Goal: Use online tool/utility: Utilize a website feature to perform a specific function

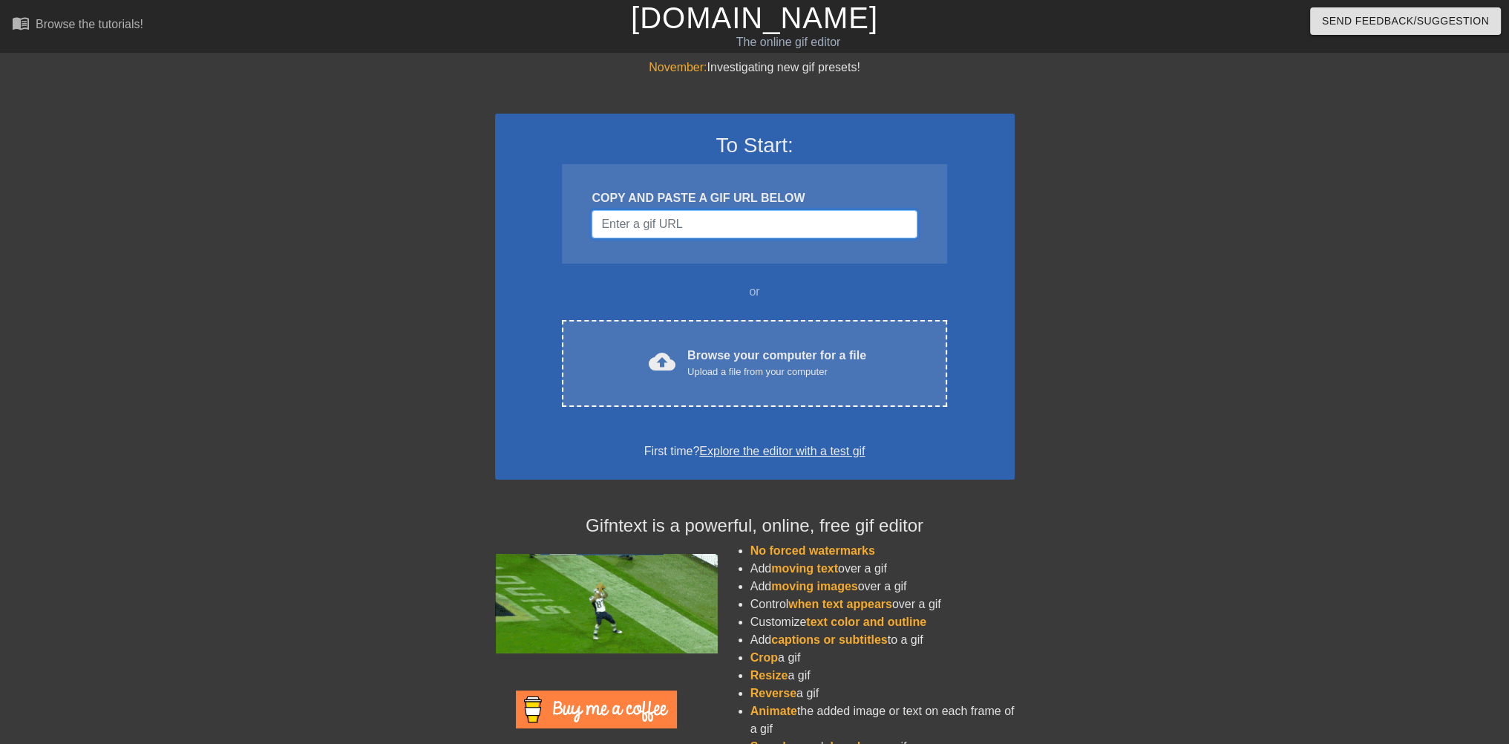
click at [704, 218] on input "Username" at bounding box center [754, 224] width 325 height 28
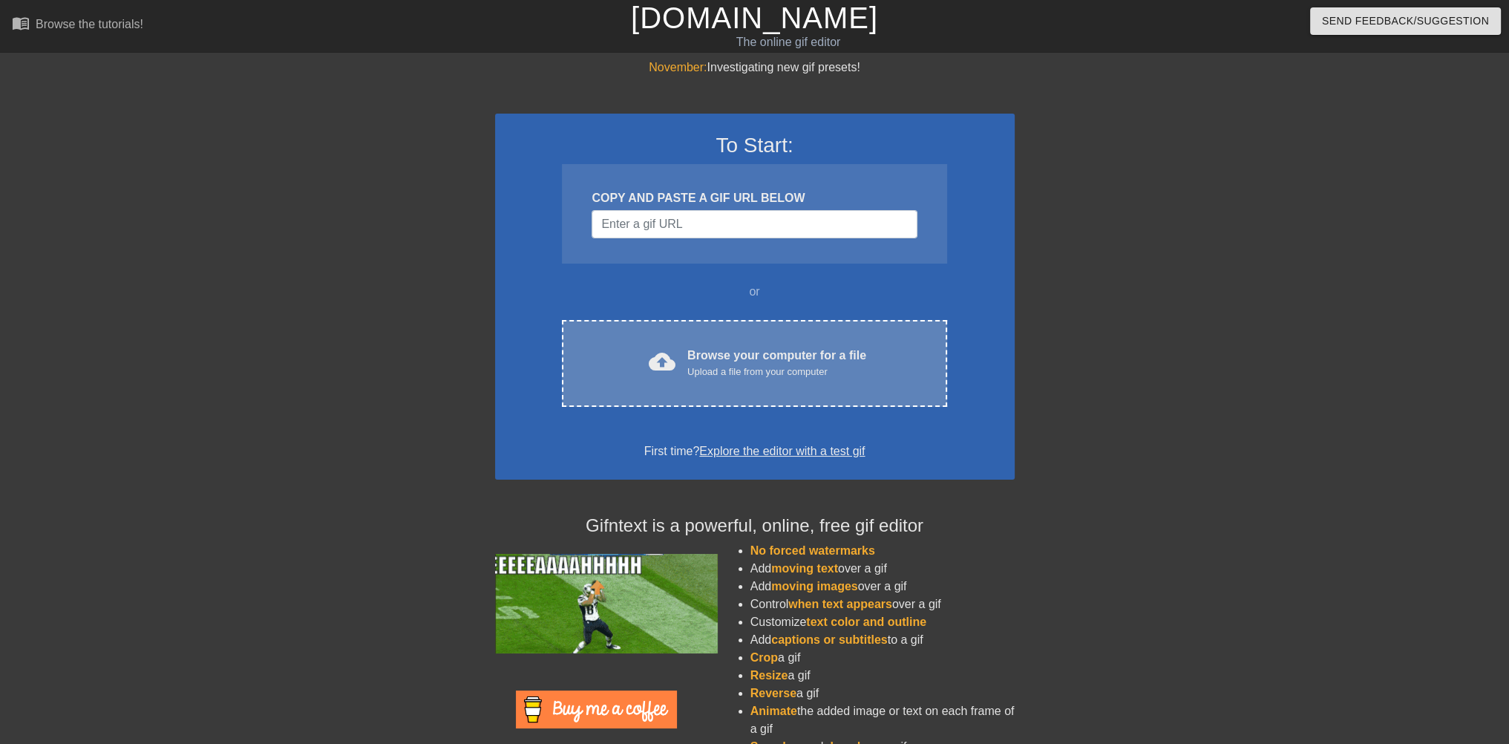
click at [735, 369] on div "Upload a file from your computer" at bounding box center [776, 372] width 179 height 15
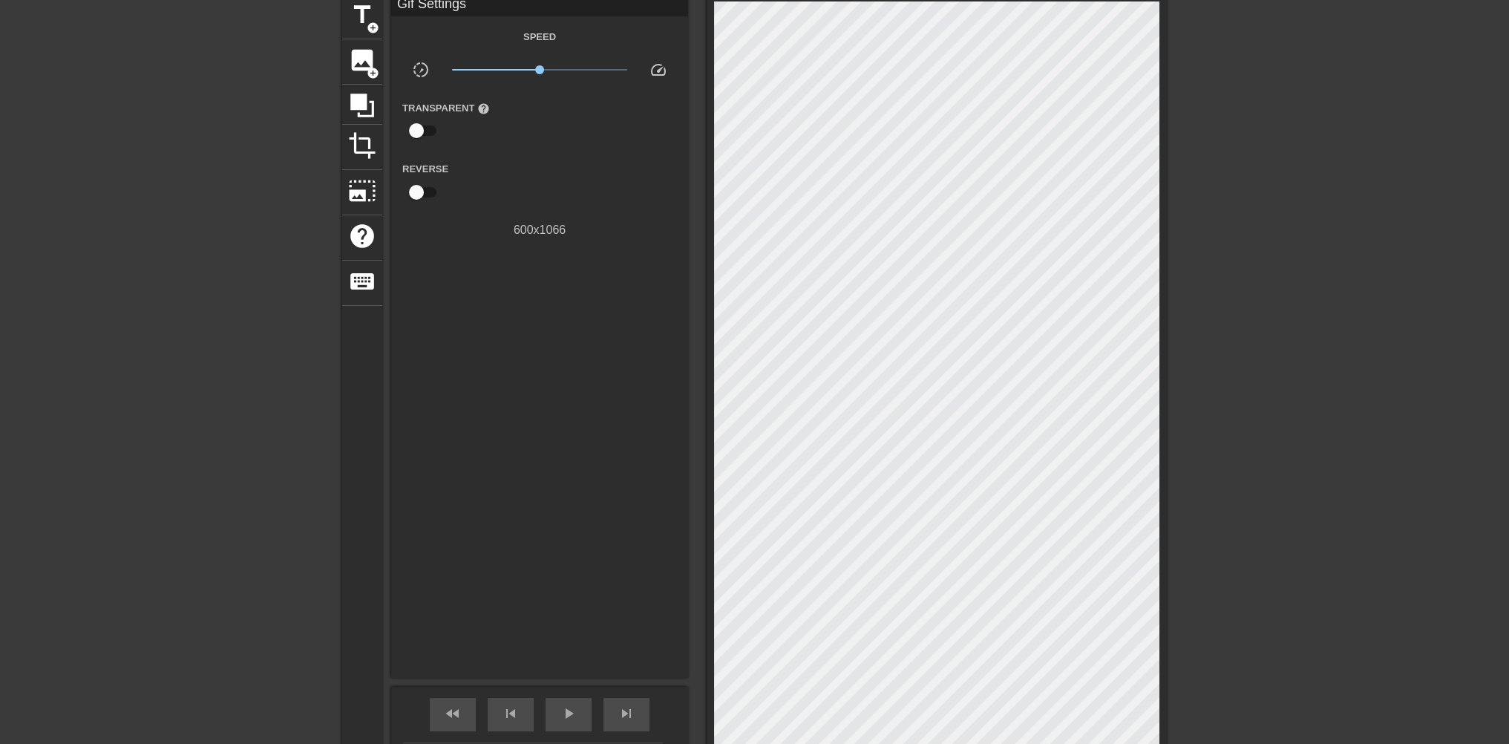
scroll to position [24, 0]
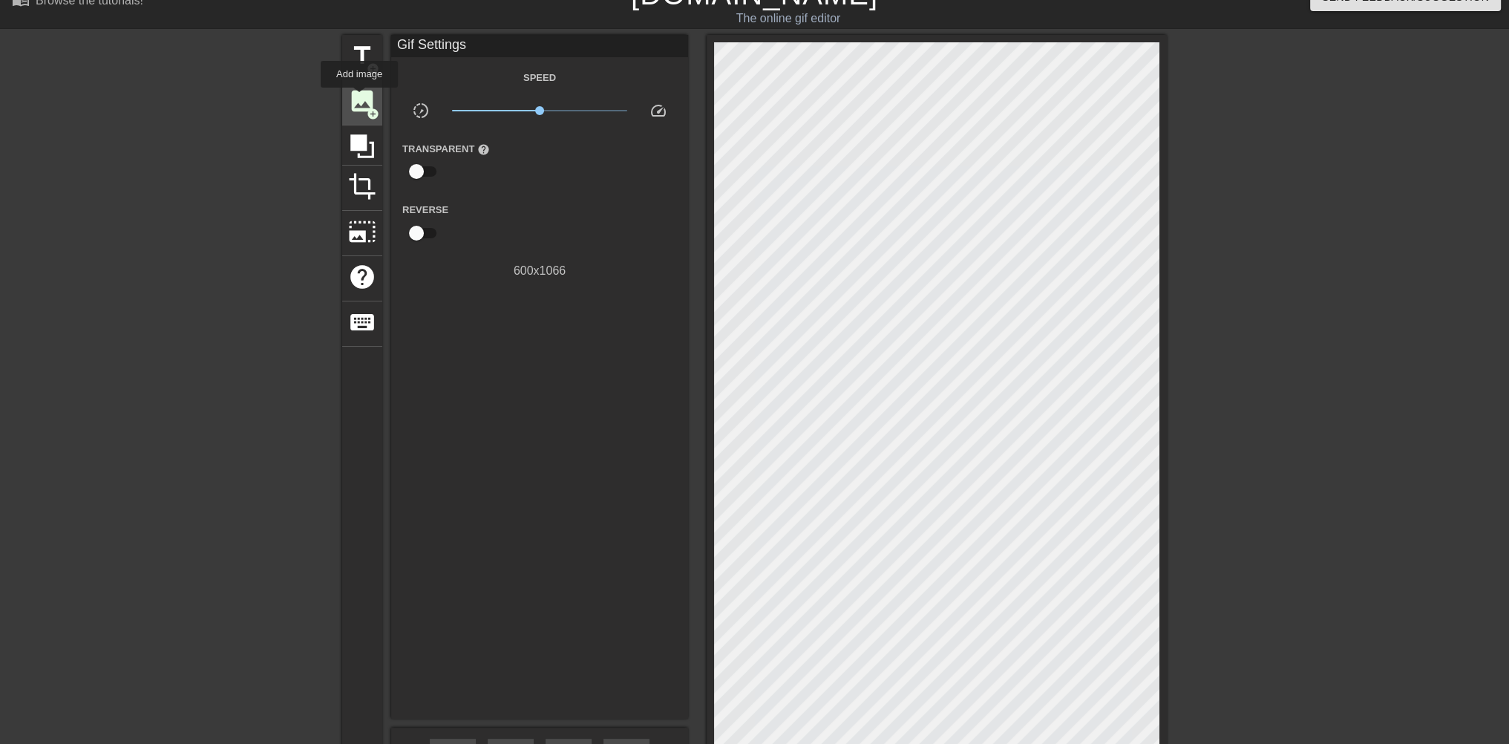
click at [359, 98] on span "image" at bounding box center [362, 101] width 28 height 28
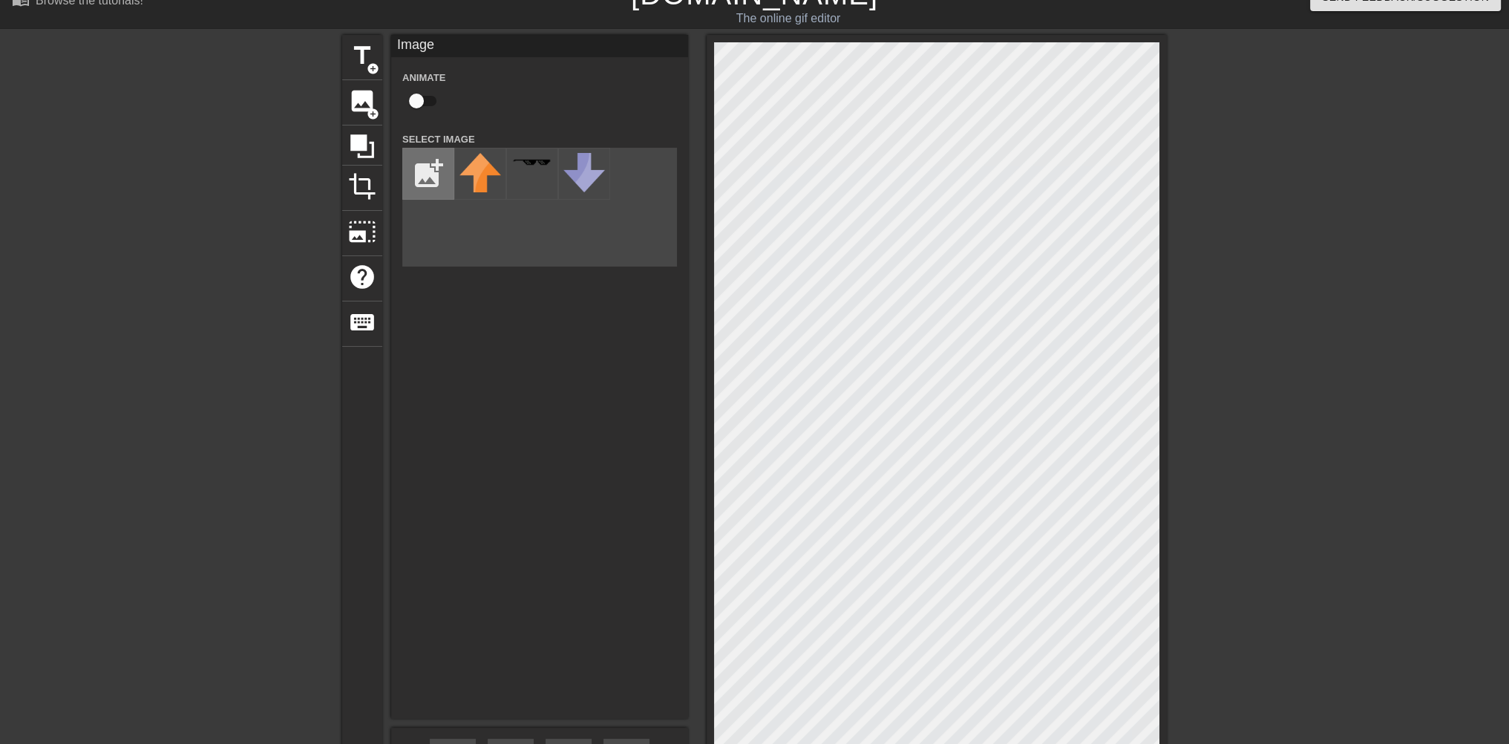
click at [428, 176] on input "file" at bounding box center [428, 173] width 50 height 50
type input "C:\fakepath\Afbeelding1.png"
click at [477, 167] on img at bounding box center [481, 162] width 42 height 14
click at [1229, 269] on div "title add_circle image add_circle crop photo_size_select_large help keyboard Im…" at bounding box center [754, 442] width 1509 height 814
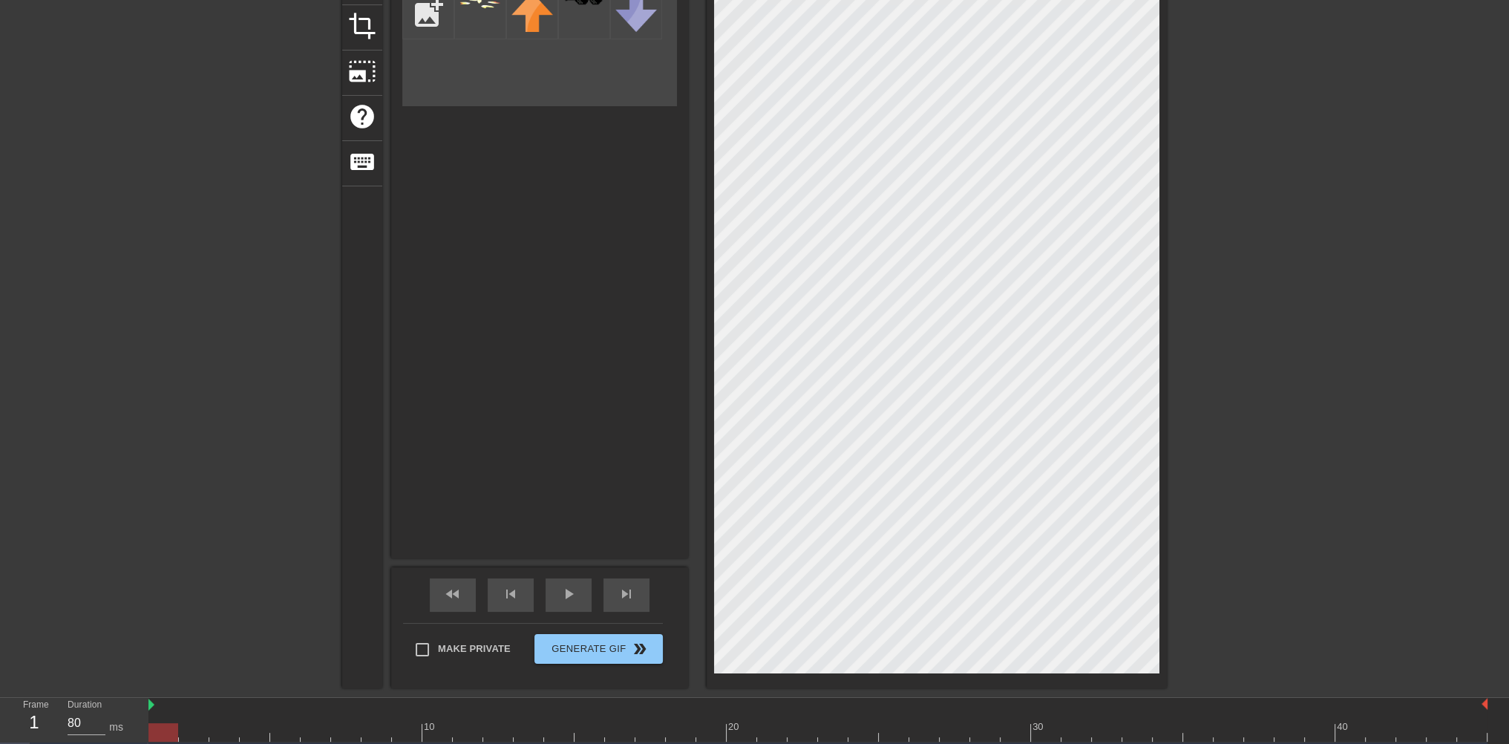
scroll to position [218, 0]
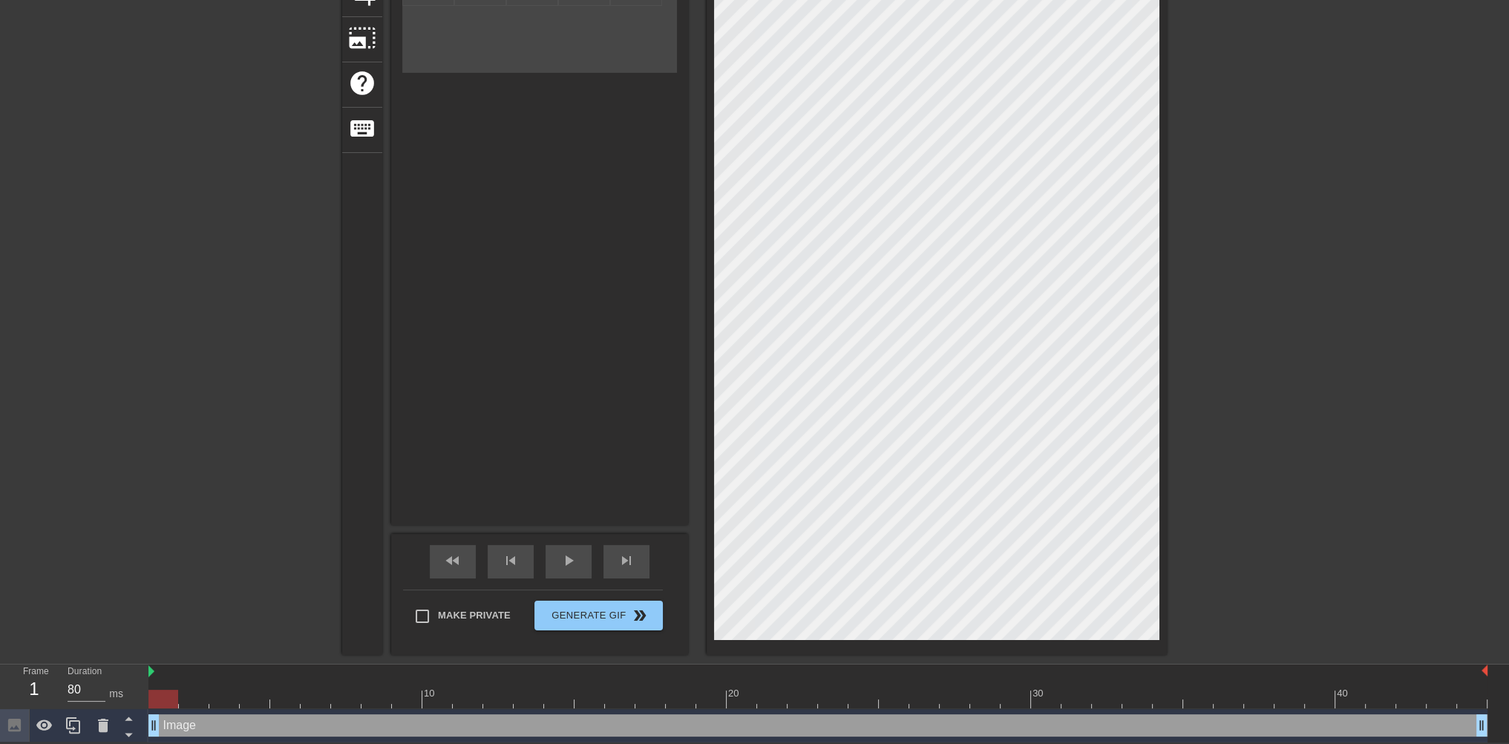
drag, startPoint x: 165, startPoint y: 697, endPoint x: 178, endPoint y: 696, distance: 13.4
click at [178, 696] on div at bounding box center [817, 699] width 1339 height 19
drag, startPoint x: 154, startPoint y: 731, endPoint x: 422, endPoint y: 719, distance: 268.2
click at [422, 719] on div "Image drag_handle drag_handle" at bounding box center [817, 725] width 1339 height 22
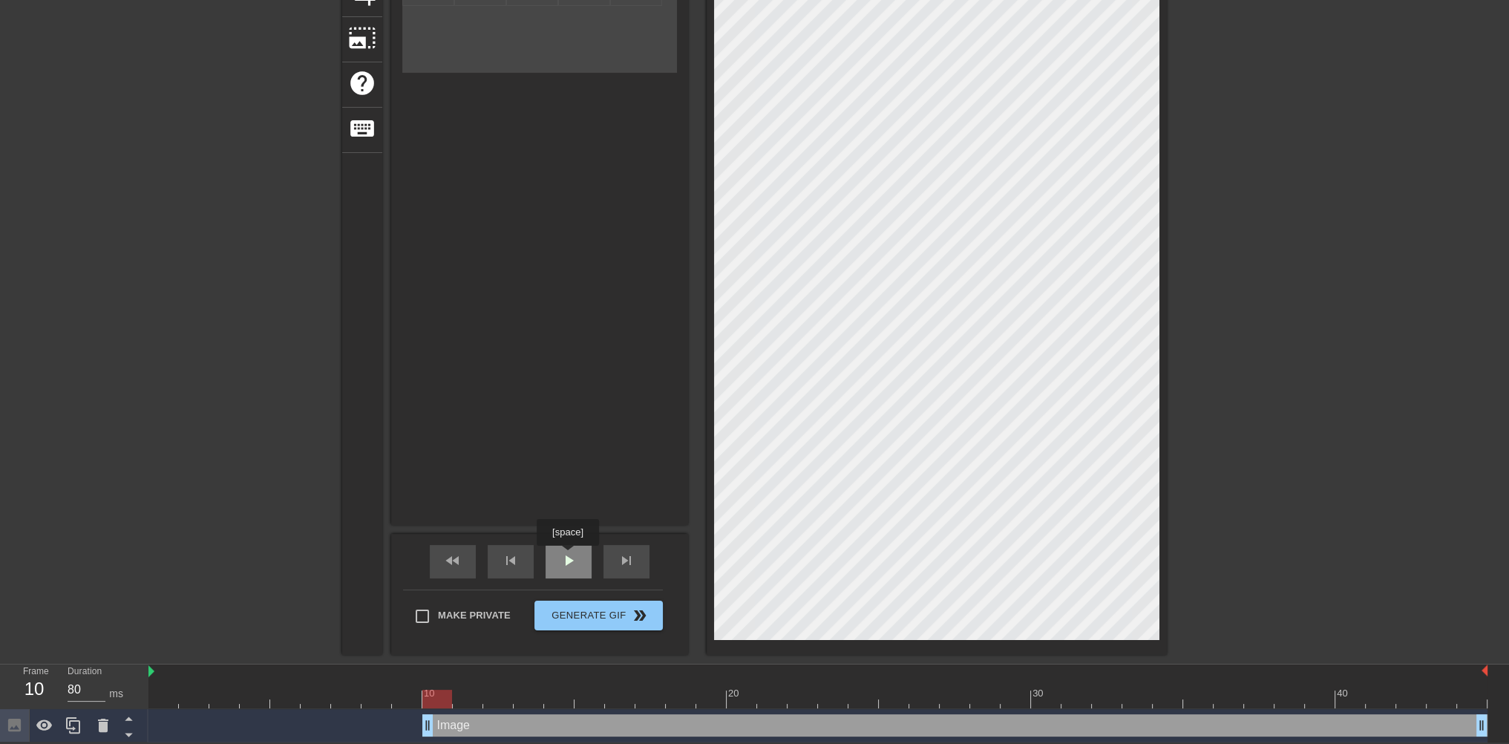
click at [567, 557] on span "play_arrow" at bounding box center [569, 561] width 18 height 18
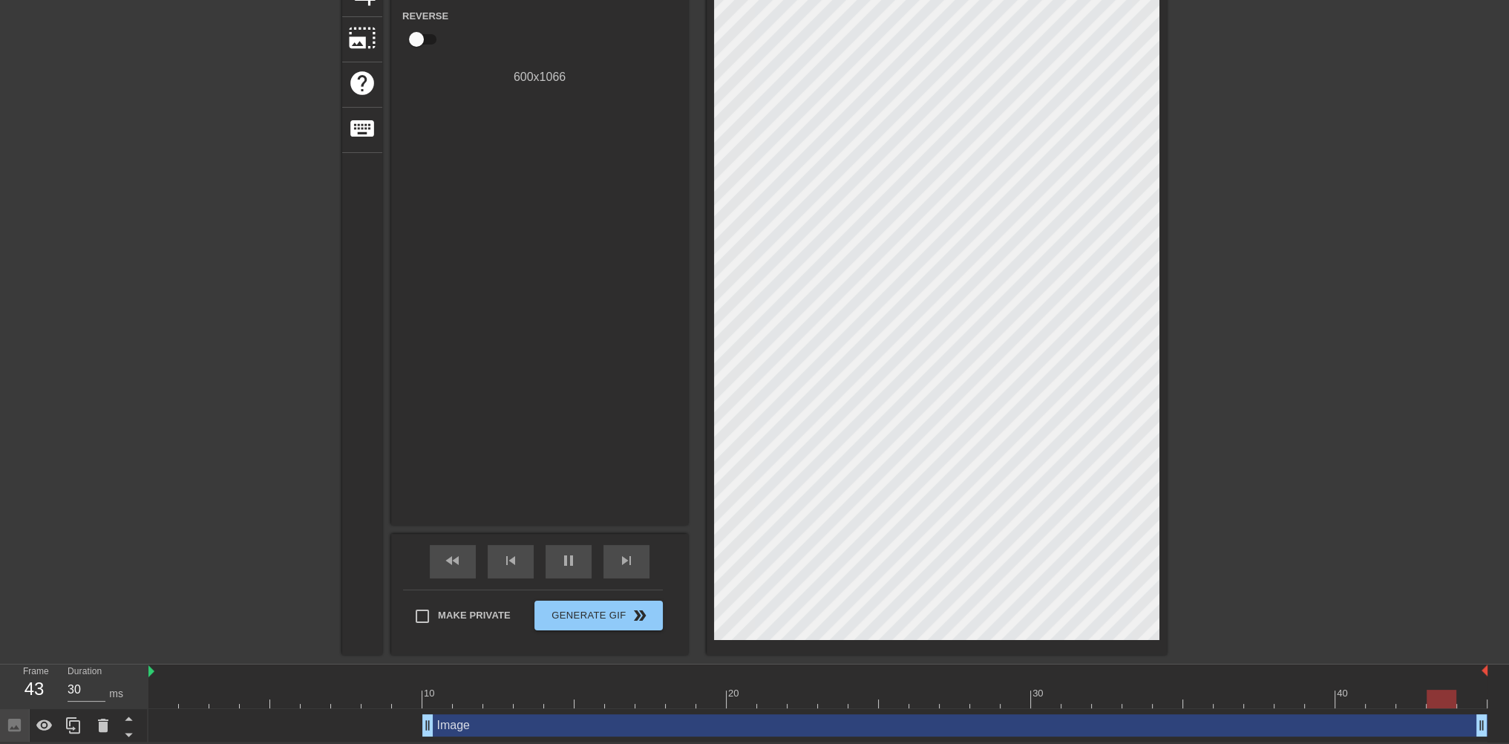
click at [420, 730] on div "Image drag_handle drag_handle" at bounding box center [817, 725] width 1339 height 22
click at [566, 561] on span "pause" at bounding box center [569, 561] width 18 height 18
click at [638, 561] on div "skip_next" at bounding box center [627, 561] width 46 height 33
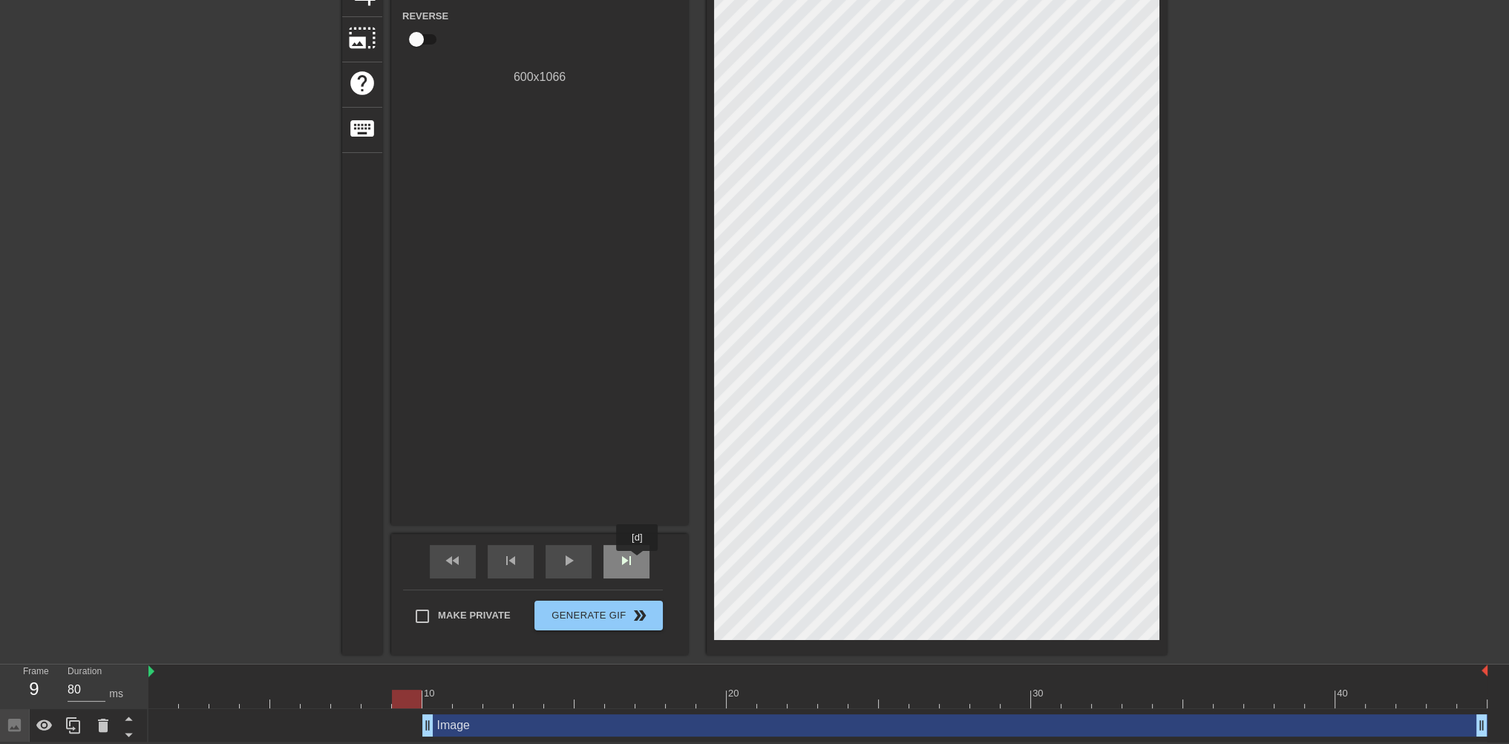
click at [638, 561] on div "skip_next" at bounding box center [627, 561] width 46 height 33
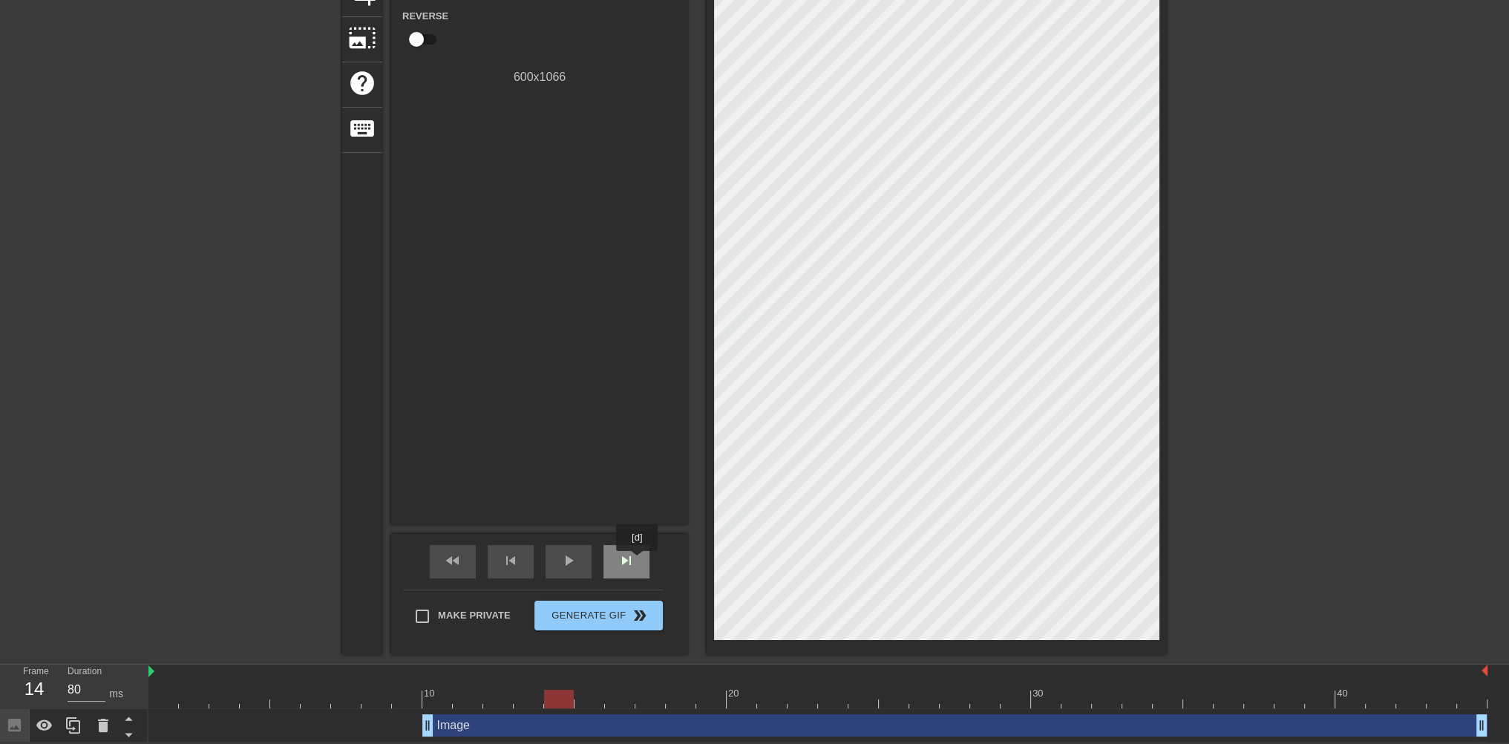
click at [638, 561] on div "skip_next" at bounding box center [627, 561] width 46 height 33
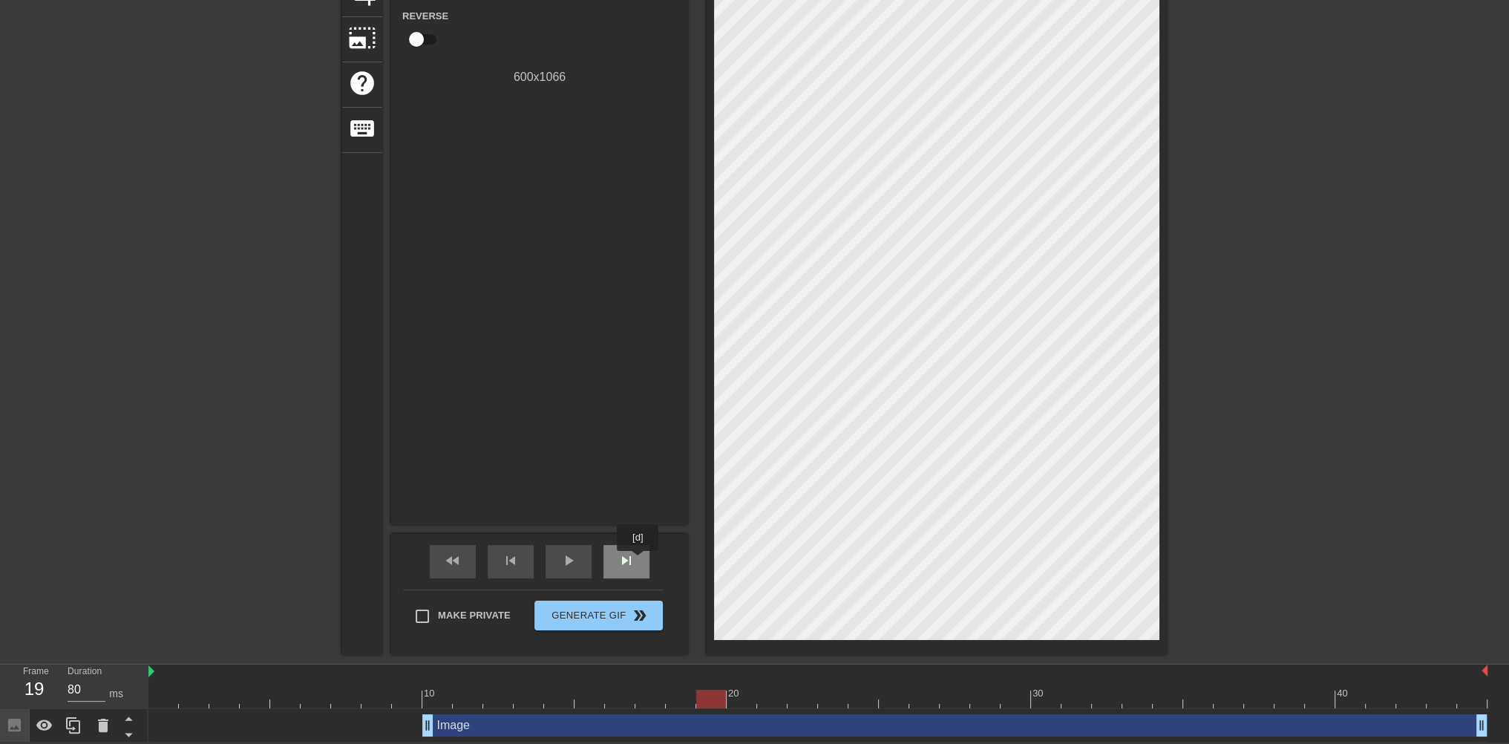
click at [638, 561] on div "skip_next" at bounding box center [627, 561] width 46 height 33
click at [459, 566] on span "fast_rewind" at bounding box center [453, 561] width 18 height 18
click at [459, 567] on span "fast_rewind" at bounding box center [453, 561] width 18 height 18
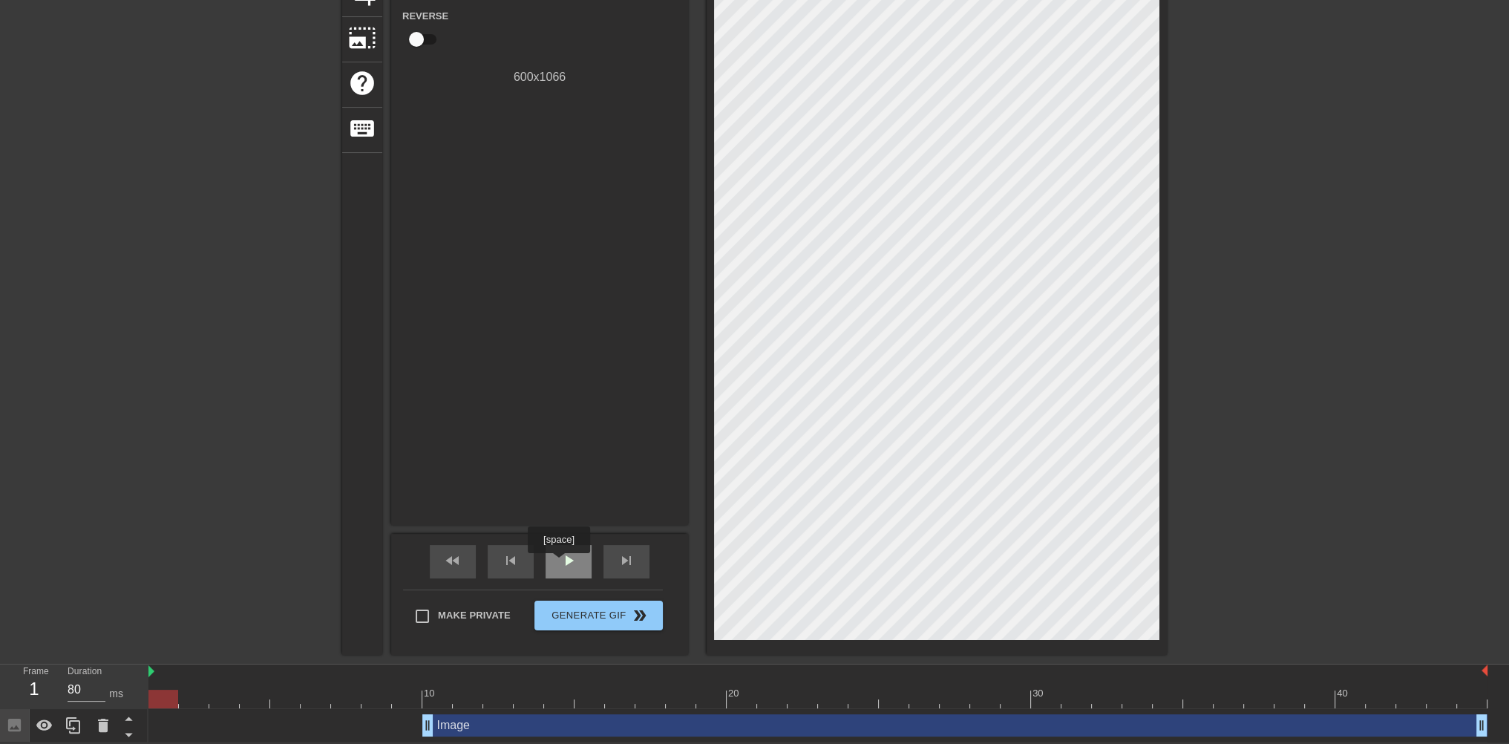
click at [558, 564] on div "play_arrow" at bounding box center [569, 561] width 46 height 33
click at [569, 565] on span "pause" at bounding box center [569, 561] width 18 height 18
click at [638, 567] on div "skip_next" at bounding box center [627, 561] width 46 height 33
click at [638, 568] on div "skip_next" at bounding box center [627, 561] width 46 height 33
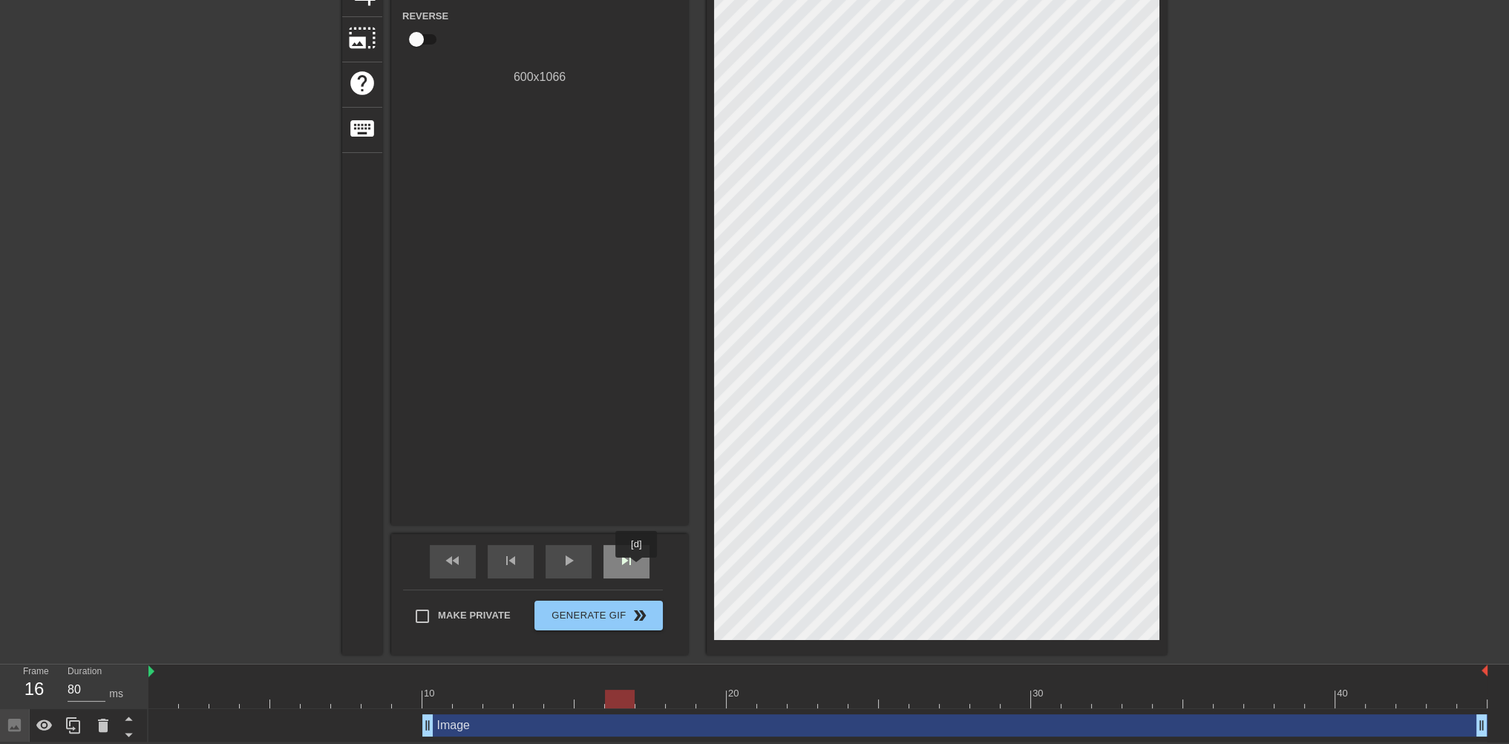
click at [637, 568] on div "skip_next" at bounding box center [627, 561] width 46 height 33
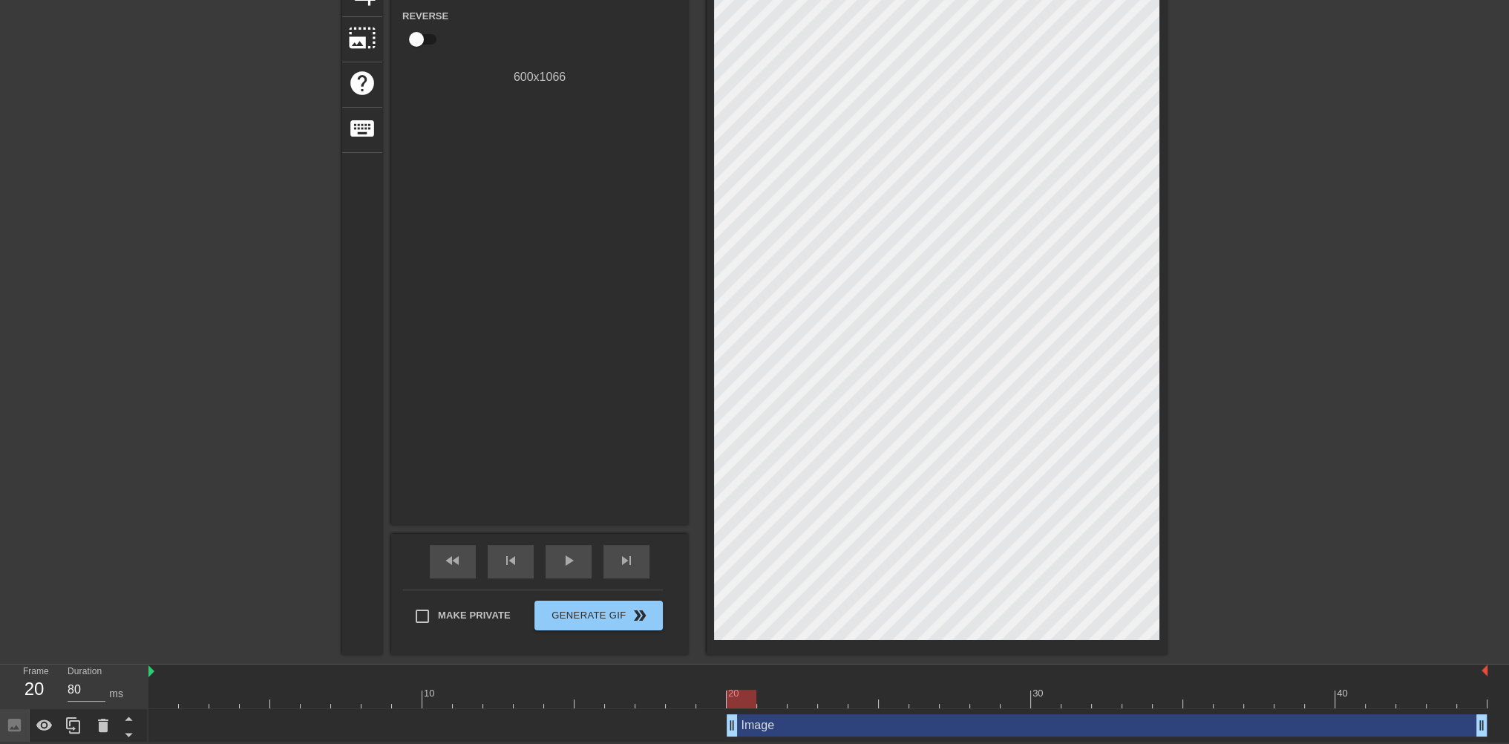
drag, startPoint x: 432, startPoint y: 722, endPoint x: 742, endPoint y: 703, distance: 310.9
click at [742, 703] on div "10 20 30 40 Image drag_handle drag_handle" at bounding box center [828, 703] width 1361 height 78
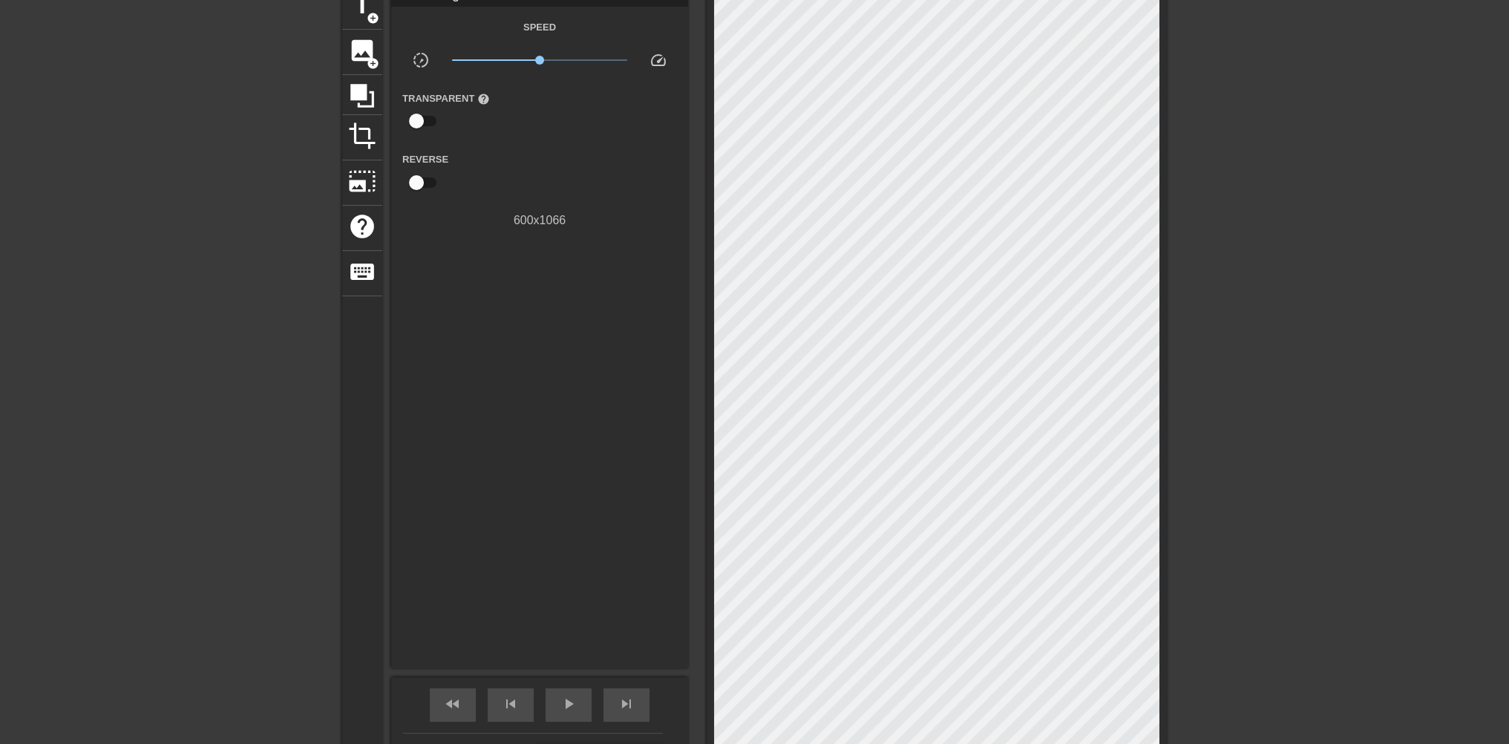
scroll to position [70, 0]
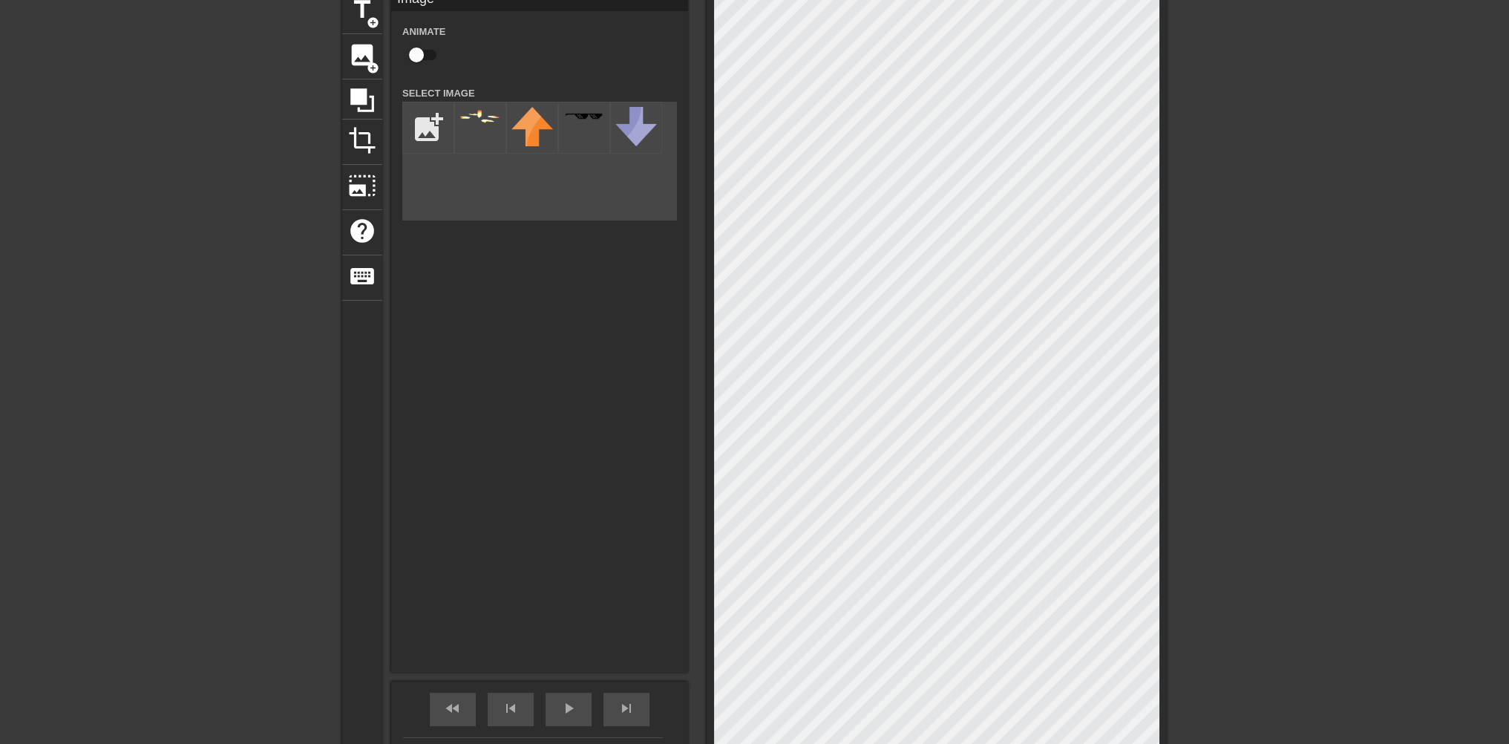
click at [1247, 368] on div at bounding box center [1296, 211] width 223 height 445
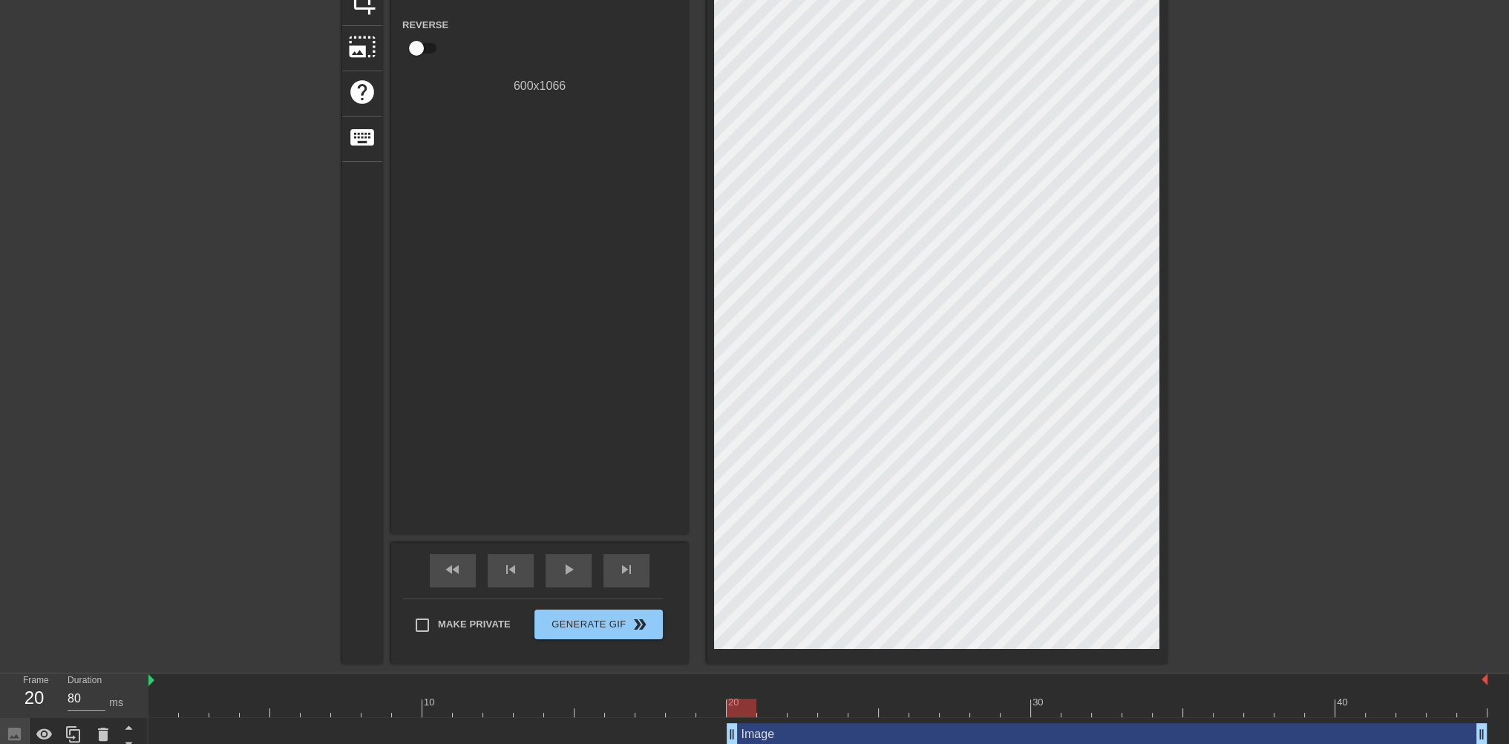
scroll to position [218, 0]
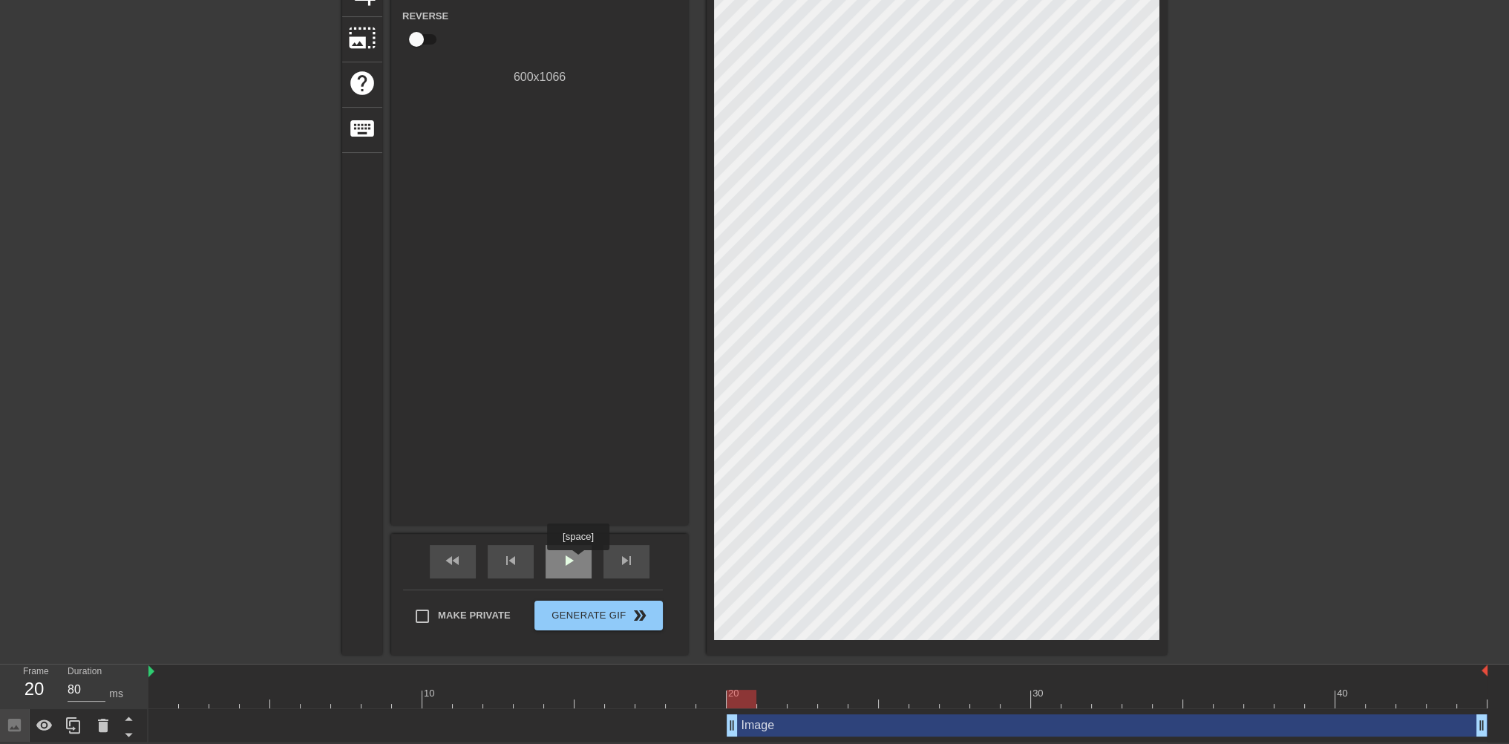
click at [578, 561] on div "play_arrow" at bounding box center [569, 561] width 46 height 33
type input "80"
click at [570, 568] on div "pause" at bounding box center [569, 561] width 46 height 33
click at [772, 726] on div "Image drag_handle drag_handle" at bounding box center [1107, 725] width 761 height 22
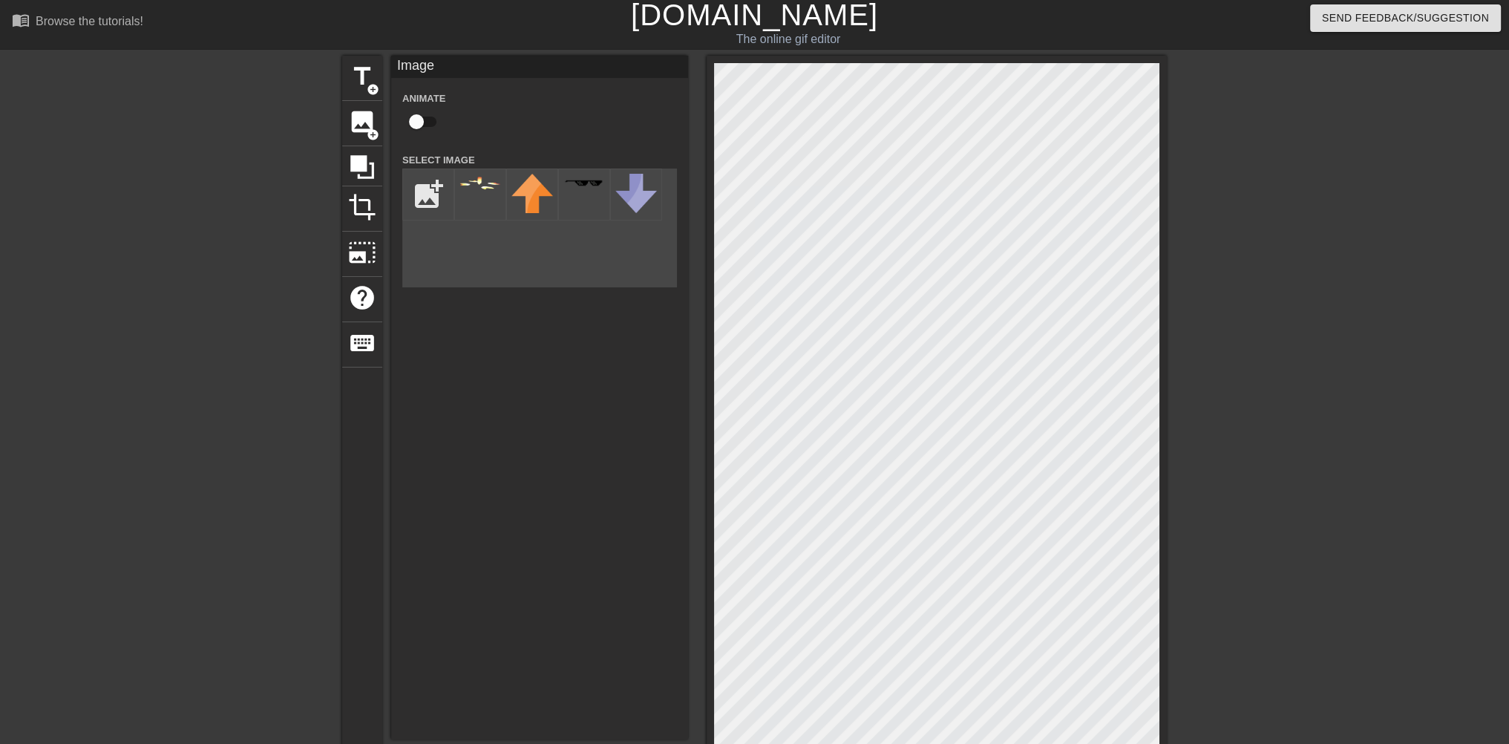
scroll to position [0, 0]
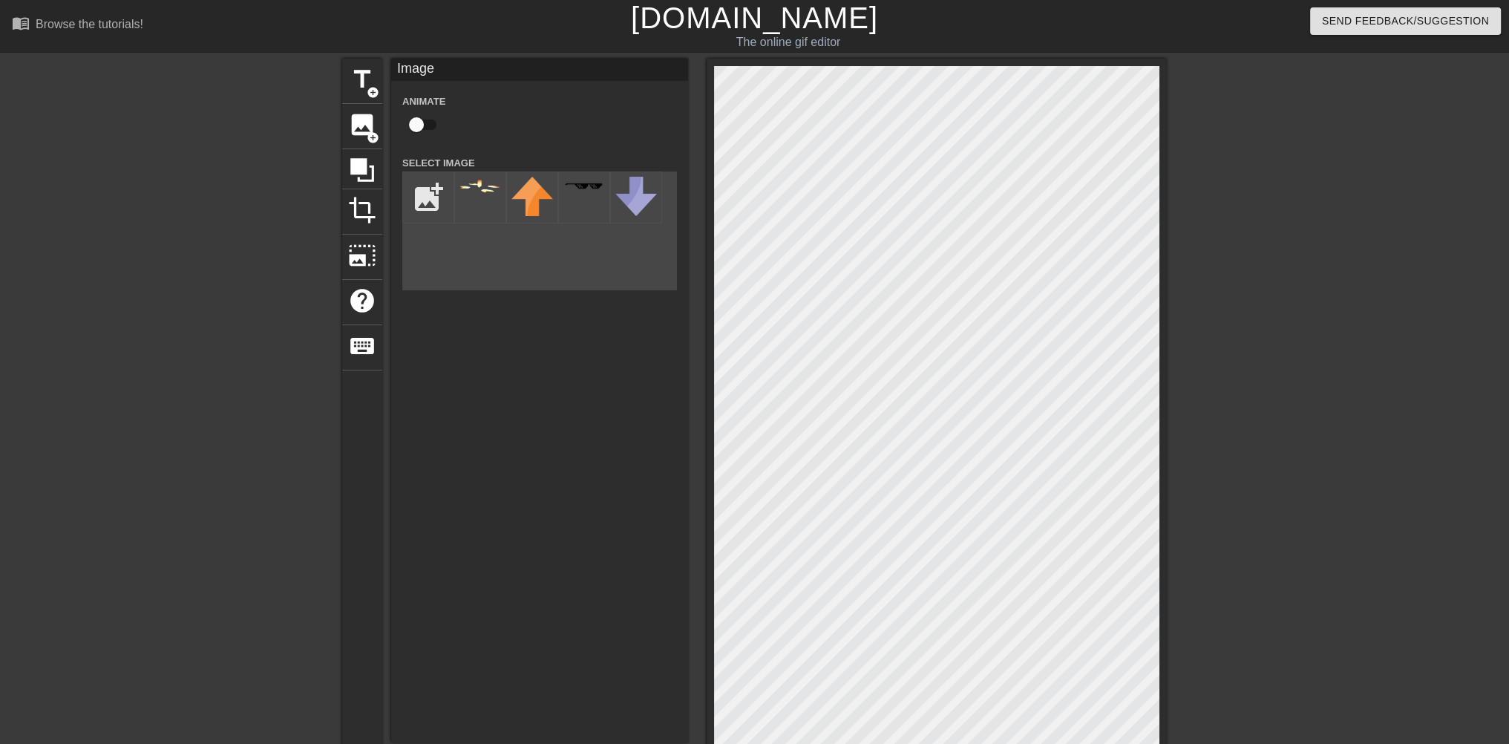
click at [422, 121] on input "checkbox" at bounding box center [416, 125] width 85 height 28
checkbox input "true"
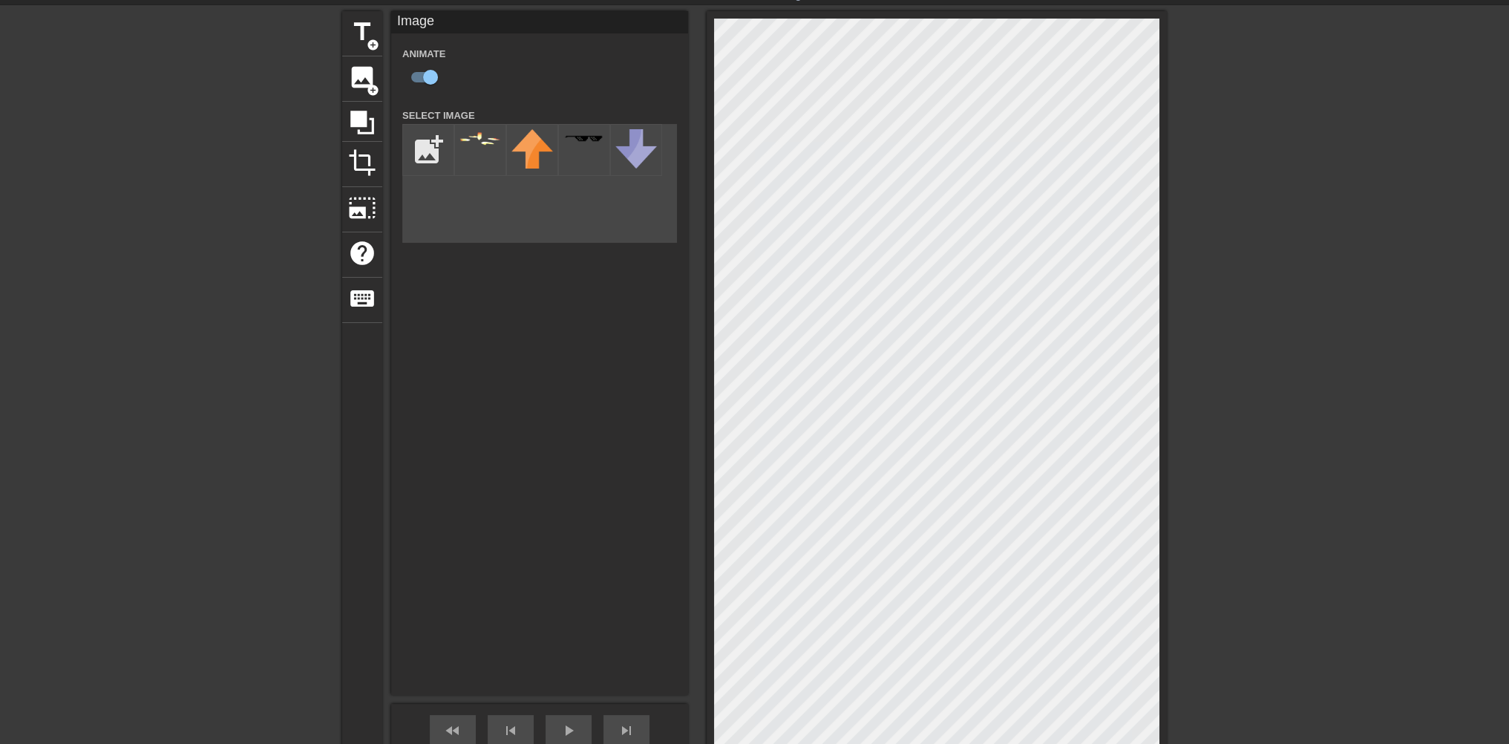
scroll to position [218, 0]
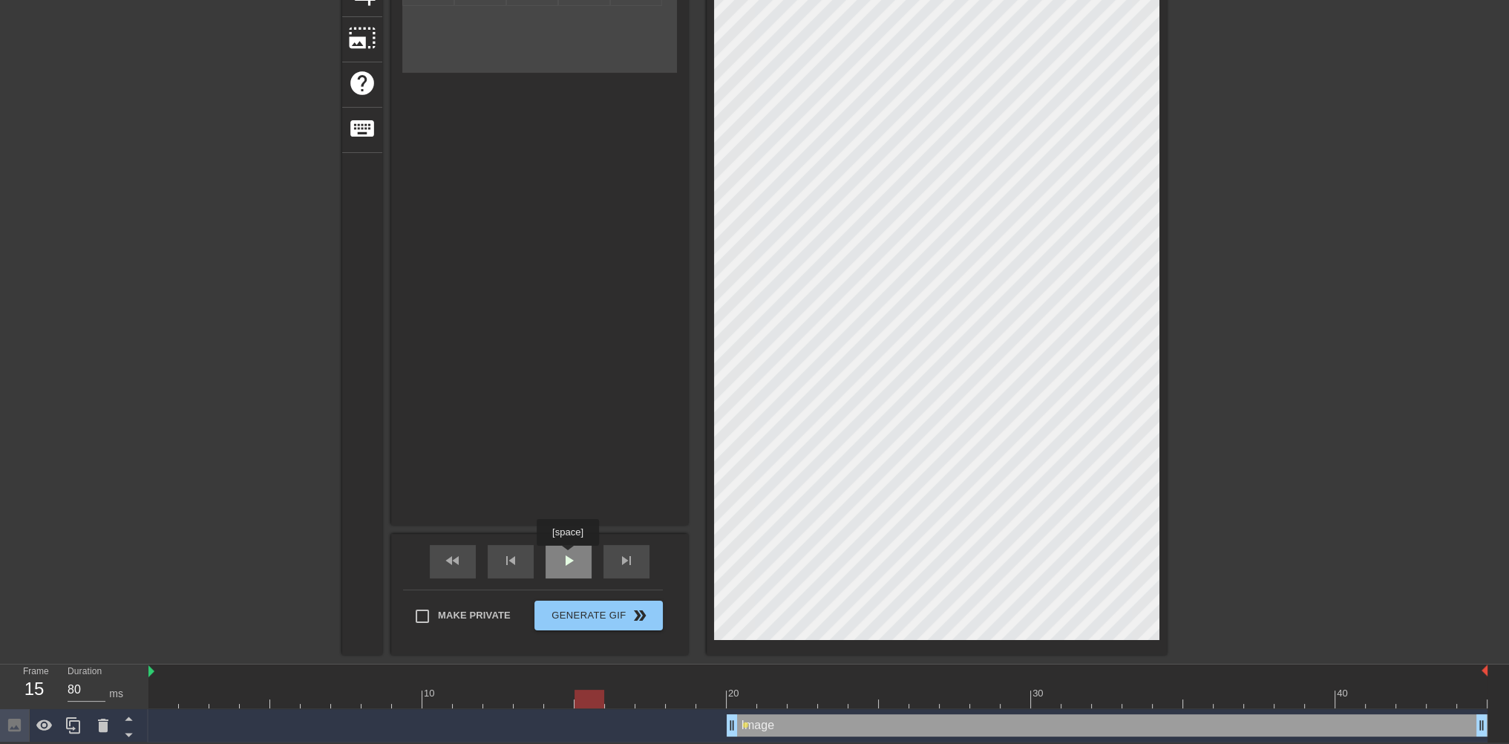
click at [566, 556] on span "play_arrow" at bounding box center [569, 561] width 18 height 18
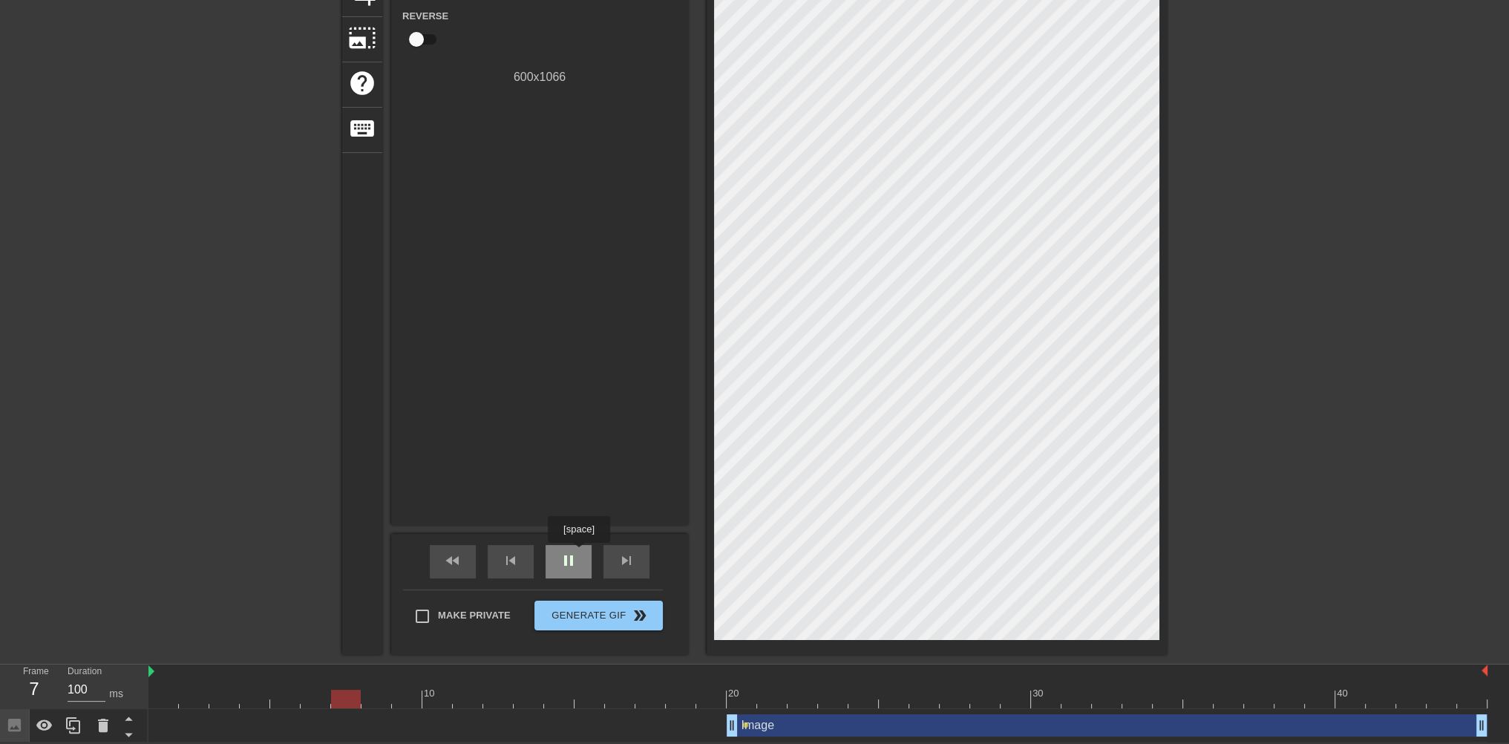
type input "80"
click at [578, 553] on div "pause" at bounding box center [569, 561] width 46 height 33
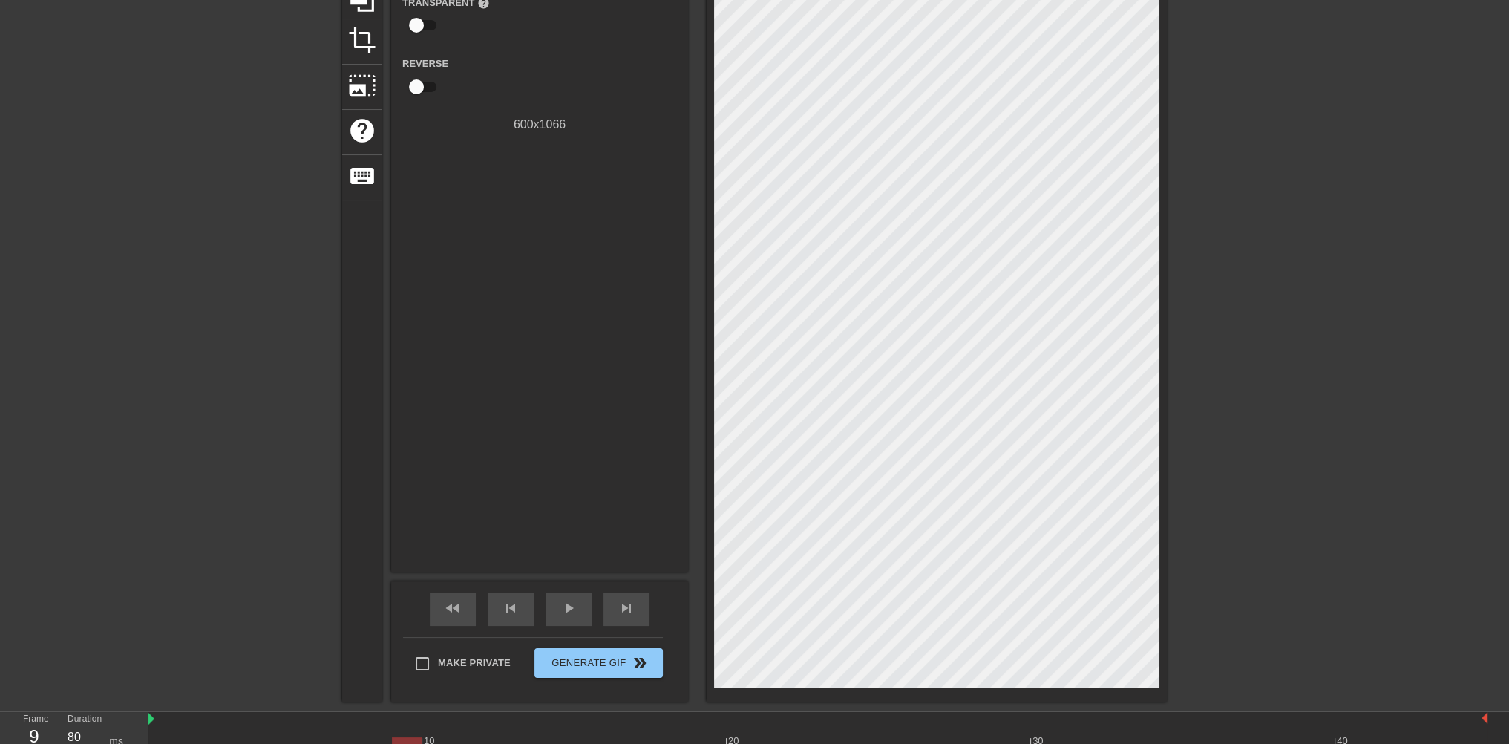
scroll to position [0, 0]
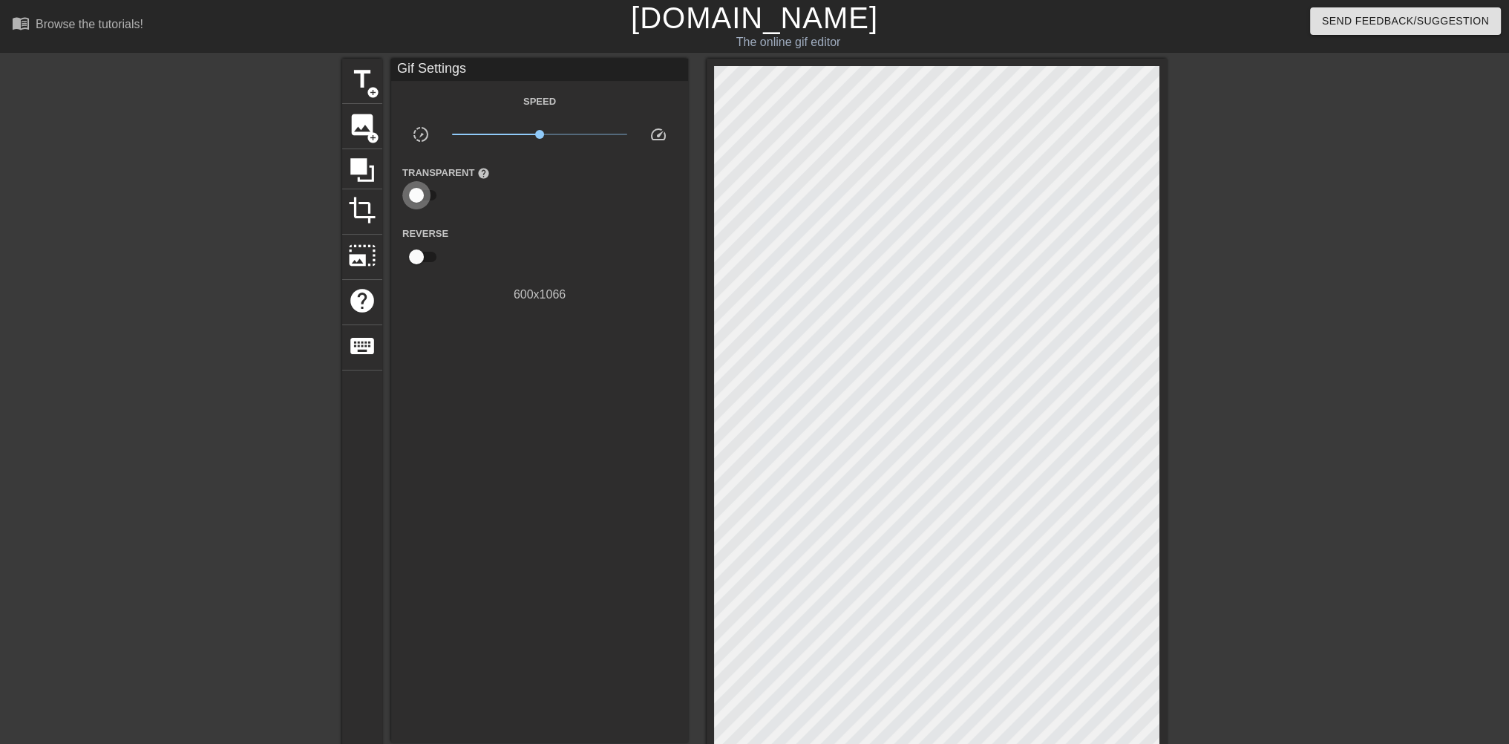
click at [419, 189] on input "checkbox" at bounding box center [416, 195] width 85 height 28
click at [432, 191] on input "checkbox" at bounding box center [430, 195] width 85 height 28
checkbox input "false"
drag, startPoint x: 539, startPoint y: 129, endPoint x: 619, endPoint y: 164, distance: 87.4
click at [621, 134] on span "x8.81" at bounding box center [622, 134] width 9 height 9
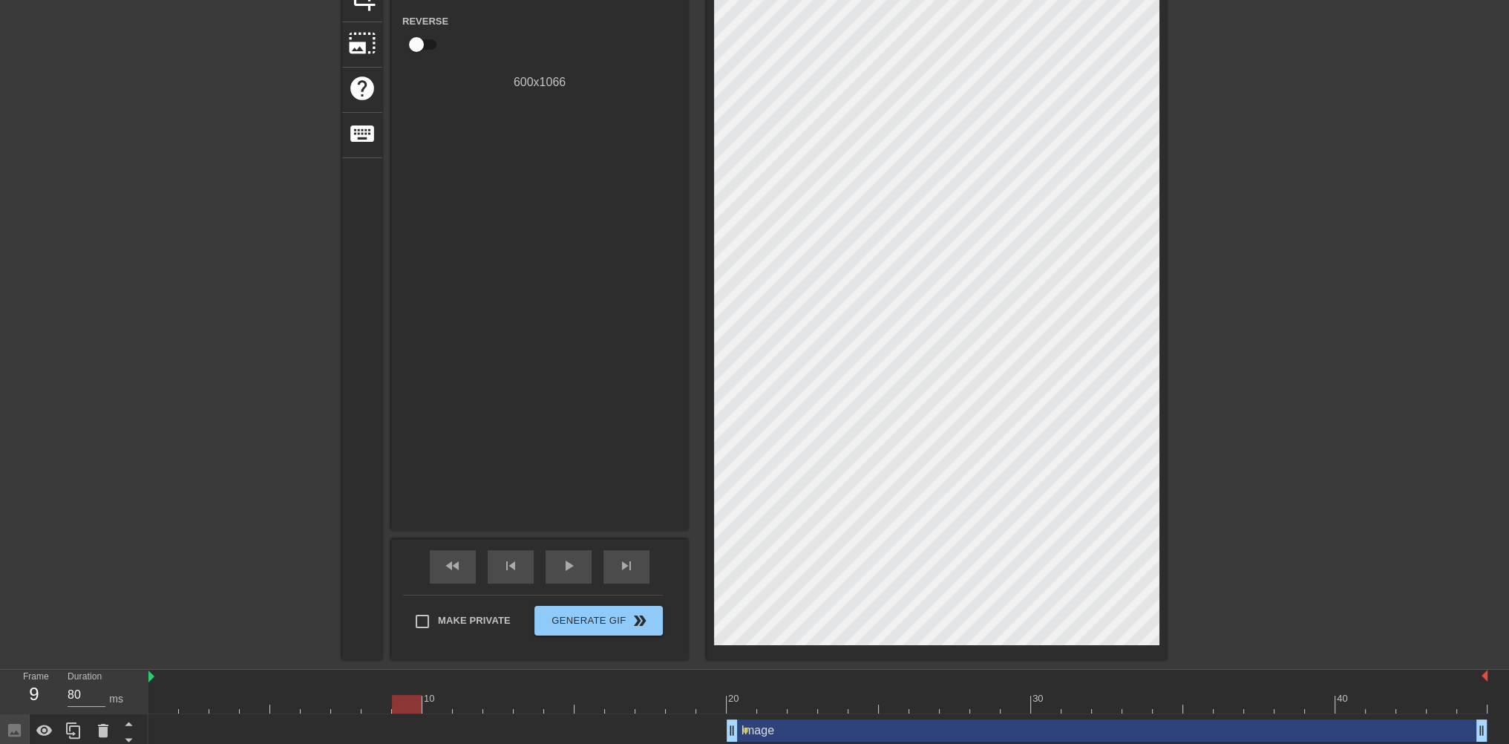
scroll to position [218, 0]
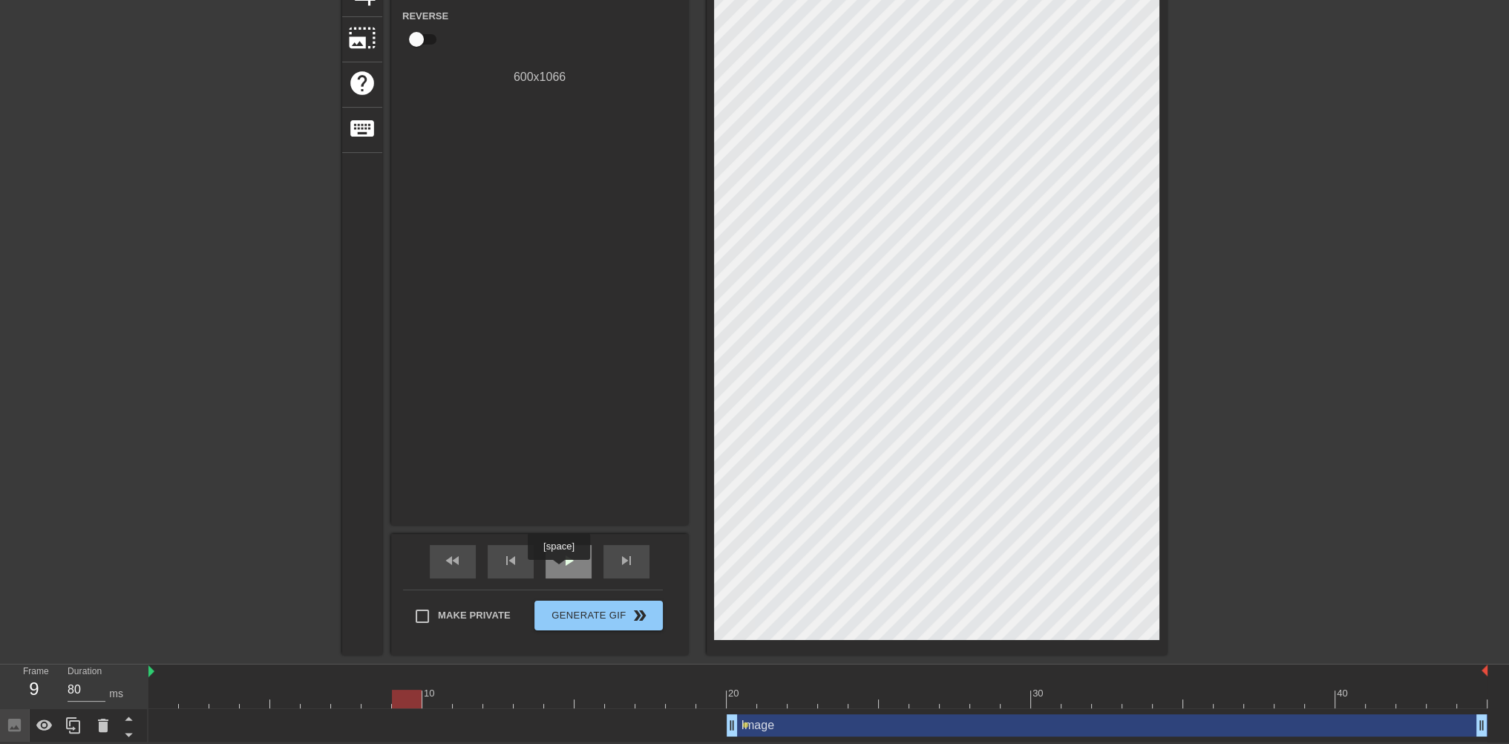
click at [558, 569] on div "play_arrow" at bounding box center [569, 561] width 46 height 33
type input "80"
click at [565, 555] on span "pause" at bounding box center [569, 561] width 18 height 18
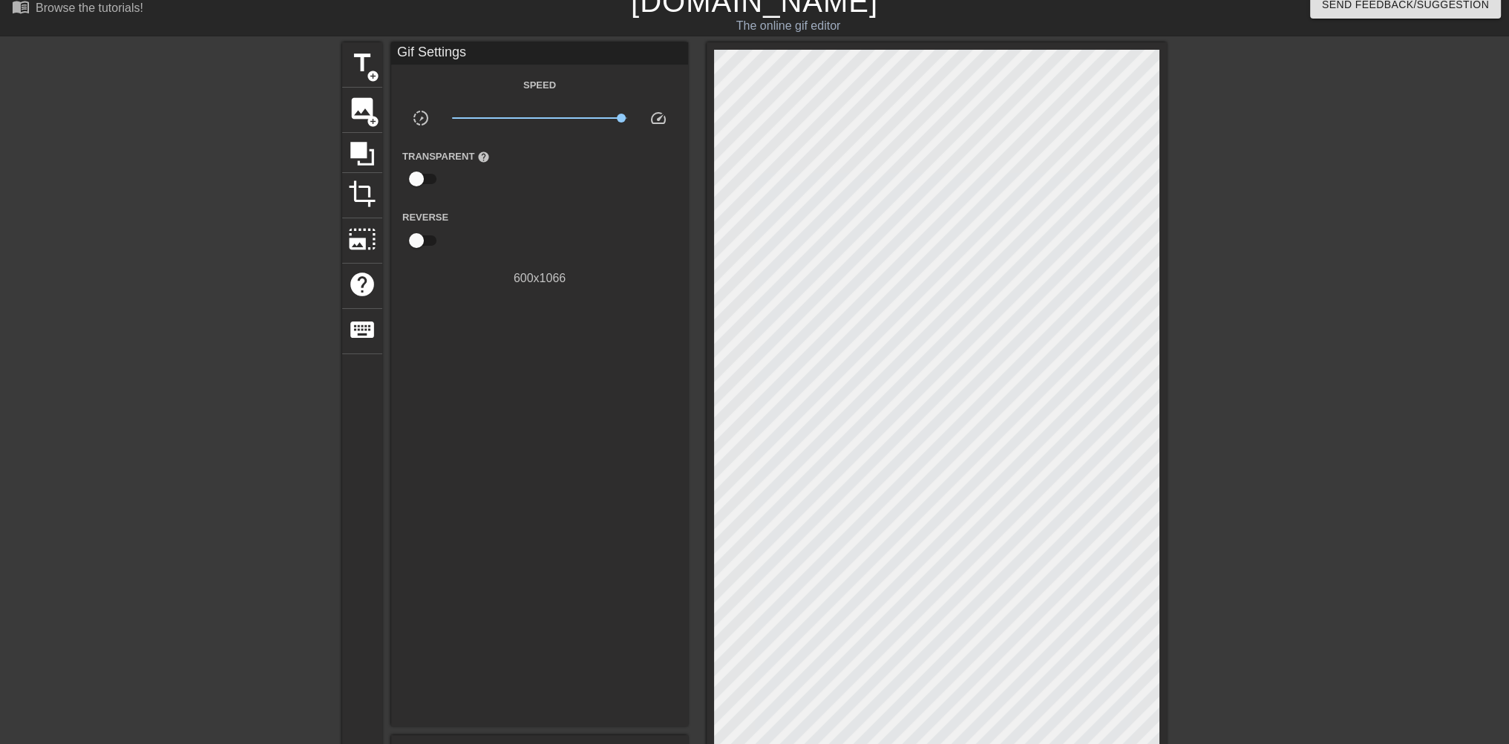
scroll to position [0, 0]
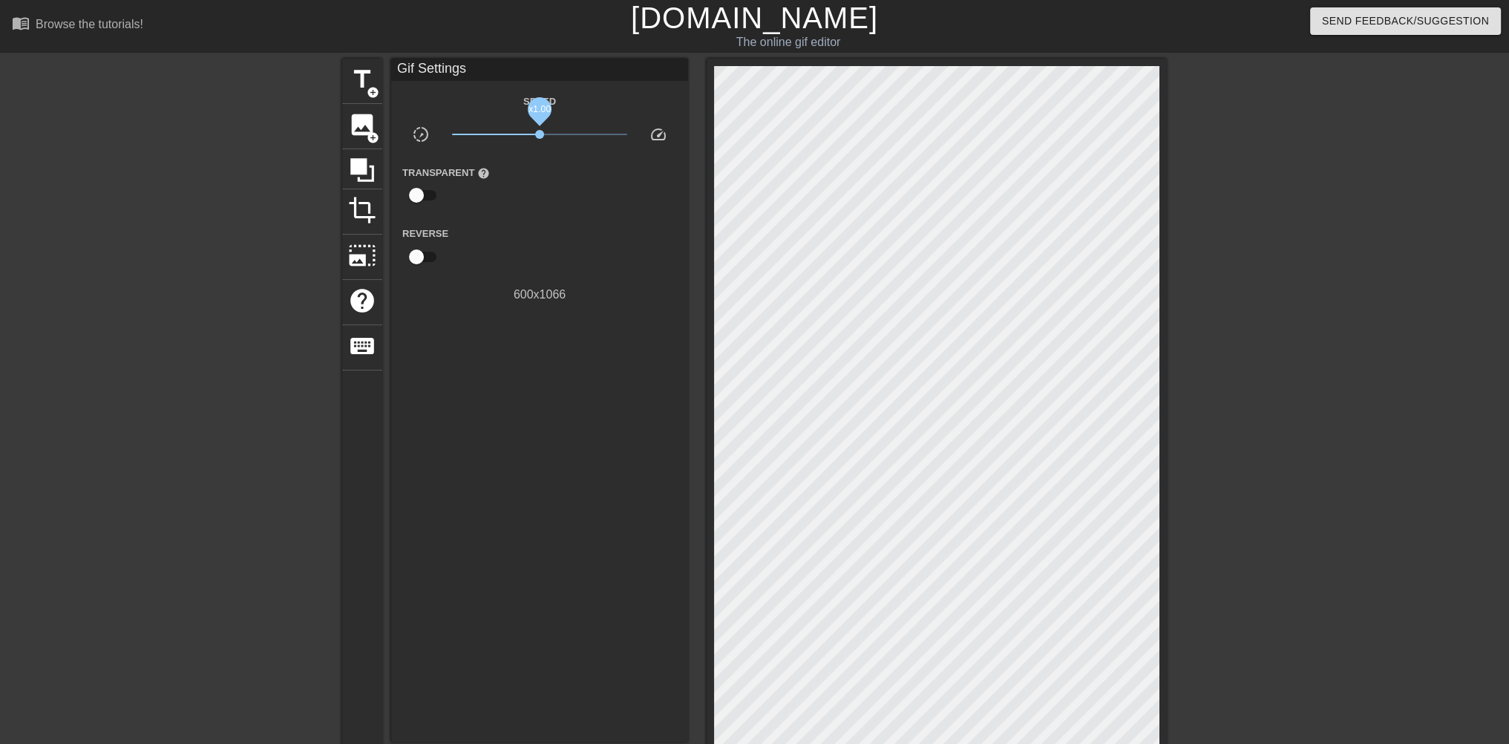
drag, startPoint x: 621, startPoint y: 134, endPoint x: 540, endPoint y: 136, distance: 80.9
click at [540, 136] on span "x1.00" at bounding box center [539, 134] width 9 height 9
click at [371, 156] on icon at bounding box center [362, 170] width 28 height 28
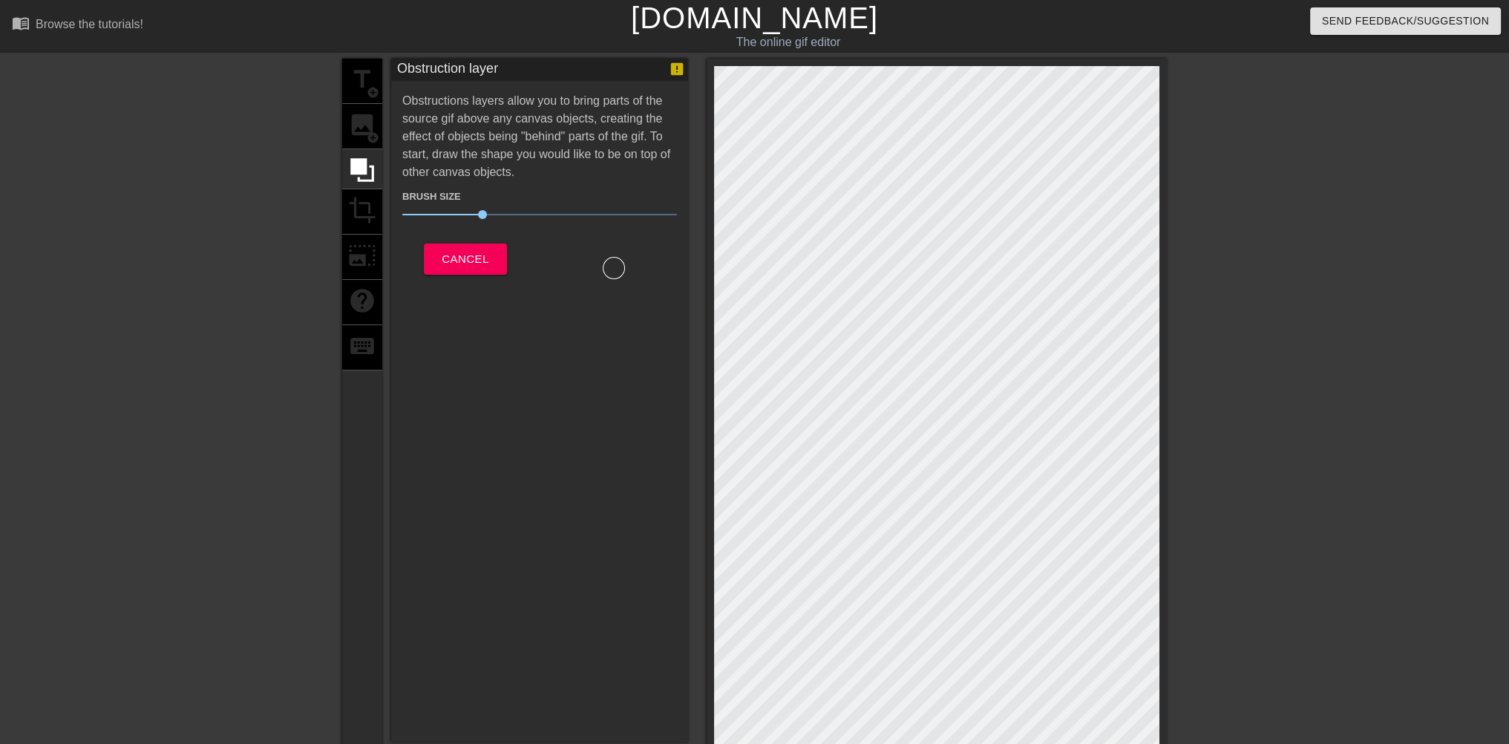
click at [371, 131] on div "title add_circle image add_circle crop photo_size_select_large help keyboard" at bounding box center [362, 466] width 40 height 814
click at [479, 253] on span "Cancel" at bounding box center [465, 258] width 47 height 19
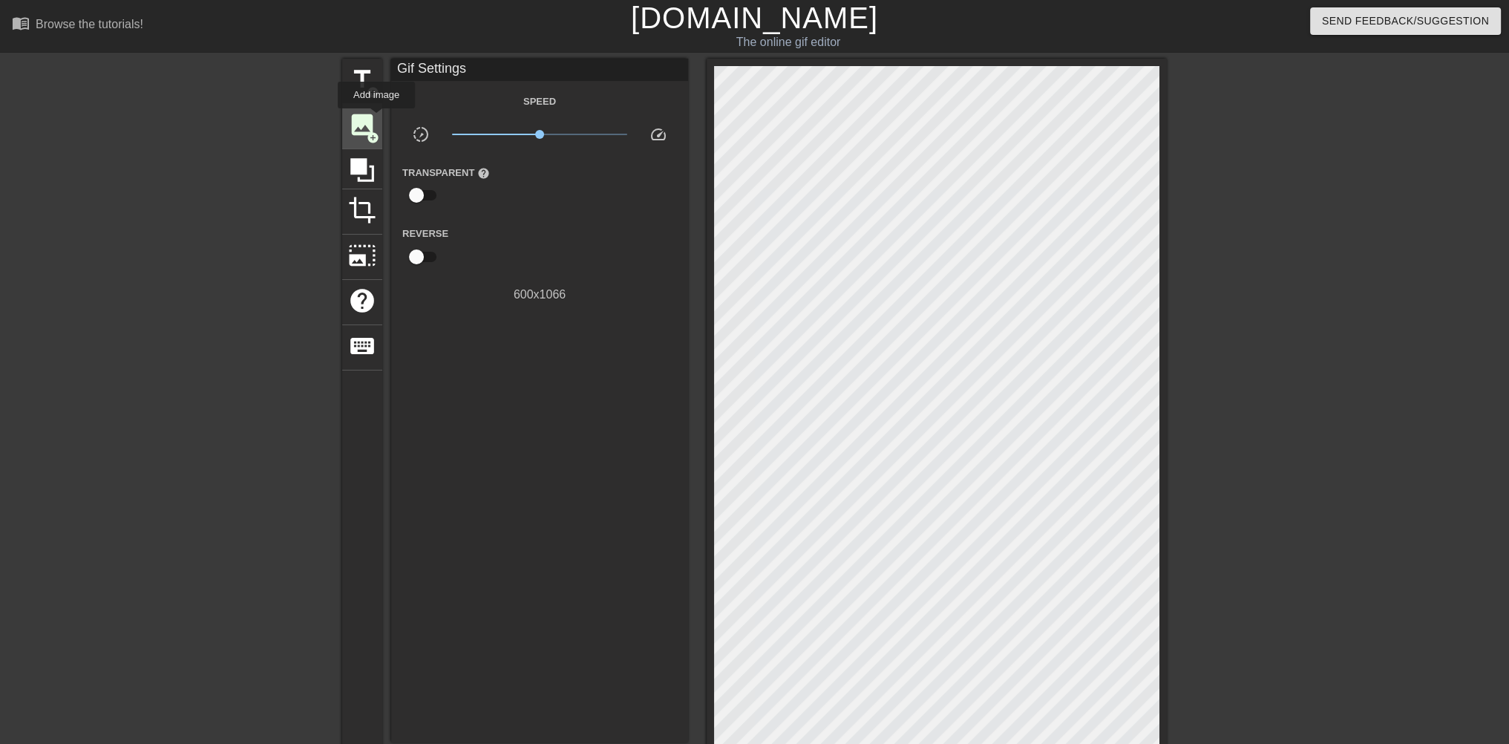
click at [376, 119] on div "image add_circle" at bounding box center [362, 126] width 40 height 45
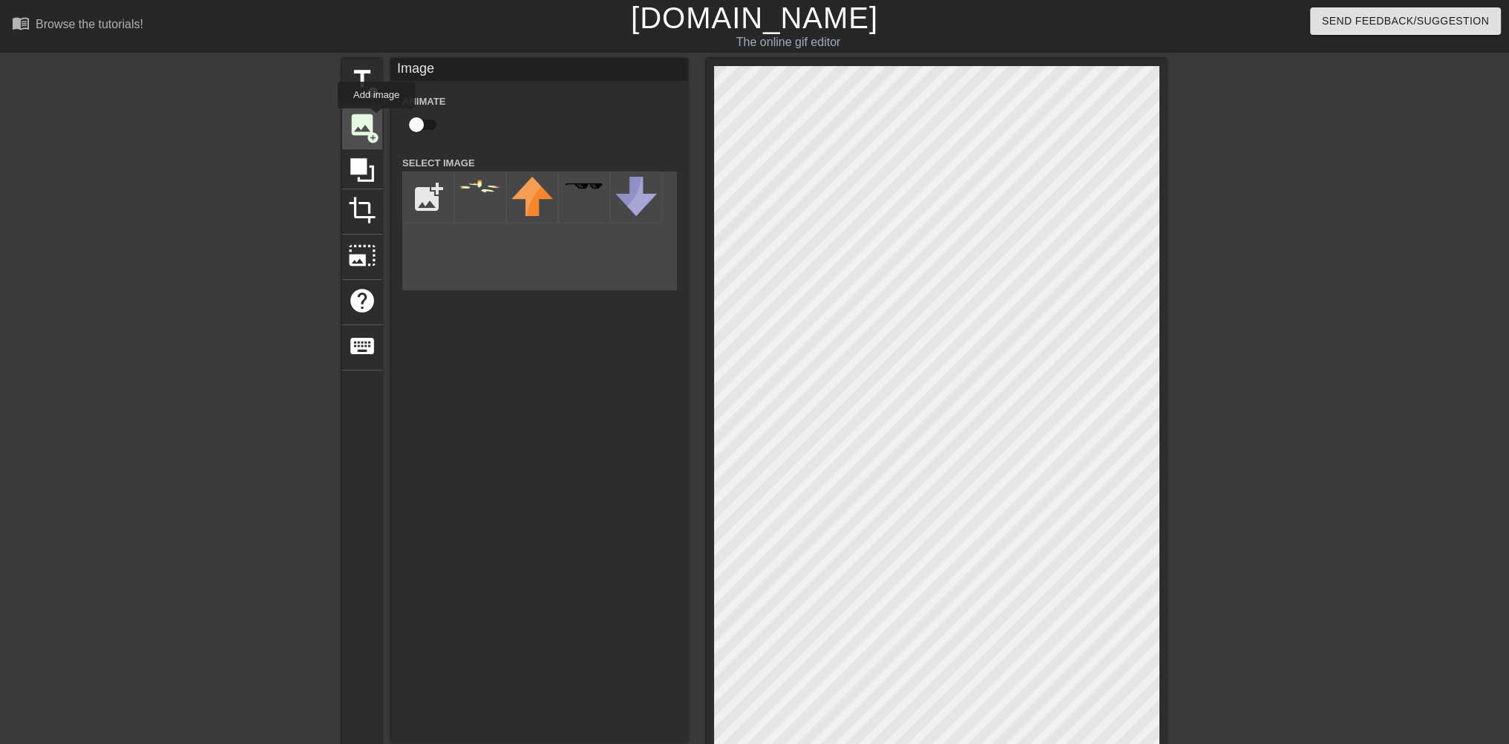
click at [376, 119] on div "image add_circle" at bounding box center [362, 126] width 40 height 45
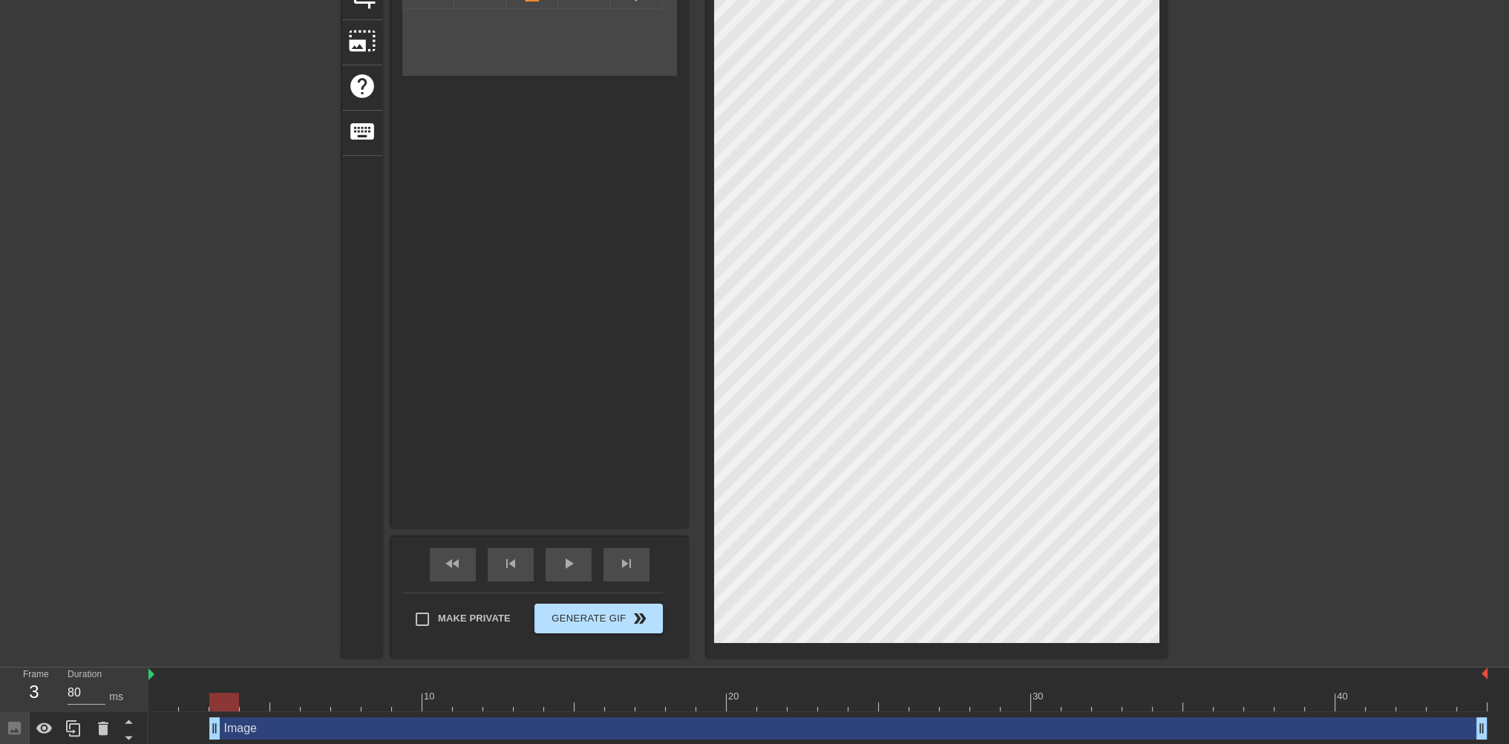
scroll to position [285, 0]
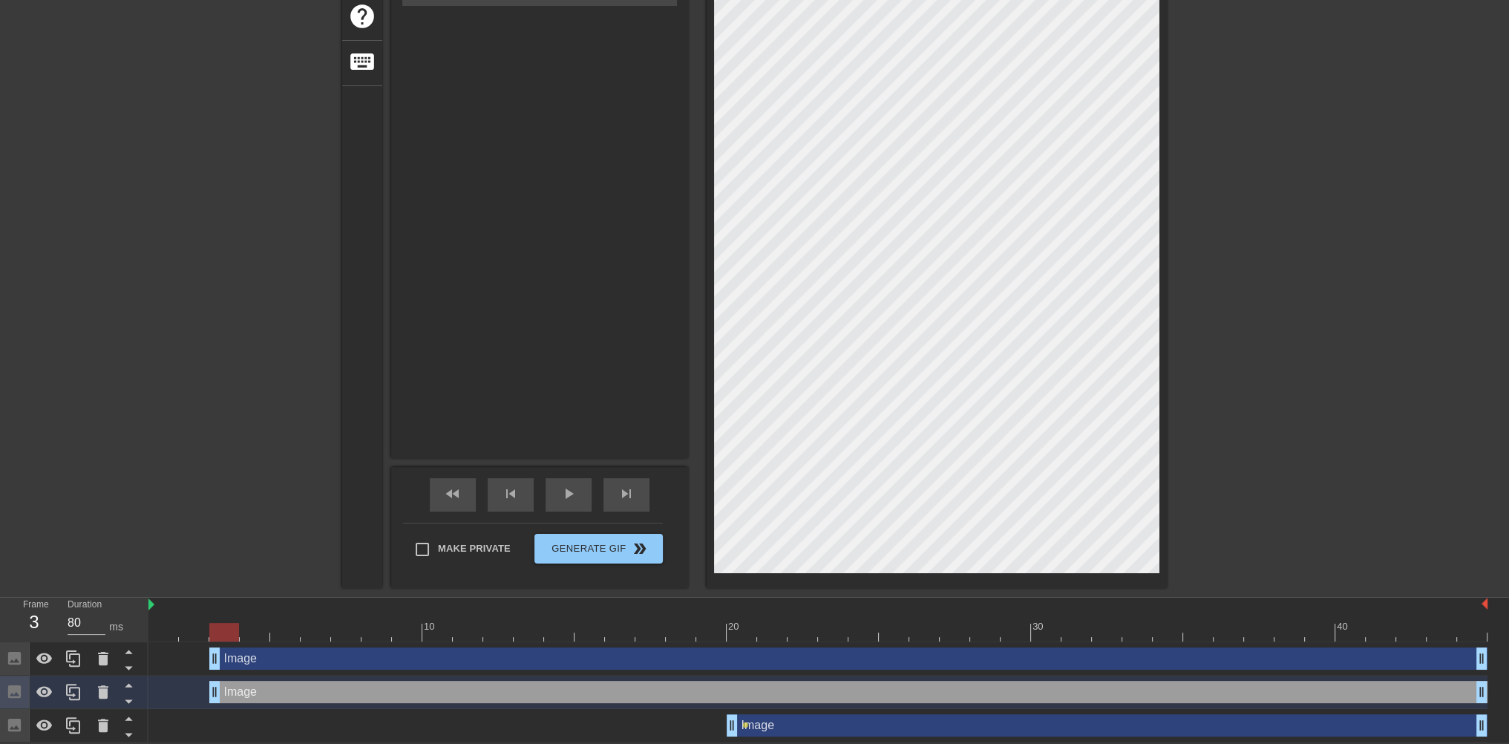
click at [509, 653] on div "Image drag_handle drag_handle" at bounding box center [848, 658] width 1278 height 22
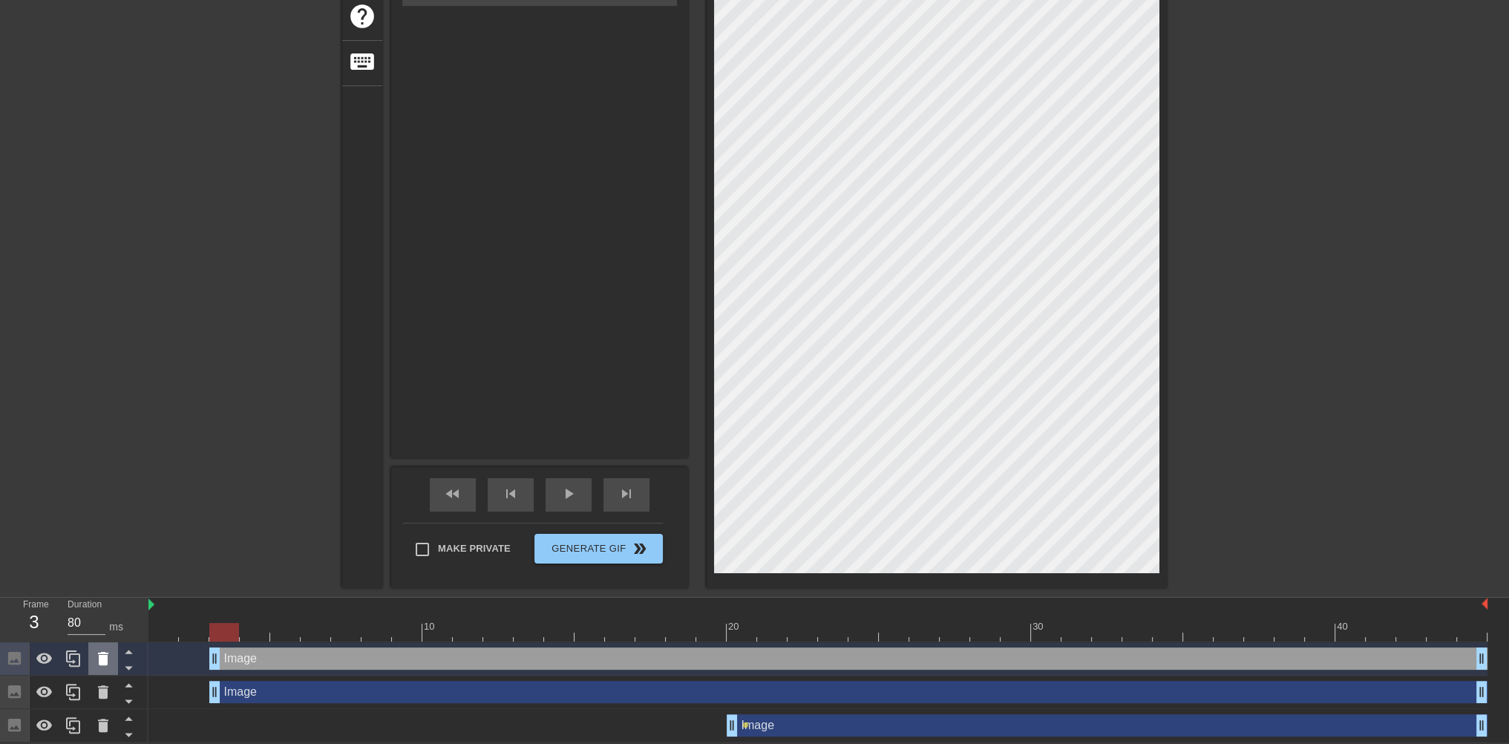
click at [104, 660] on icon at bounding box center [103, 658] width 10 height 13
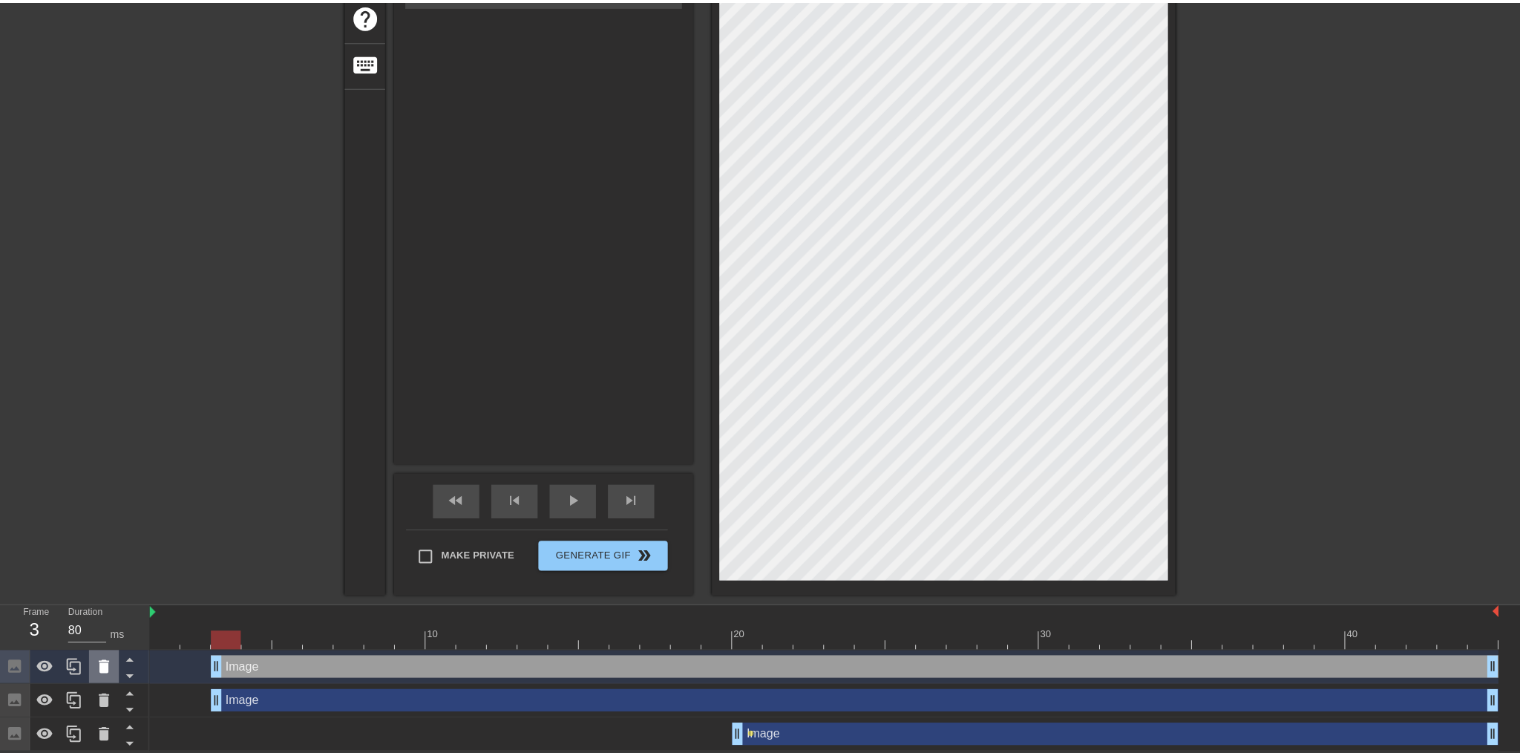
scroll to position [274, 0]
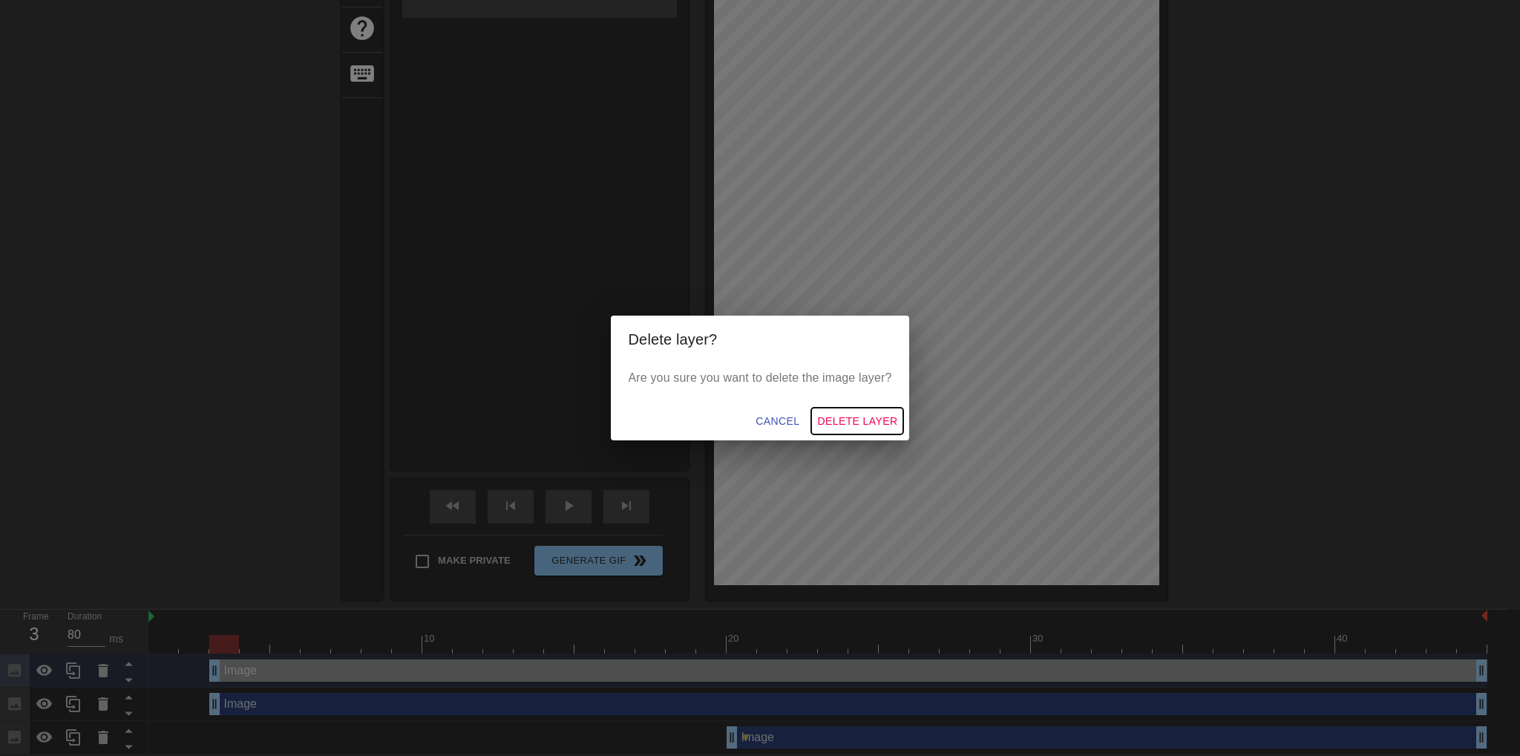
click at [875, 422] on span "Delete Layer" at bounding box center [857, 421] width 80 height 19
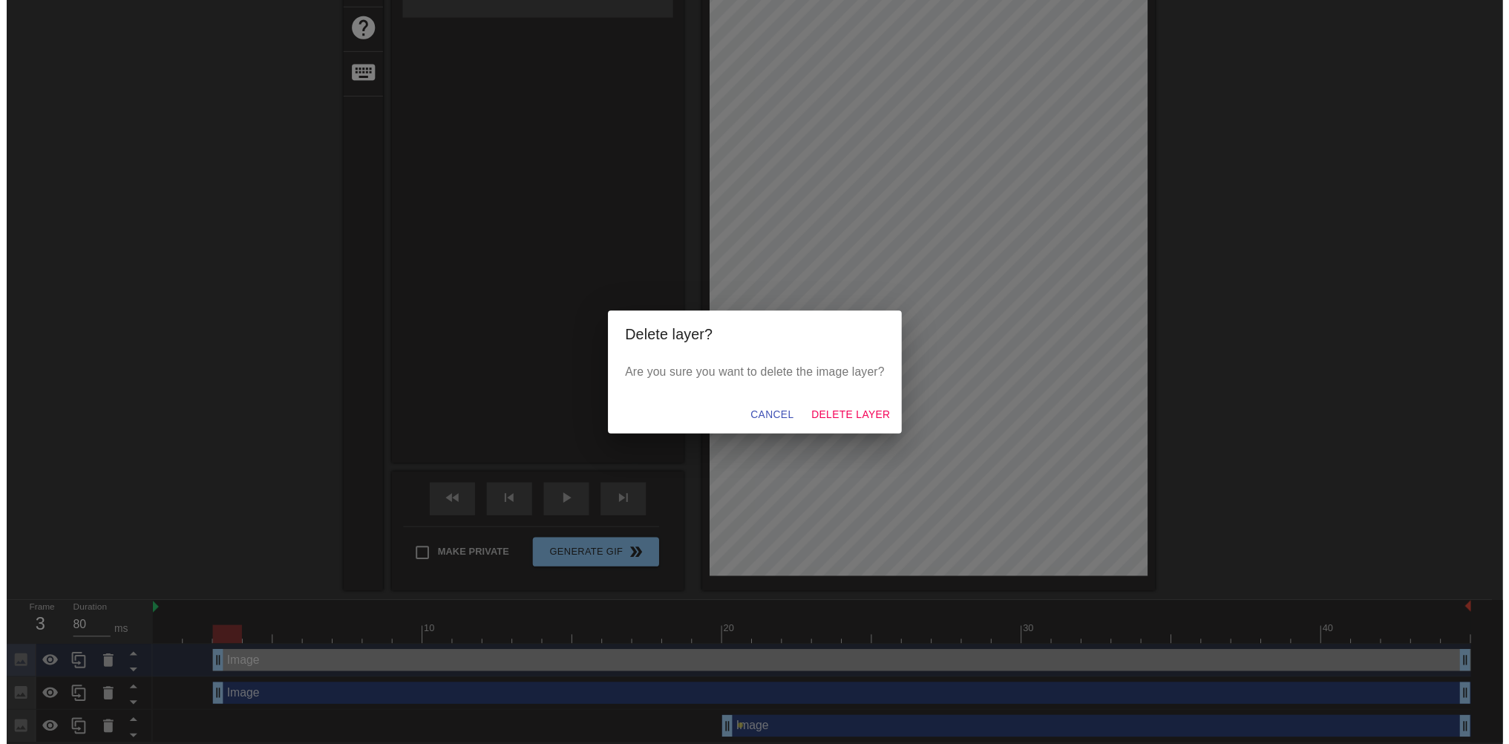
scroll to position [252, 0]
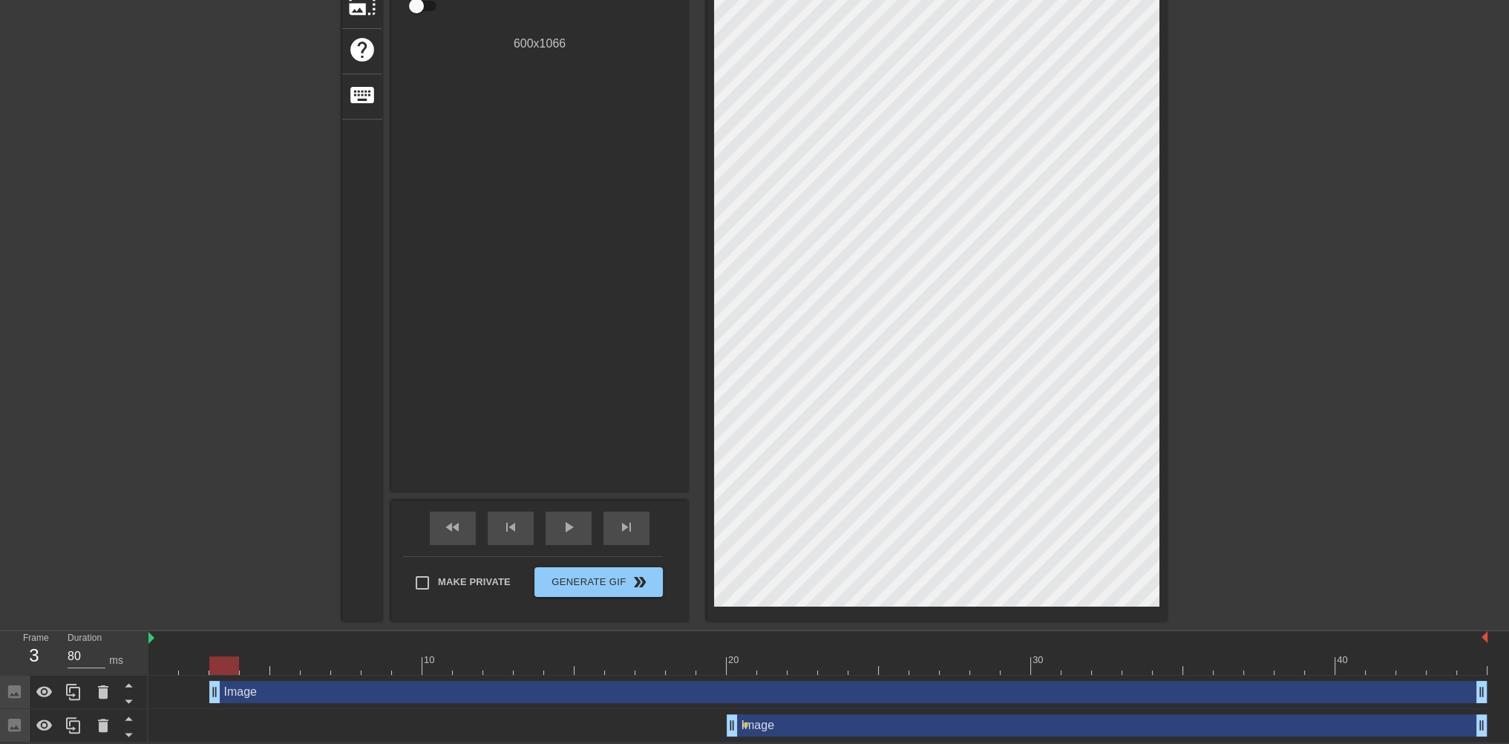
click at [244, 697] on div "Image drag_handle drag_handle" at bounding box center [848, 692] width 1278 height 22
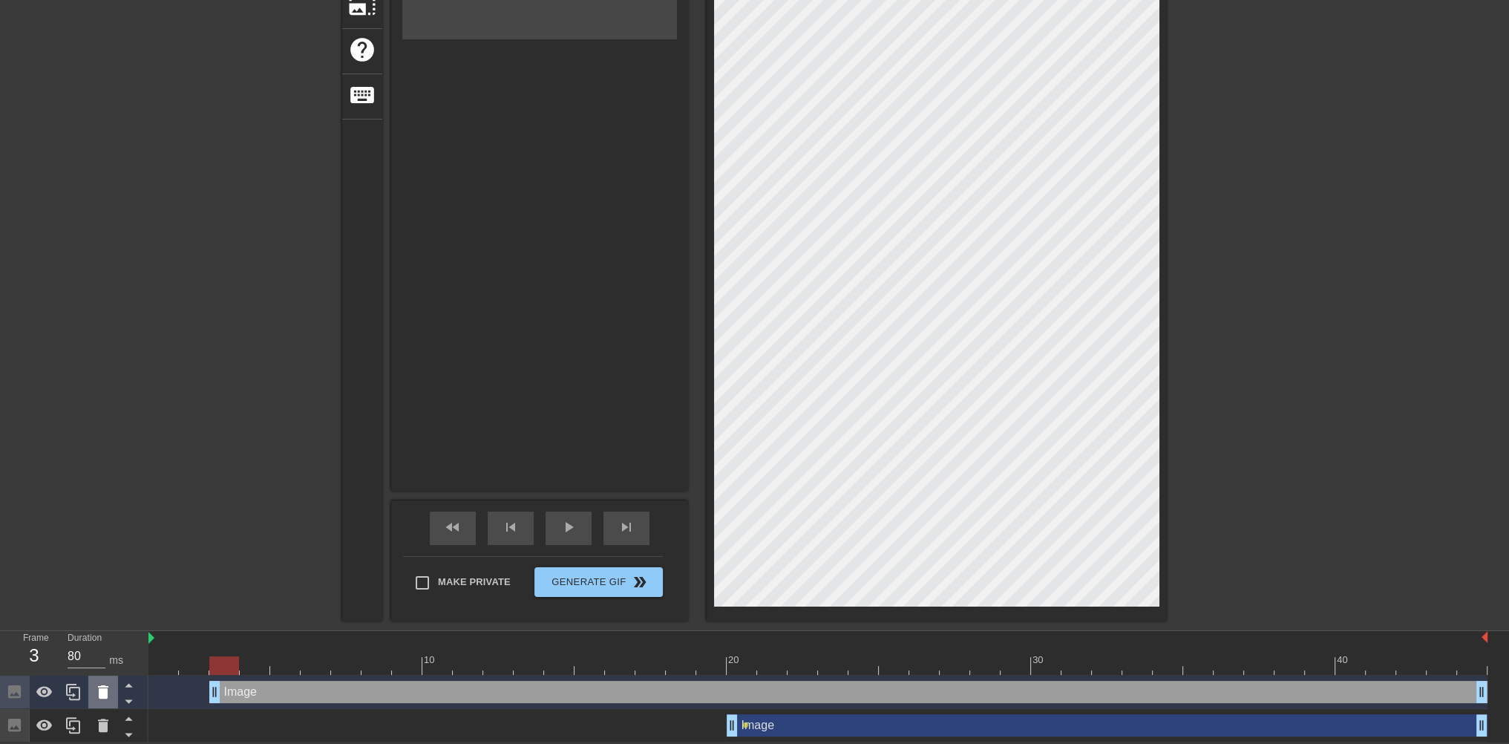
click at [104, 697] on icon at bounding box center [103, 691] width 10 height 13
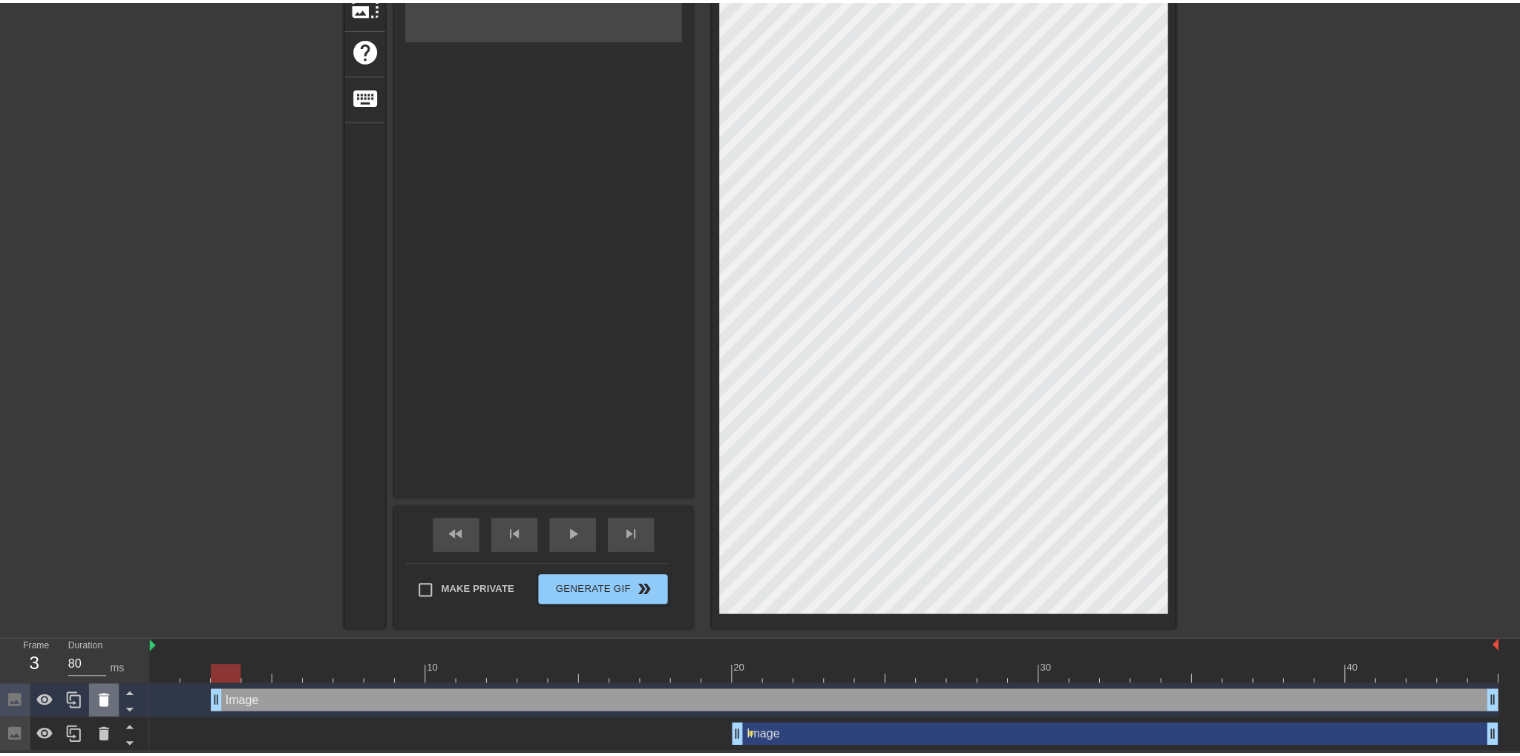
scroll to position [241, 0]
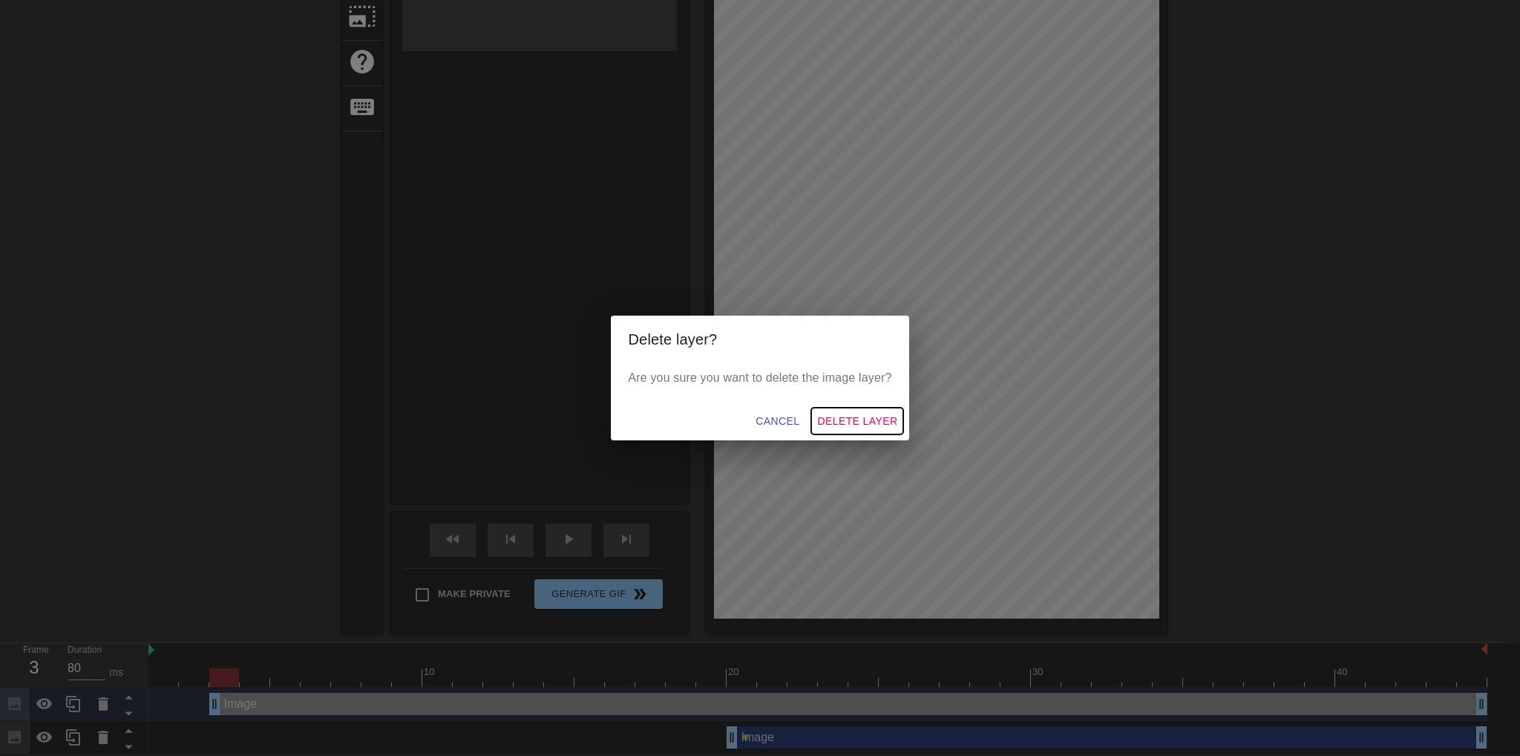
click at [857, 417] on span "Delete Layer" at bounding box center [857, 421] width 80 height 19
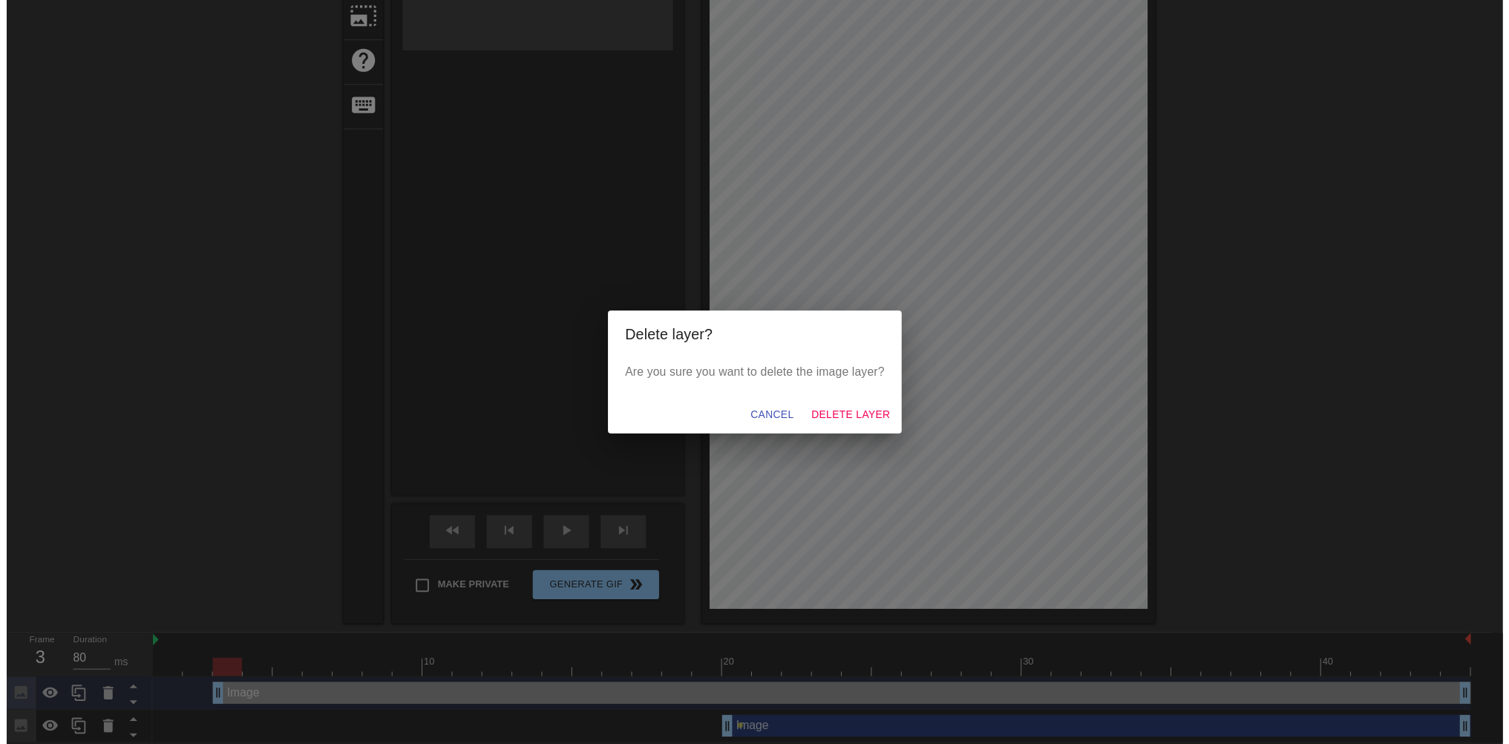
scroll to position [218, 0]
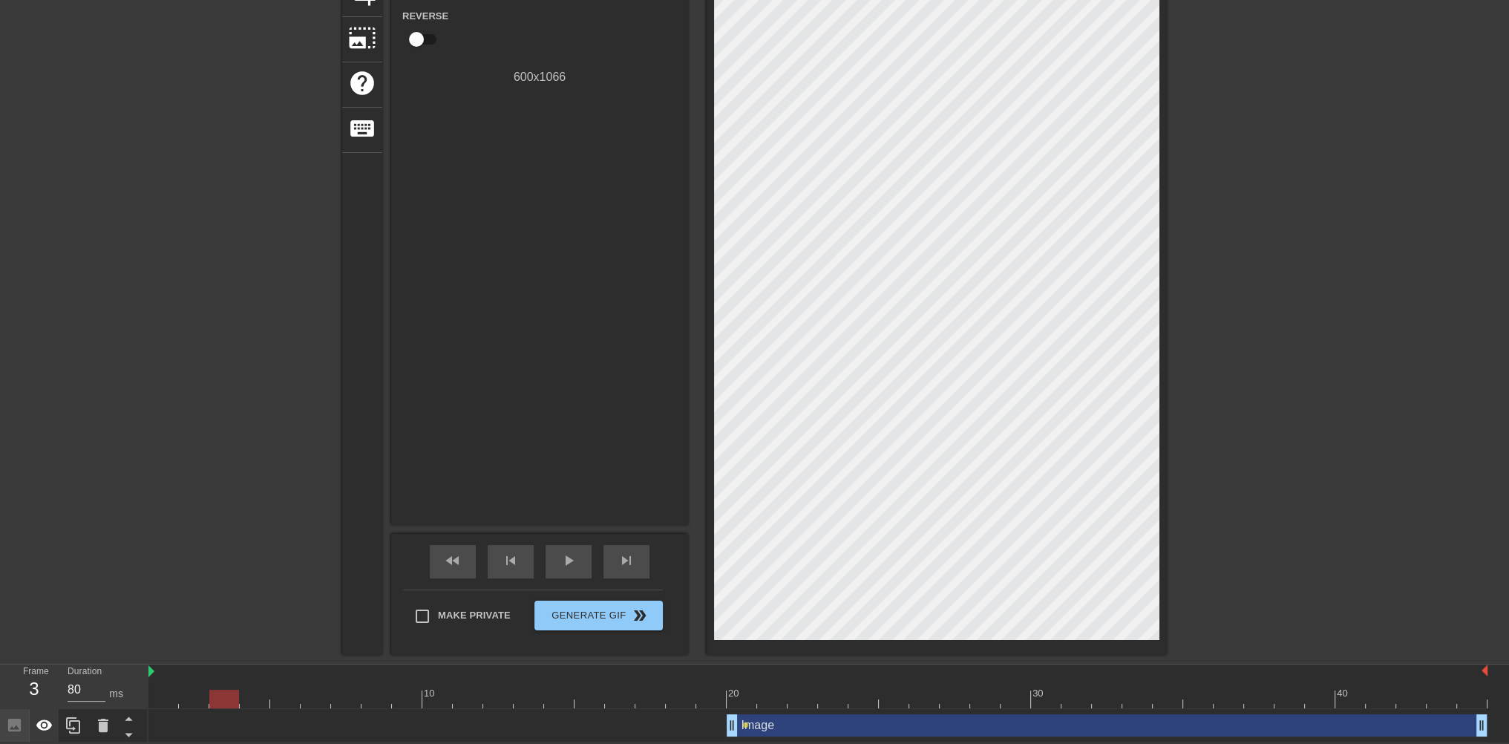
click at [45, 727] on icon at bounding box center [44, 724] width 16 height 11
click at [45, 727] on icon at bounding box center [44, 726] width 16 height 14
click at [45, 727] on icon at bounding box center [44, 724] width 16 height 11
click at [45, 727] on icon at bounding box center [44, 726] width 16 height 14
click at [769, 725] on div "Image drag_handle drag_handle" at bounding box center [1107, 725] width 761 height 22
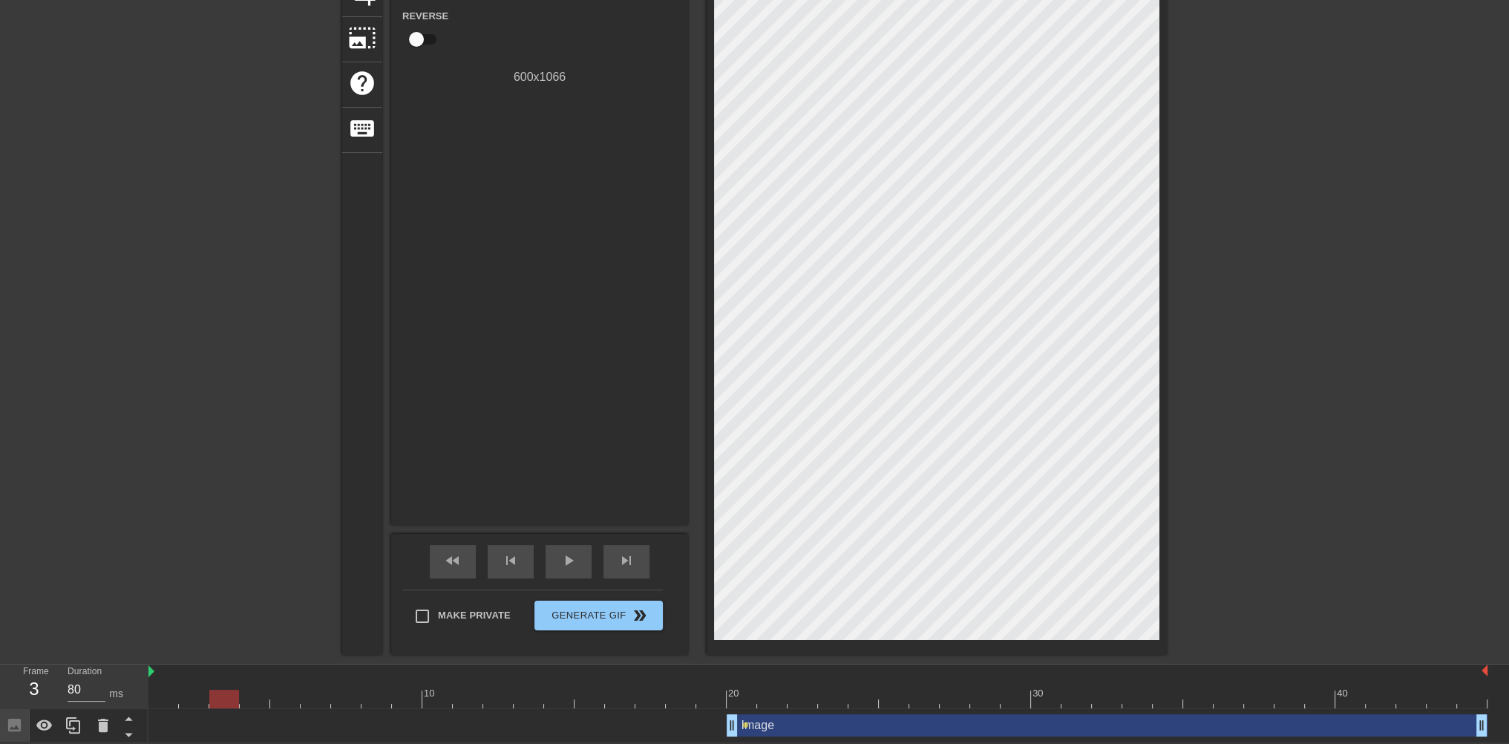
drag, startPoint x: 742, startPoint y: 723, endPoint x: 802, endPoint y: 725, distance: 59.4
click at [802, 725] on div "Image drag_handle drag_handle lens" at bounding box center [817, 725] width 1339 height 22
click at [748, 725] on span "lens" at bounding box center [745, 725] width 7 height 7
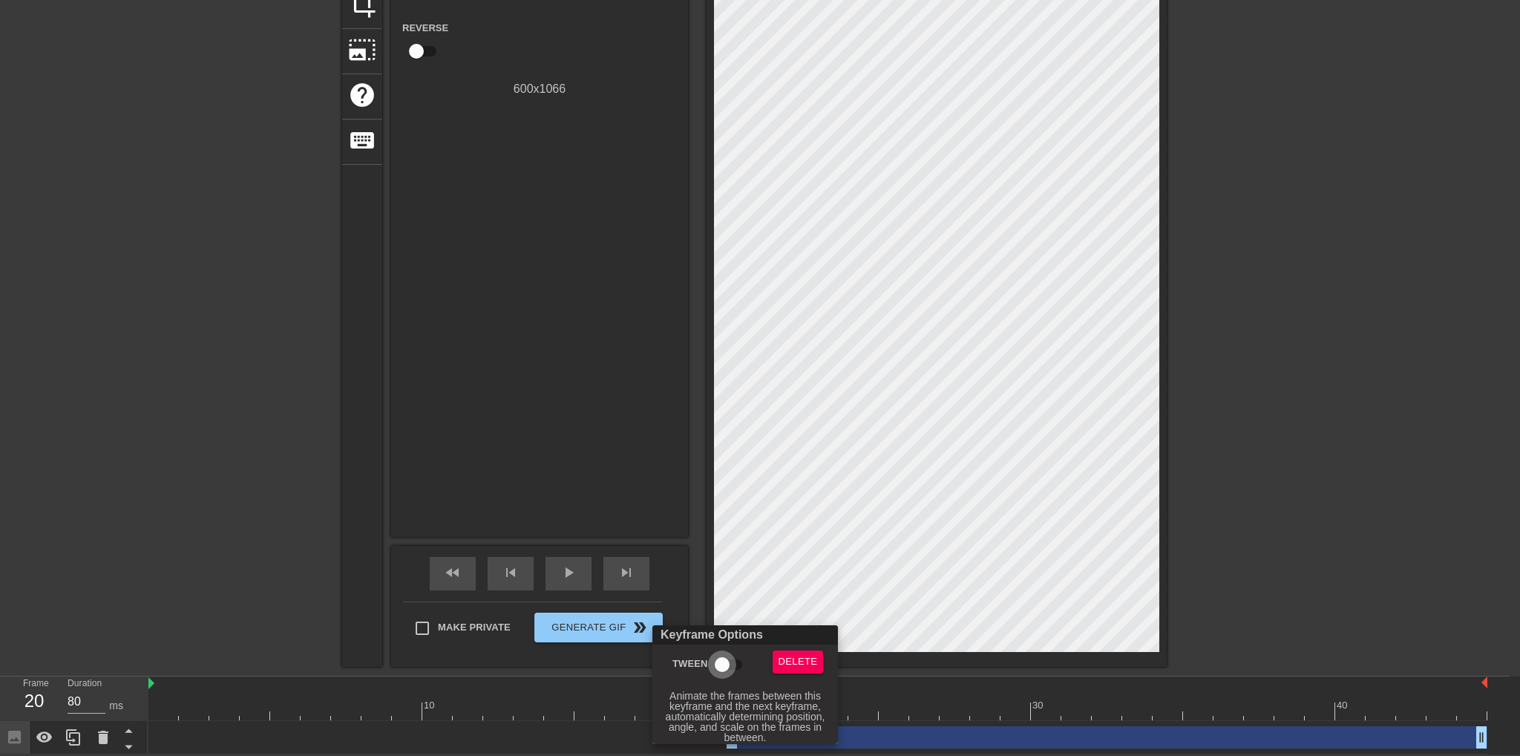
click at [734, 654] on input "Tween" at bounding box center [722, 664] width 85 height 28
checkbox input "true"
click at [1206, 563] on div at bounding box center [760, 378] width 1520 height 756
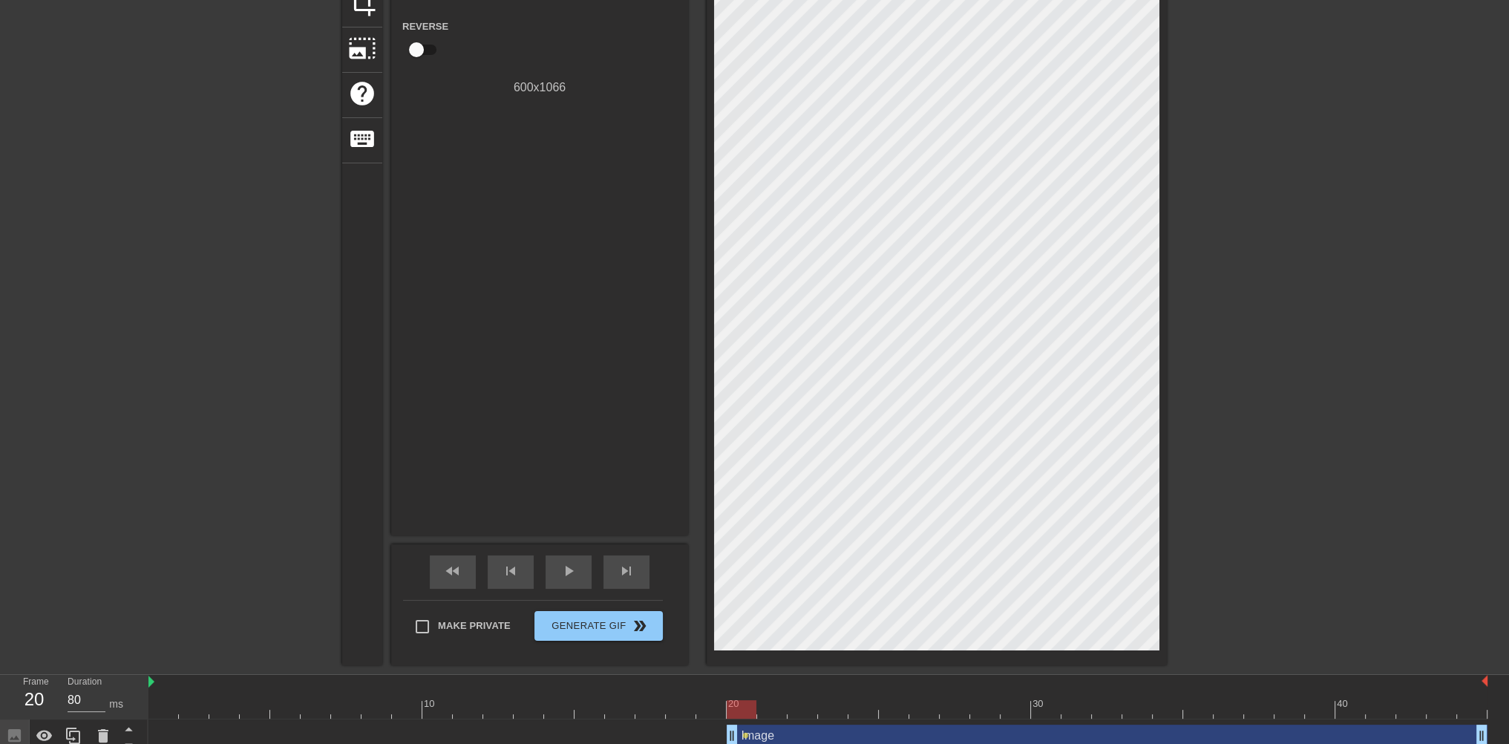
drag, startPoint x: 743, startPoint y: 734, endPoint x: 778, endPoint y: 735, distance: 34.9
click at [778, 735] on div "Image drag_handle drag_handle lens" at bounding box center [817, 736] width 1339 height 22
click at [745, 733] on span "lens" at bounding box center [745, 735] width 7 height 7
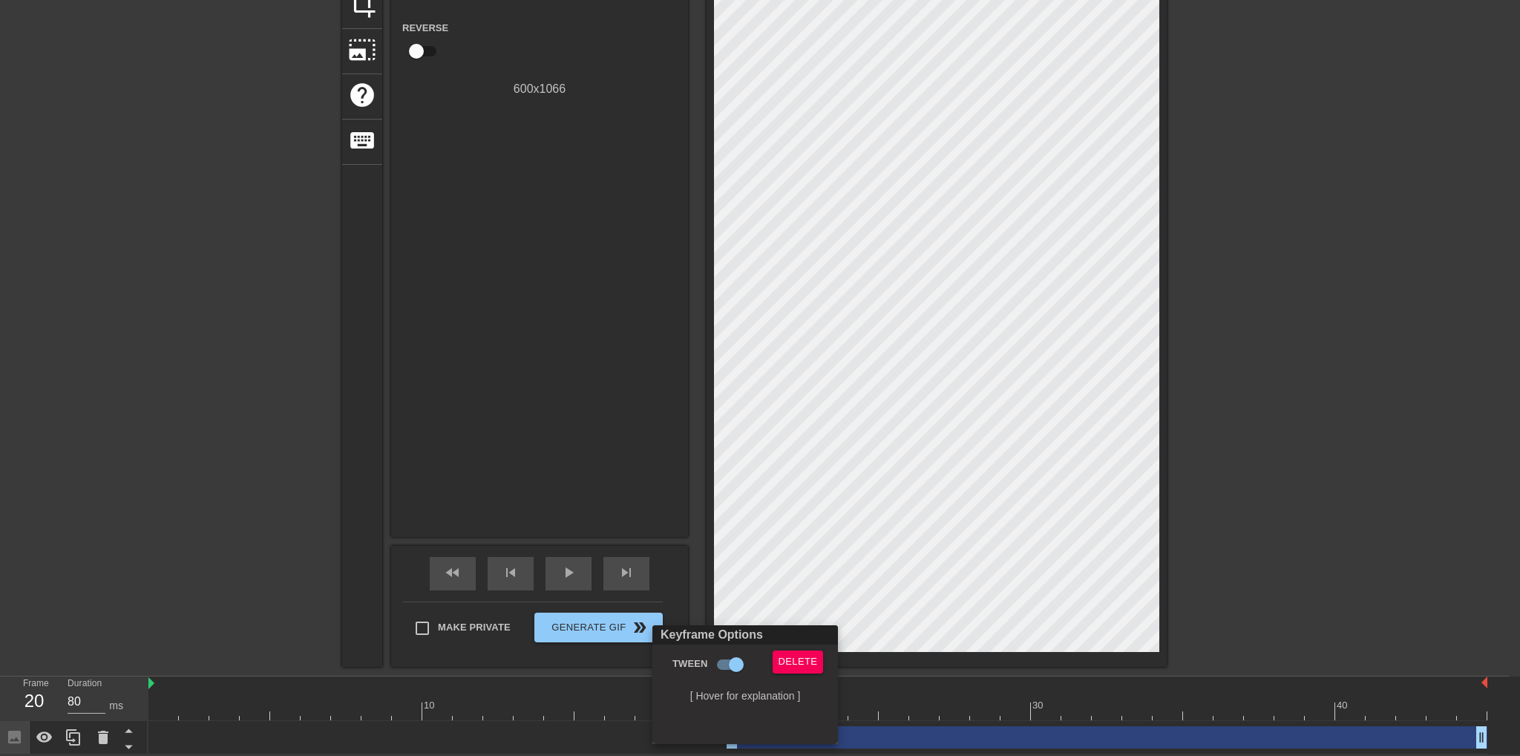
click at [861, 736] on div at bounding box center [760, 378] width 1520 height 756
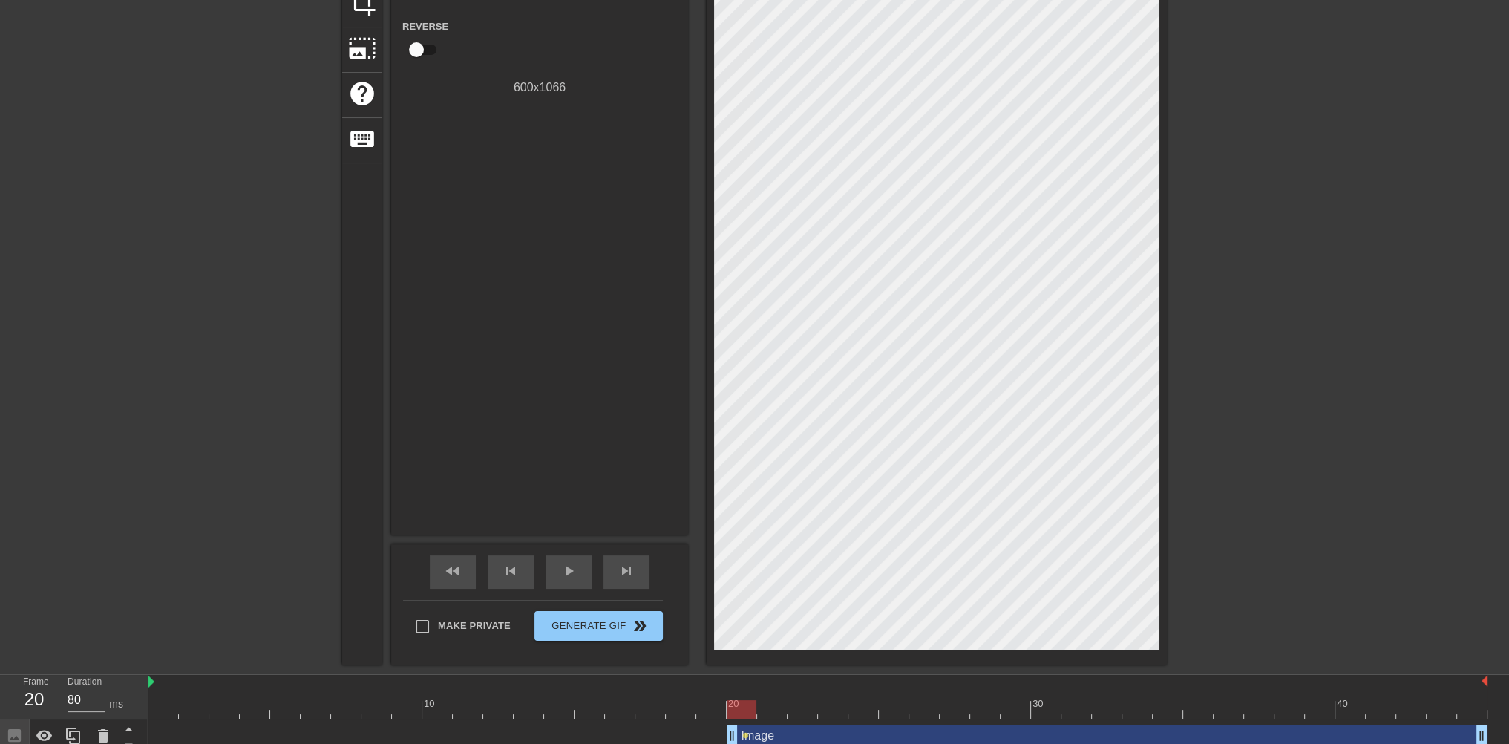
click at [787, 735] on div "Image drag_handle drag_handle" at bounding box center [1107, 736] width 761 height 22
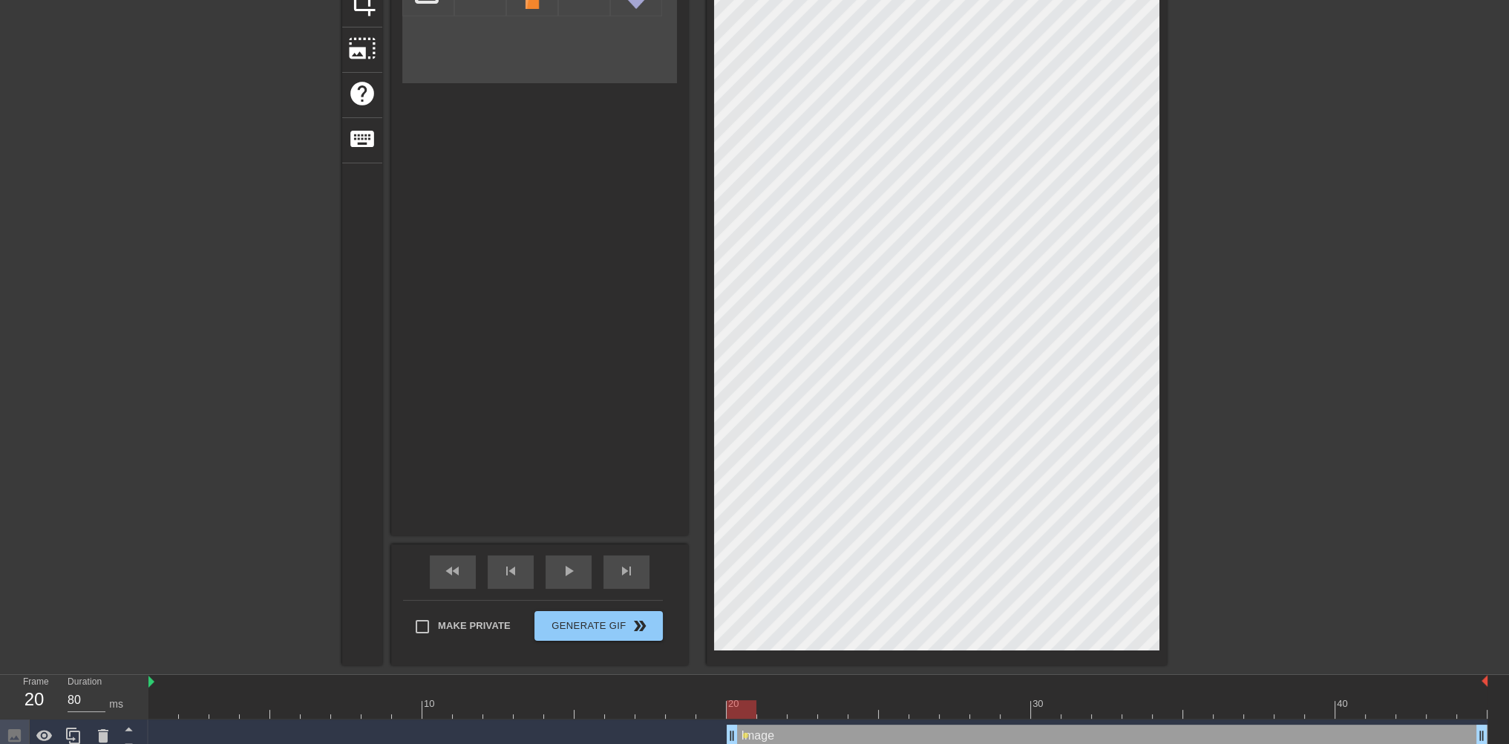
click at [787, 735] on div "Image drag_handle drag_handle" at bounding box center [1107, 736] width 761 height 22
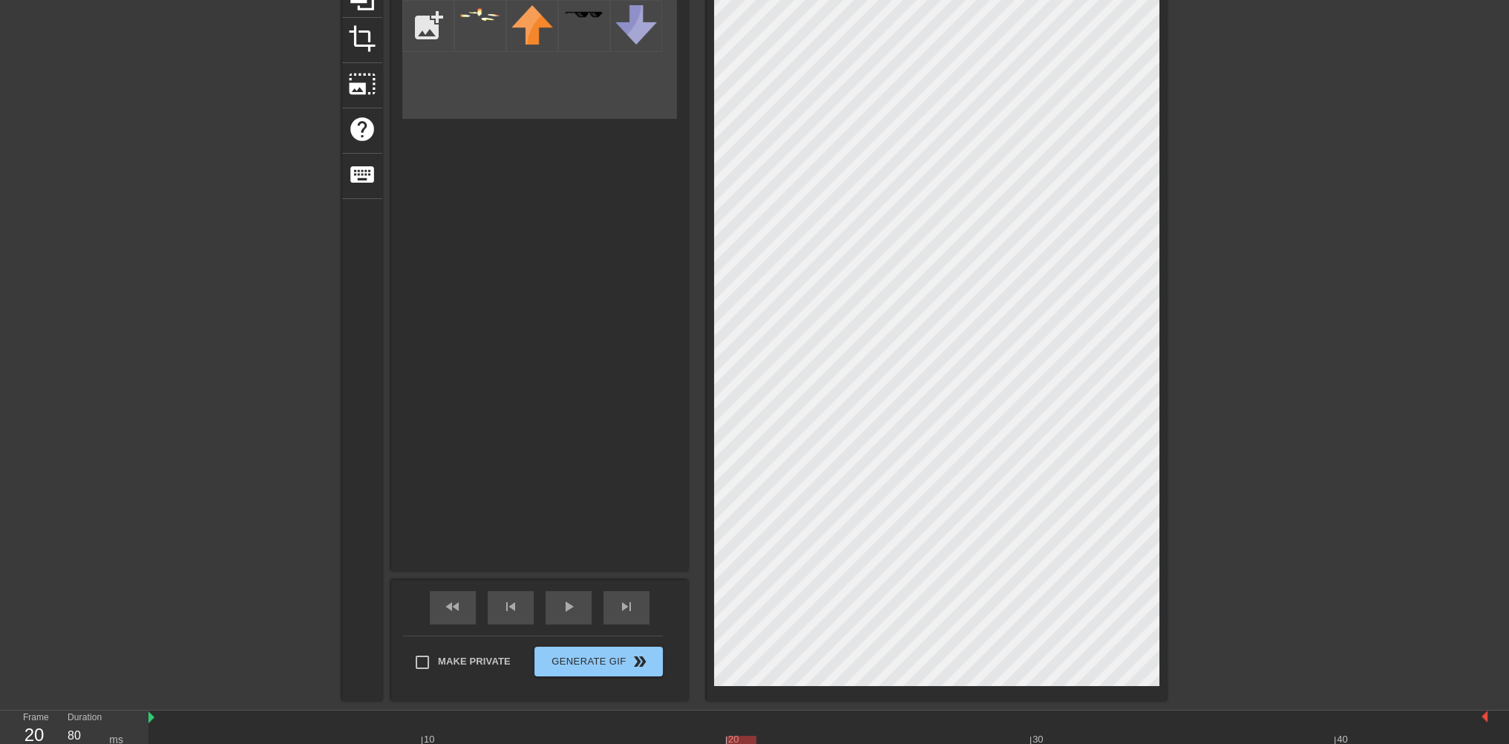
scroll to position [218, 0]
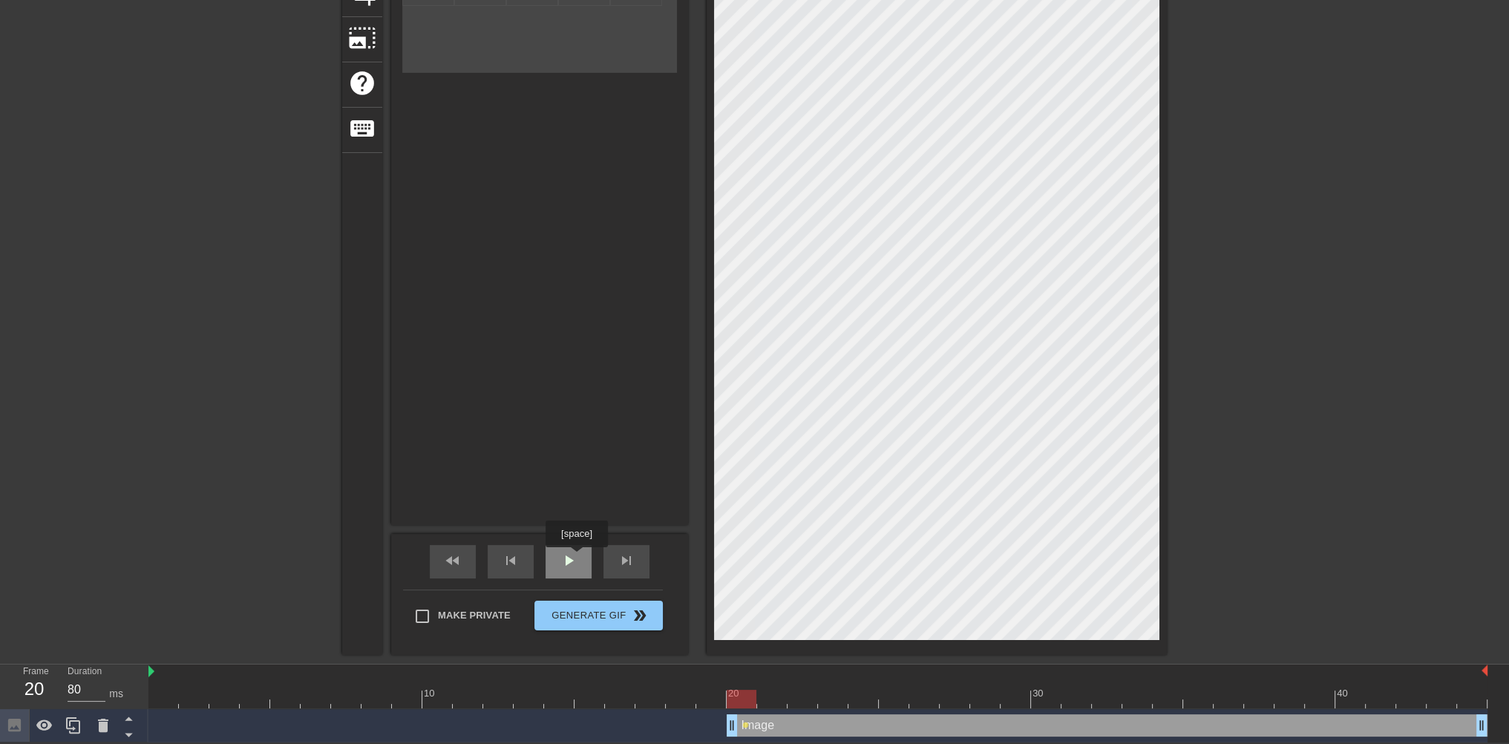
click at [575, 558] on span "play_arrow" at bounding box center [569, 561] width 18 height 18
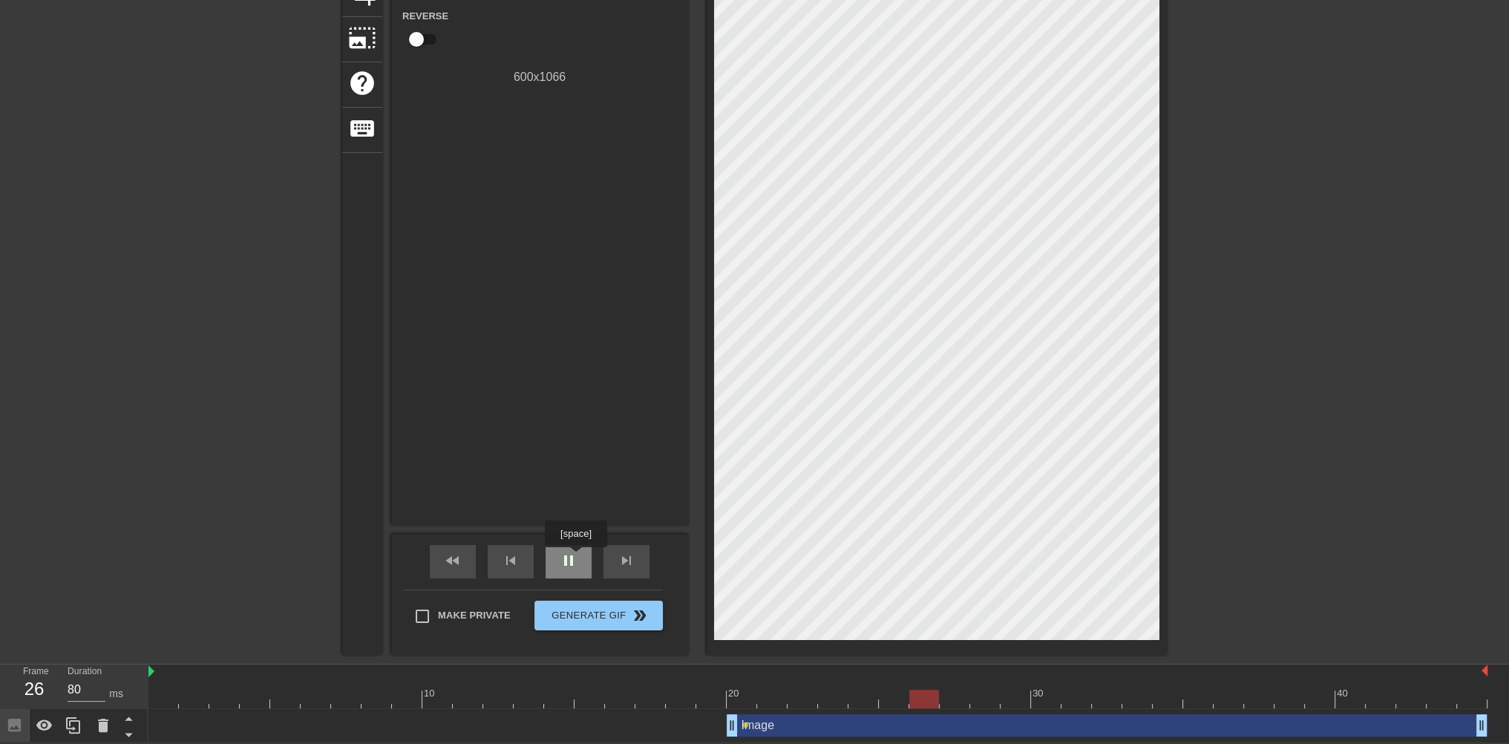
click at [575, 558] on span "pause" at bounding box center [569, 561] width 18 height 18
click at [746, 724] on span "lens" at bounding box center [745, 725] width 7 height 7
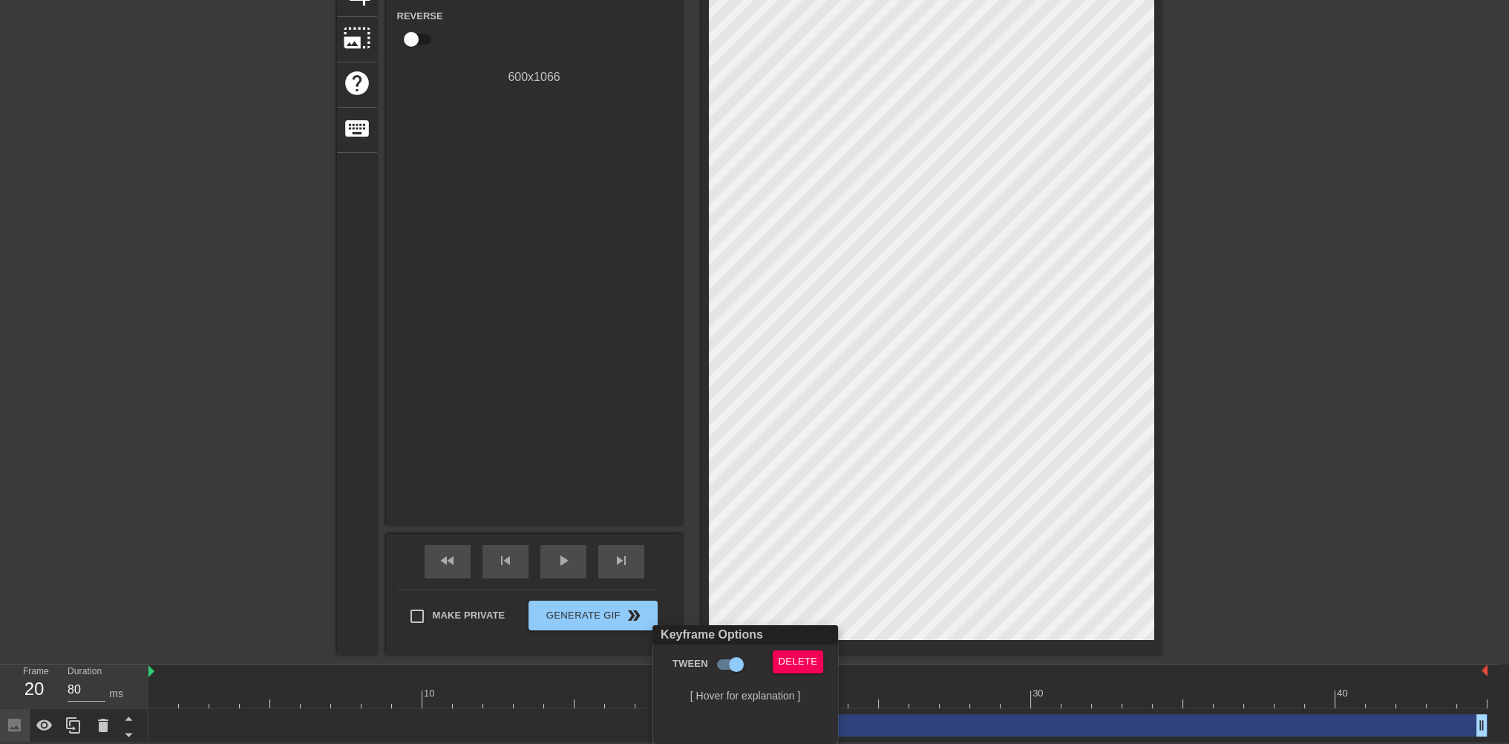
scroll to position [207, 0]
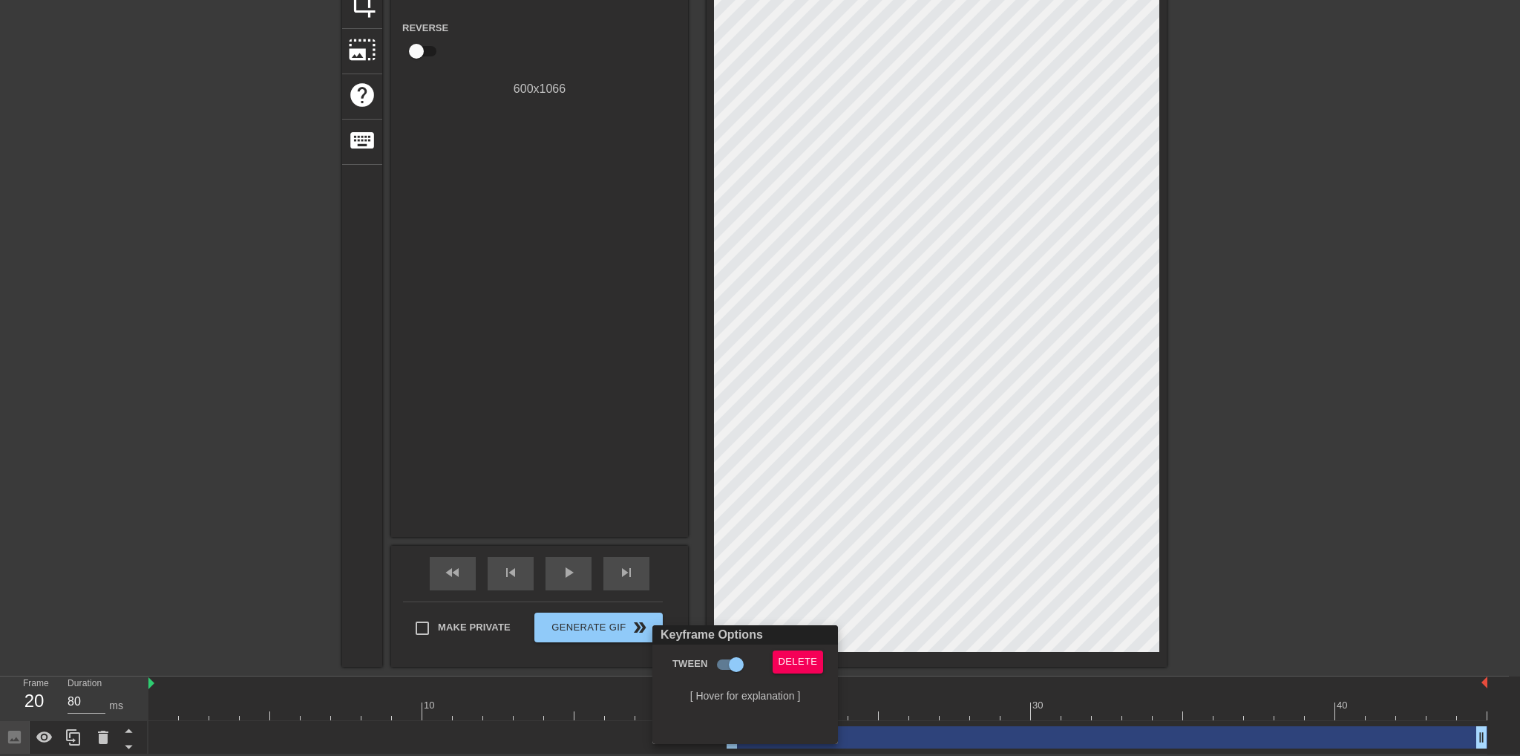
drag, startPoint x: 624, startPoint y: 351, endPoint x: 620, endPoint y: 364, distance: 13.2
click at [625, 350] on div at bounding box center [760, 378] width 1520 height 756
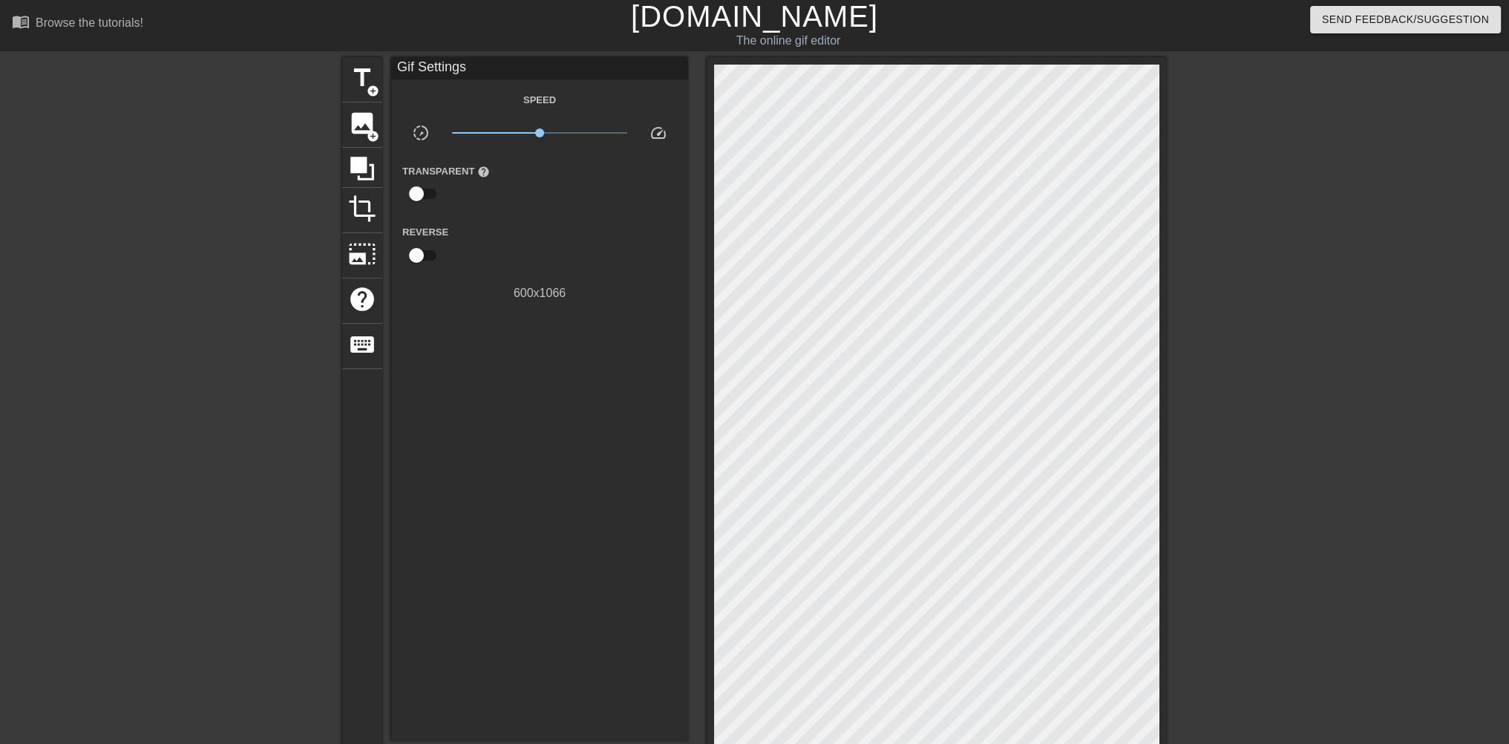
scroll to position [0, 0]
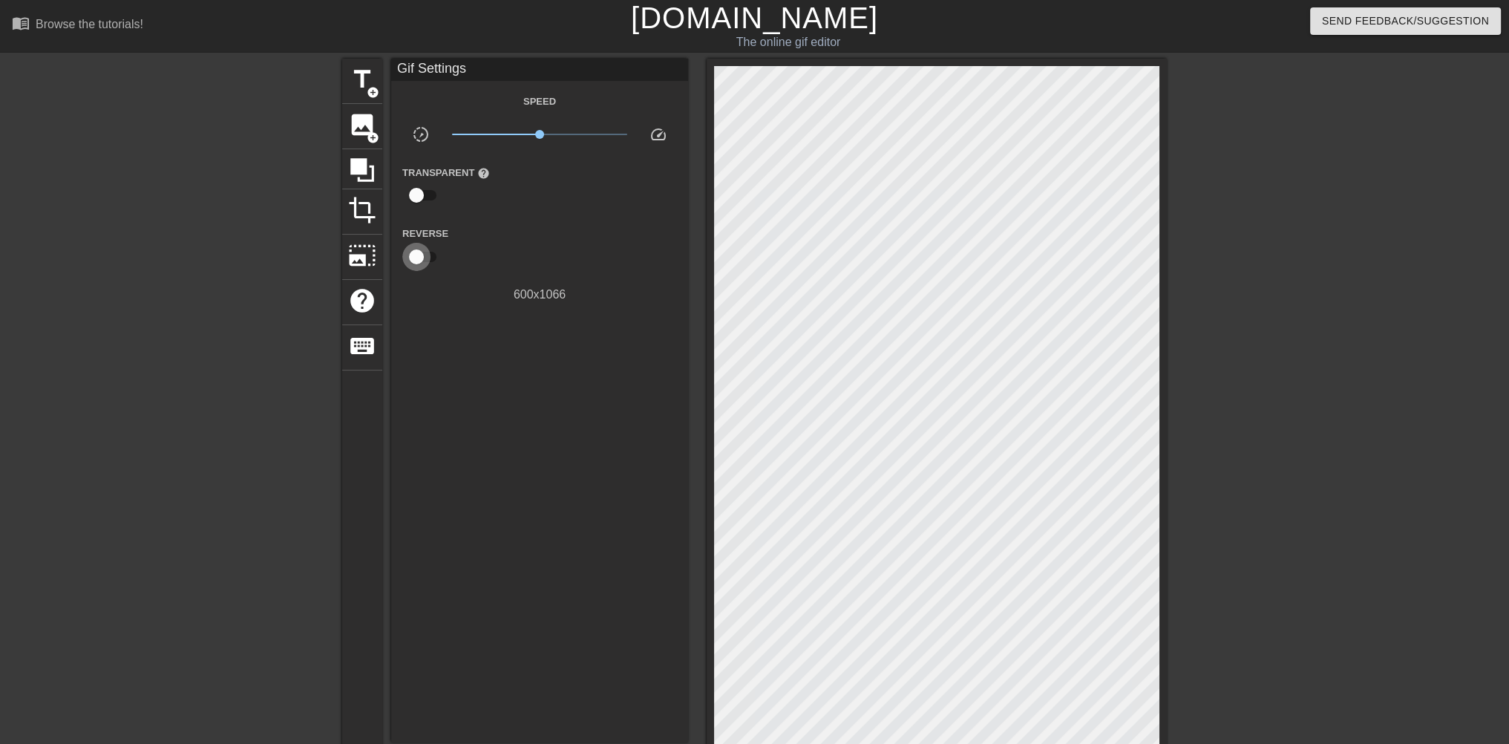
click at [414, 256] on input "checkbox" at bounding box center [416, 257] width 85 height 28
click at [414, 256] on input "checkbox" at bounding box center [430, 257] width 85 height 28
checkbox input "false"
click at [422, 195] on input "checkbox" at bounding box center [416, 195] width 85 height 28
click at [543, 200] on div at bounding box center [541, 196] width 30 height 30
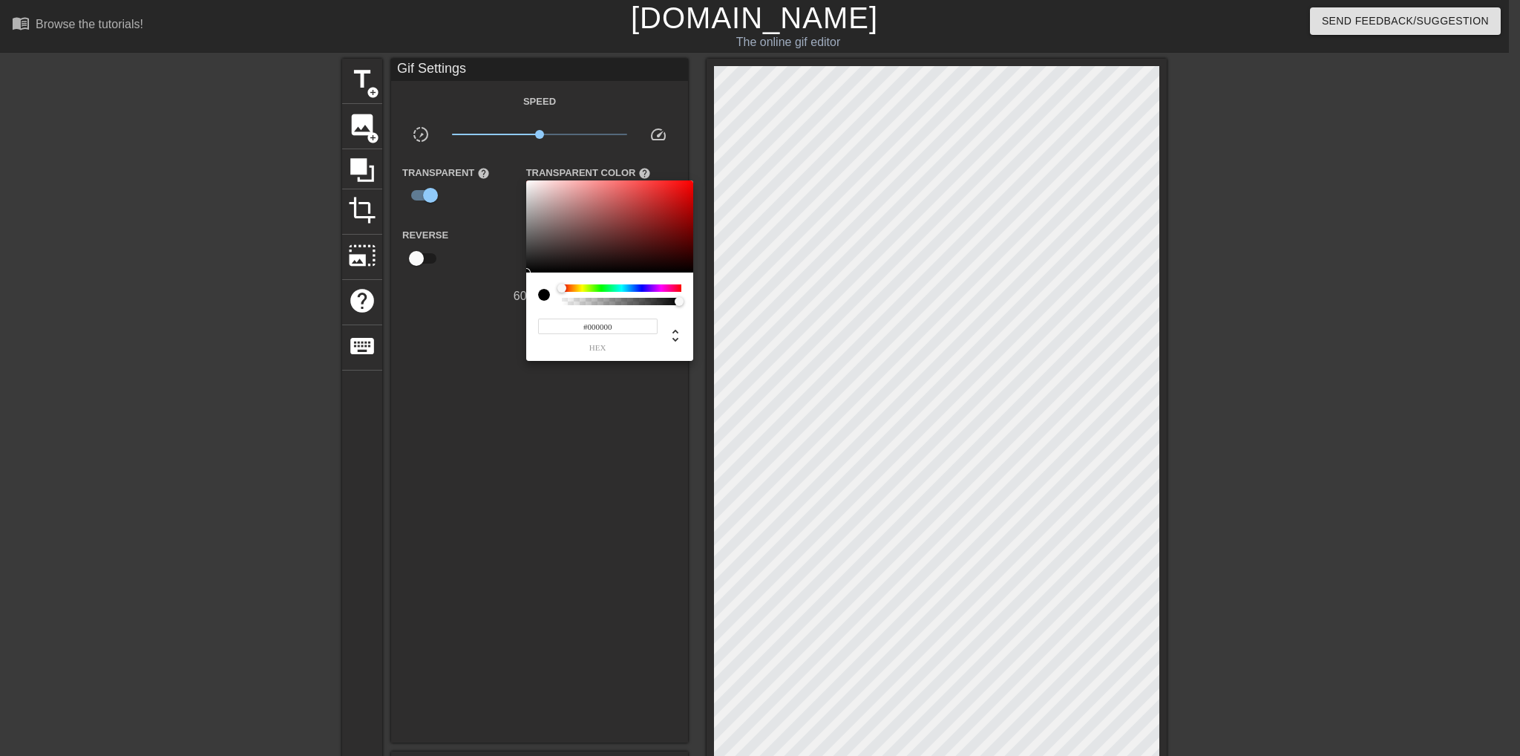
drag, startPoint x: 578, startPoint y: 286, endPoint x: 636, endPoint y: 286, distance: 58.7
click at [636, 286] on div "#000000 hex" at bounding box center [609, 316] width 167 height 88
click at [572, 464] on div at bounding box center [760, 378] width 1520 height 756
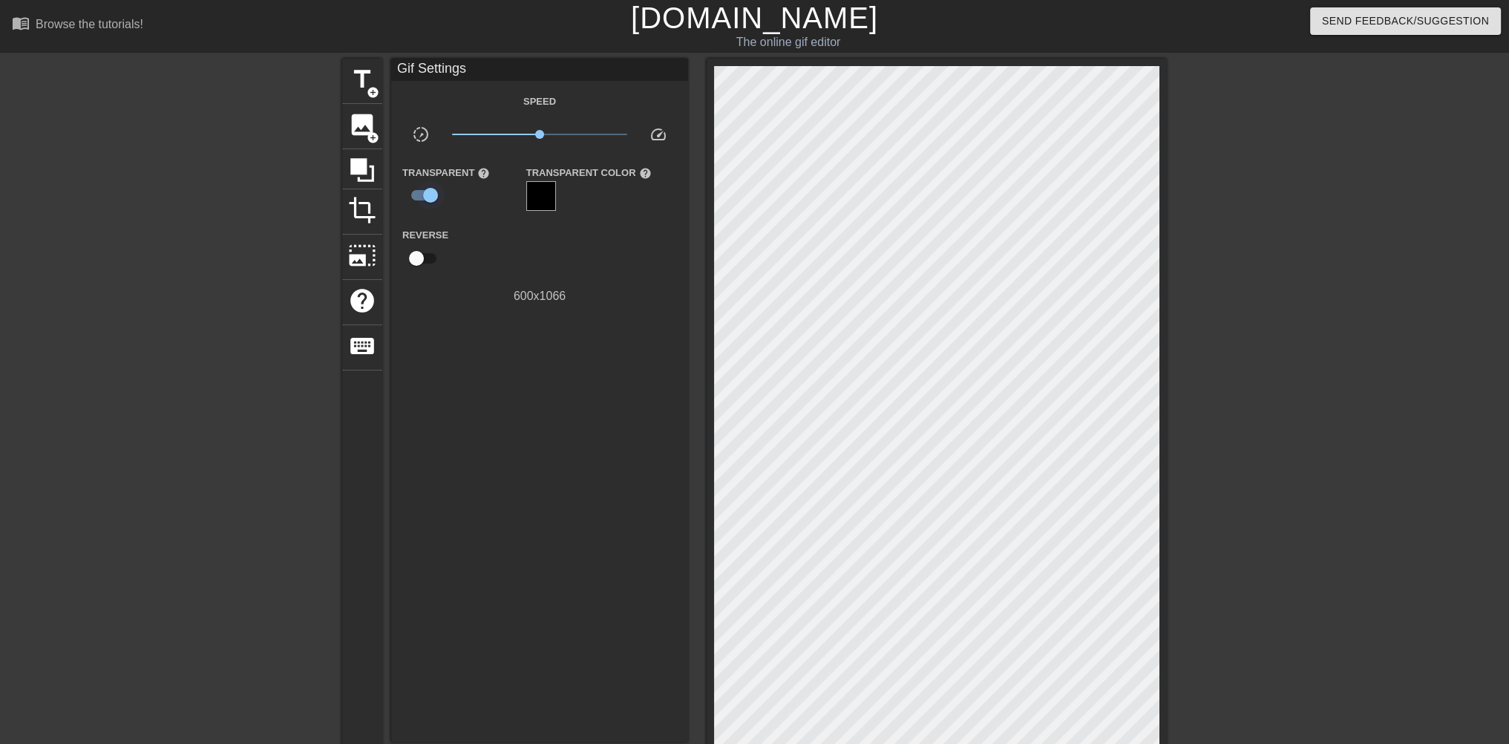
click at [415, 193] on input "checkbox" at bounding box center [430, 195] width 85 height 28
checkbox input "false"
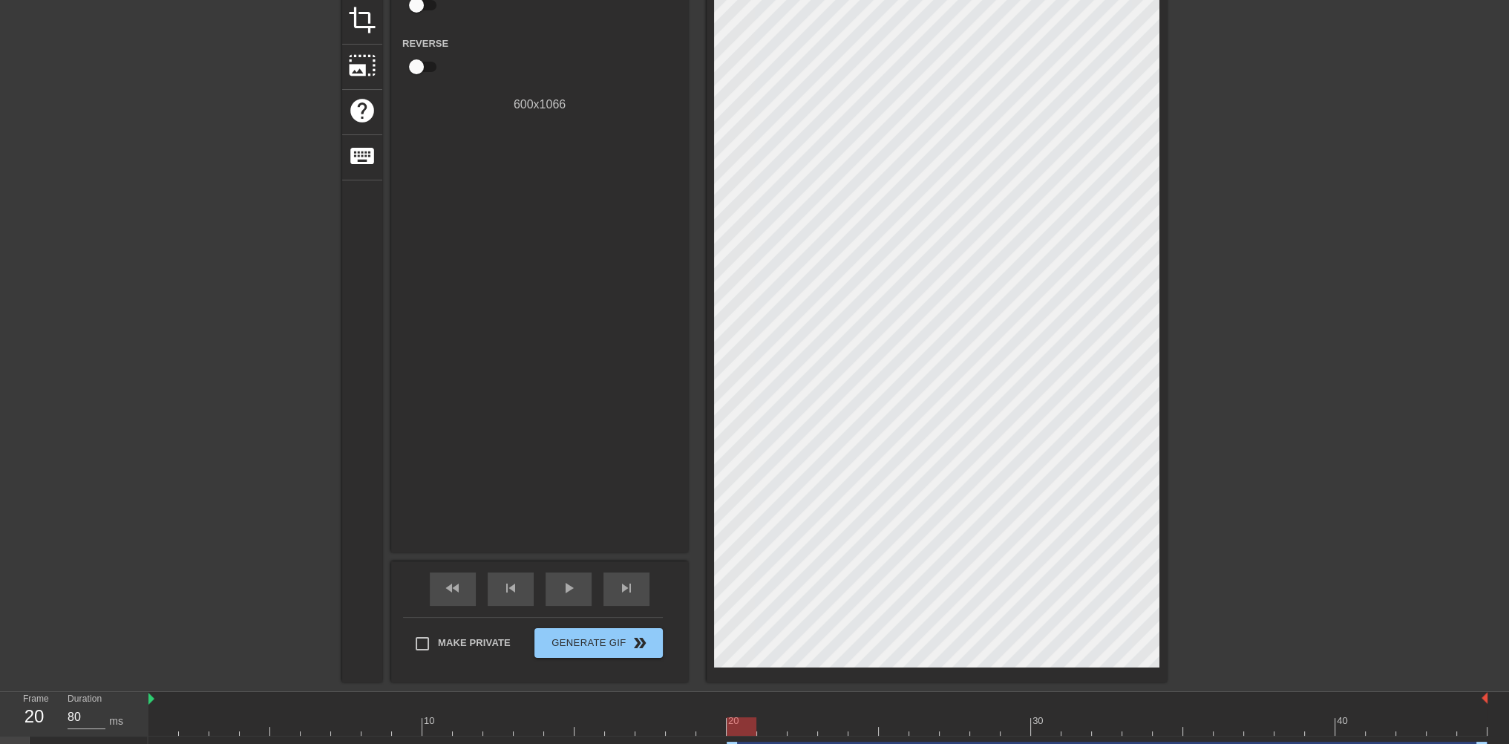
scroll to position [218, 0]
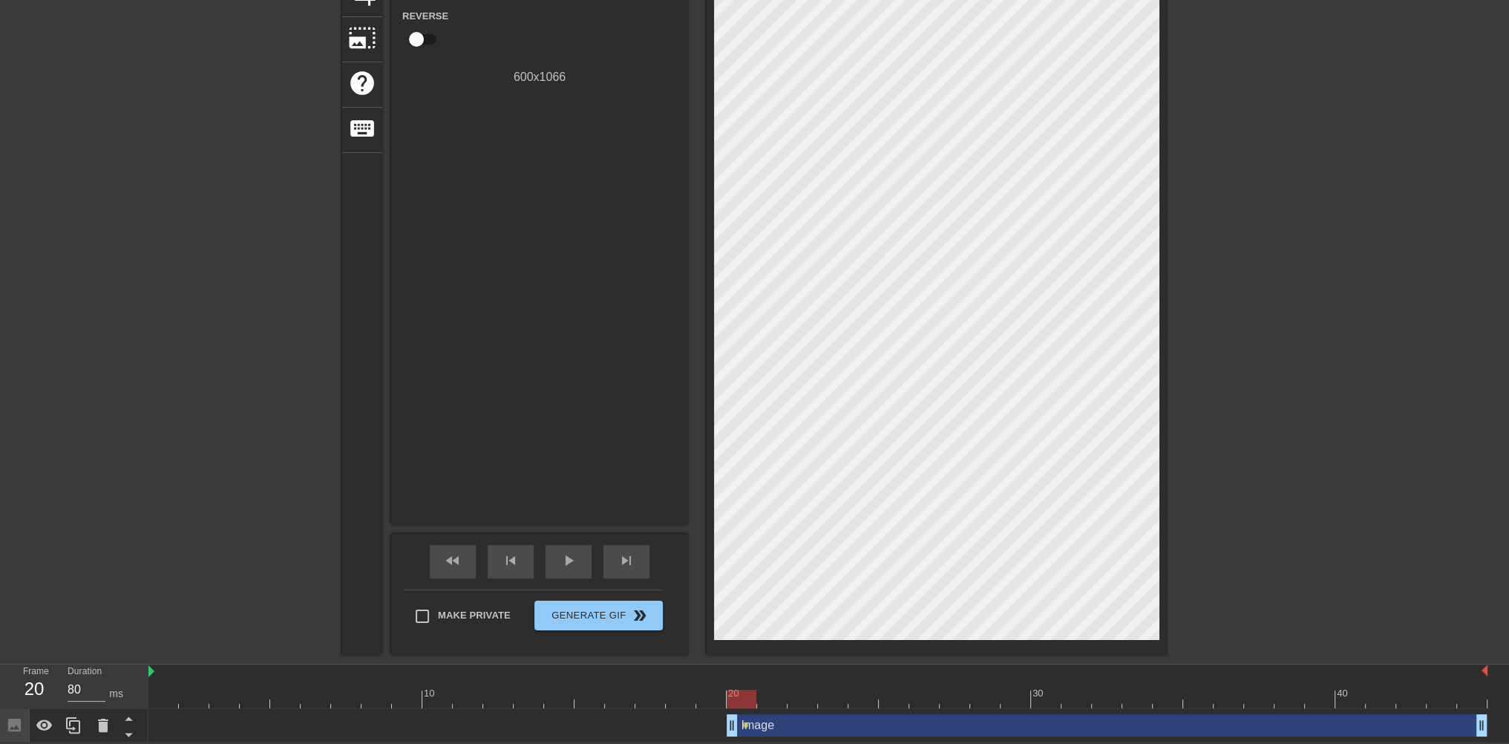
drag, startPoint x: 748, startPoint y: 725, endPoint x: 762, endPoint y: 725, distance: 14.1
click at [777, 723] on div "Image drag_handle drag_handle lens" at bounding box center [817, 725] width 1339 height 22
click at [561, 559] on span "play_arrow" at bounding box center [569, 561] width 18 height 18
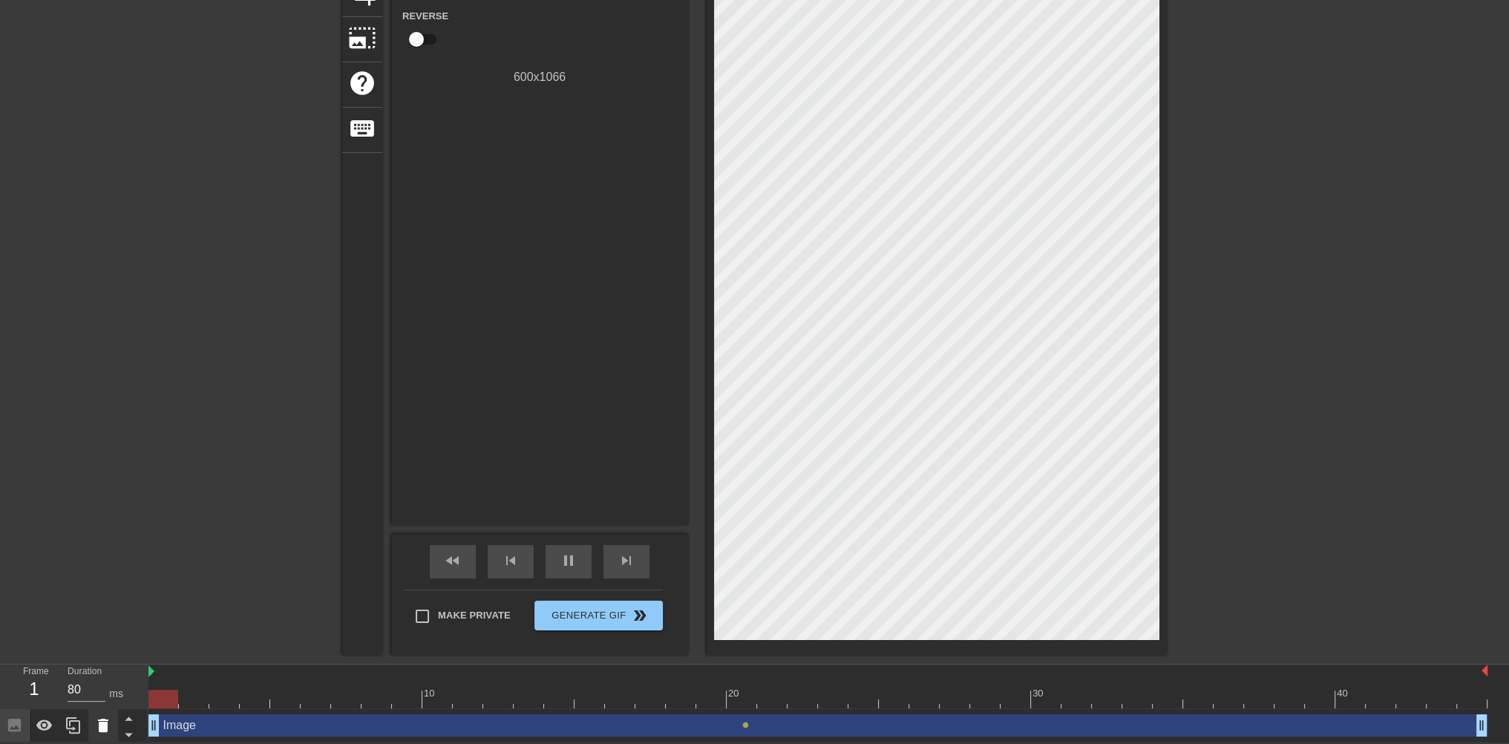
drag, startPoint x: 730, startPoint y: 729, endPoint x: 105, endPoint y: 710, distance: 624.7
click at [105, 710] on div "Frame 1 Duration 80 ms 10 20 30 40 Image drag_handle drag_handle lens" at bounding box center [754, 703] width 1509 height 78
type input "80"
click at [600, 615] on span "Generate Gif double_arrow" at bounding box center [598, 616] width 117 height 18
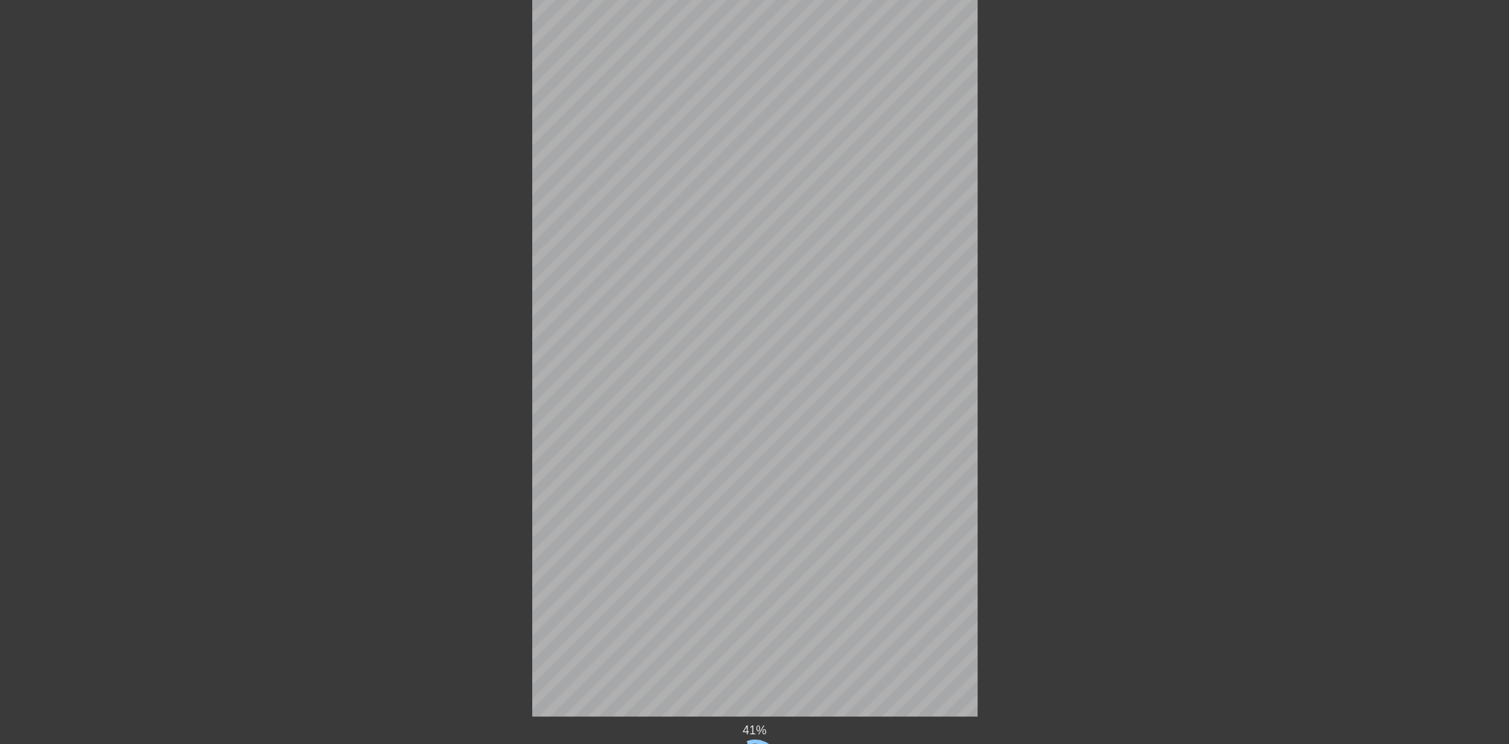
scroll to position [229, 0]
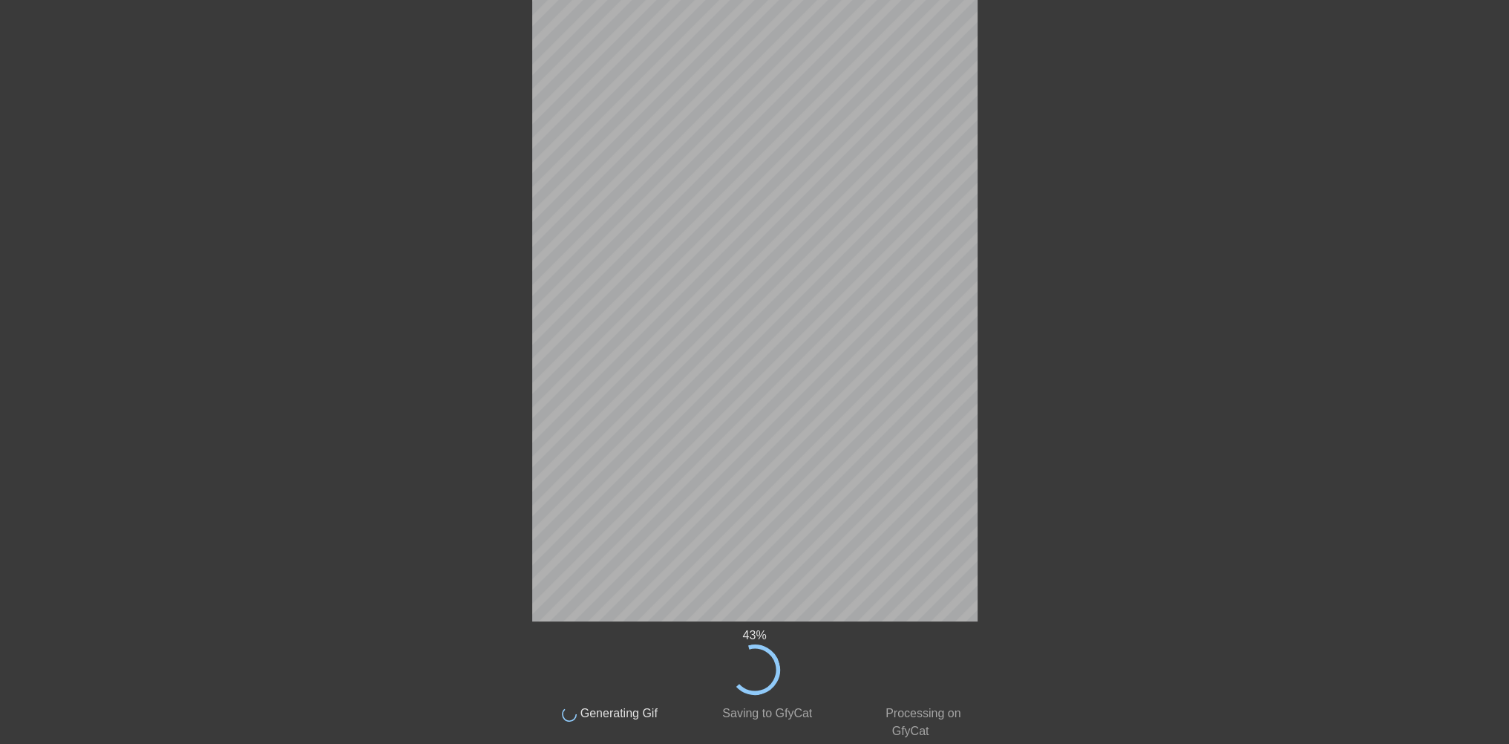
click at [1258, 171] on div "43 % done Generating Gif done Saving to GfyCat done Processing on GfyCat title …" at bounding box center [754, 285] width 1509 height 910
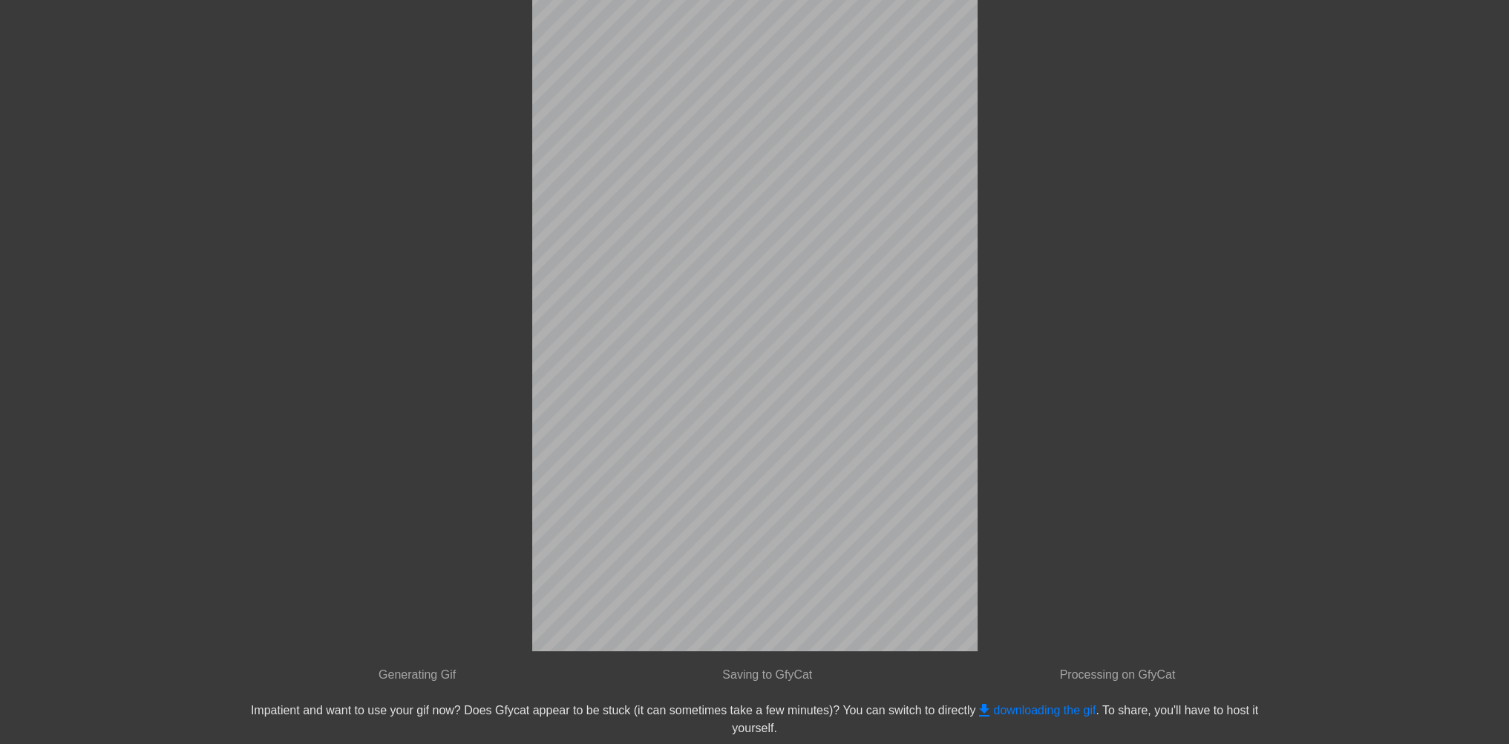
scroll to position [0, 0]
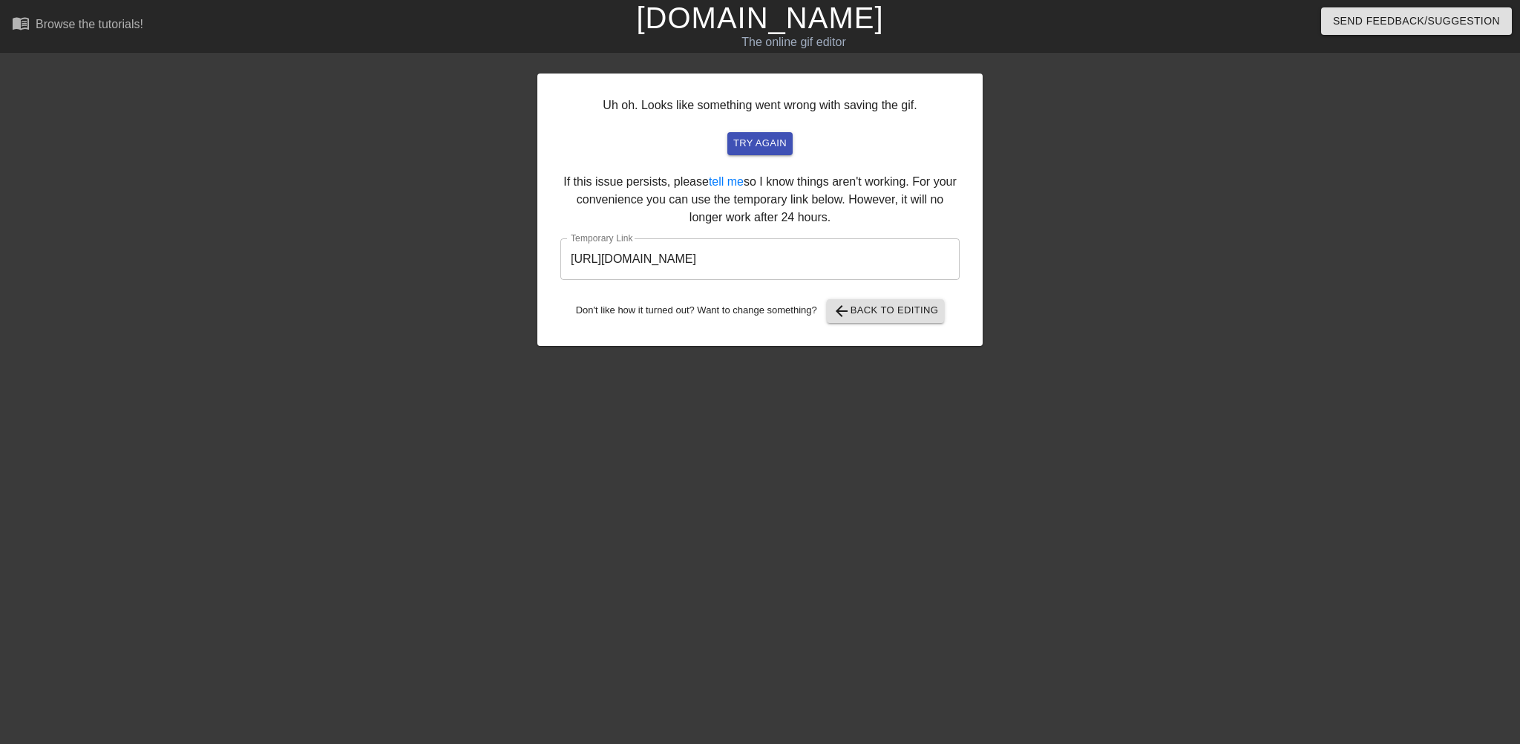
click at [797, 262] on input "[URL][DOMAIN_NAME]" at bounding box center [760, 259] width 399 height 42
drag, startPoint x: 882, startPoint y: 260, endPoint x: 556, endPoint y: 261, distance: 325.9
click at [556, 261] on div "Uh oh. Looks like something went wrong with saving the gif. try again If this i…" at bounding box center [760, 210] width 445 height 272
click at [759, 140] on span "try again" at bounding box center [760, 143] width 53 height 17
drag, startPoint x: 888, startPoint y: 259, endPoint x: 555, endPoint y: 261, distance: 332.6
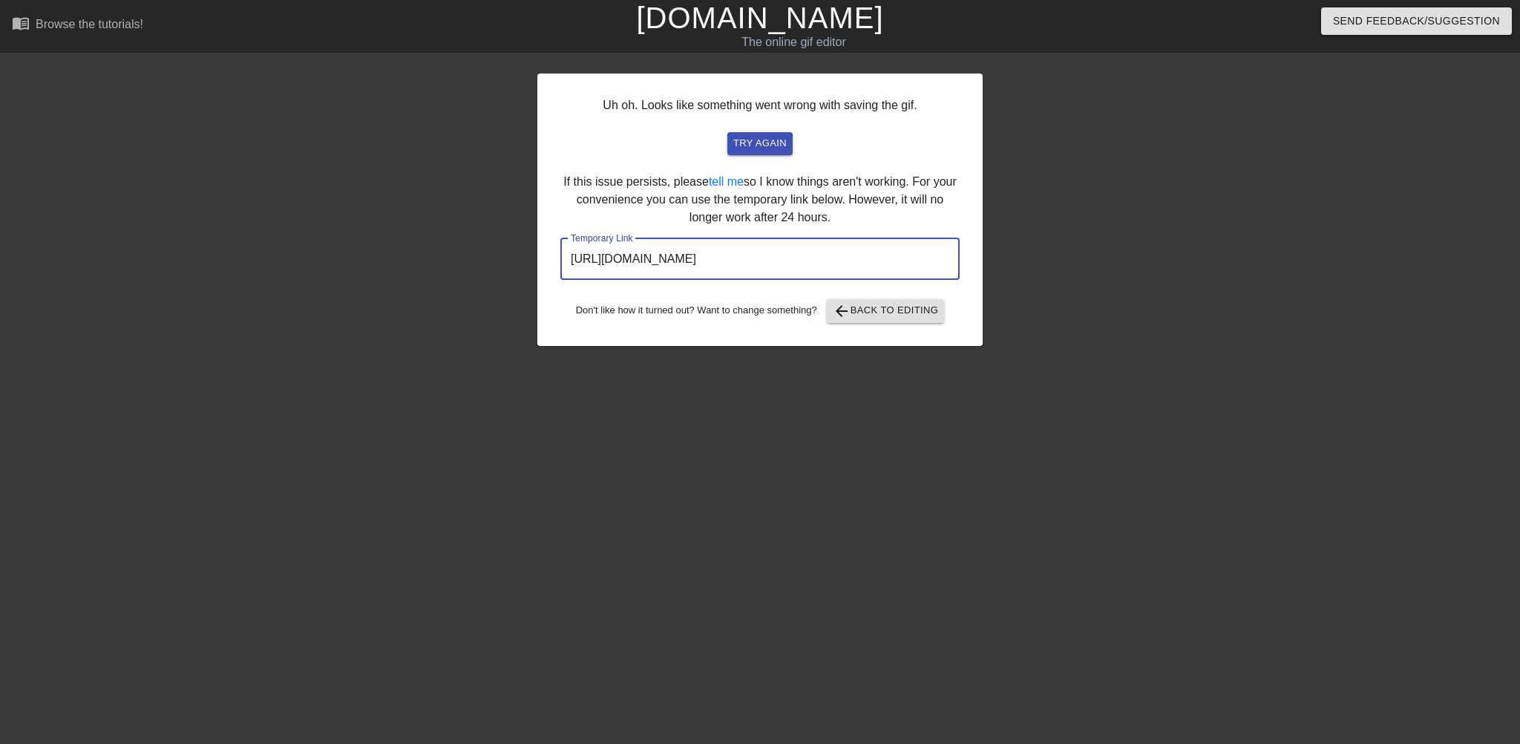
click at [555, 261] on div "Uh oh. Looks like something went wrong with saving the gif. try again If this i…" at bounding box center [760, 210] width 445 height 272
